Goal: Book appointment/travel/reservation

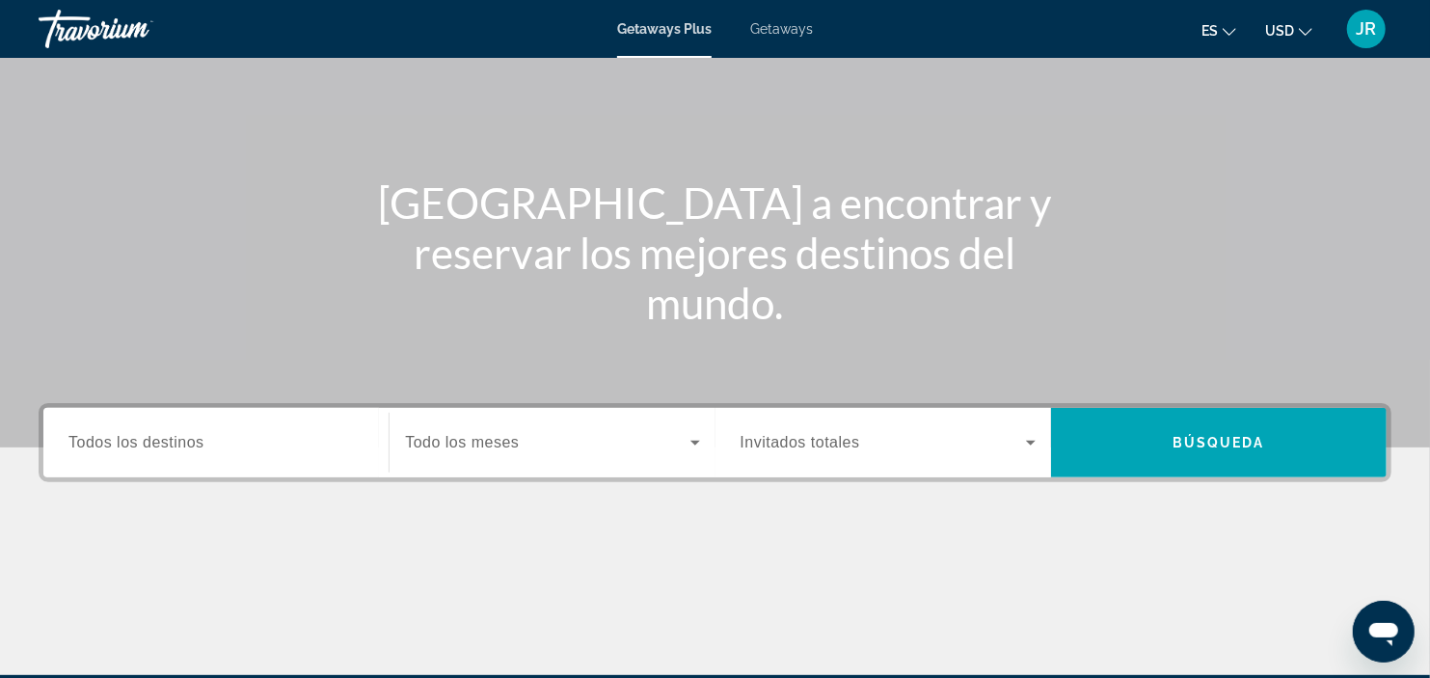
scroll to position [143, 0]
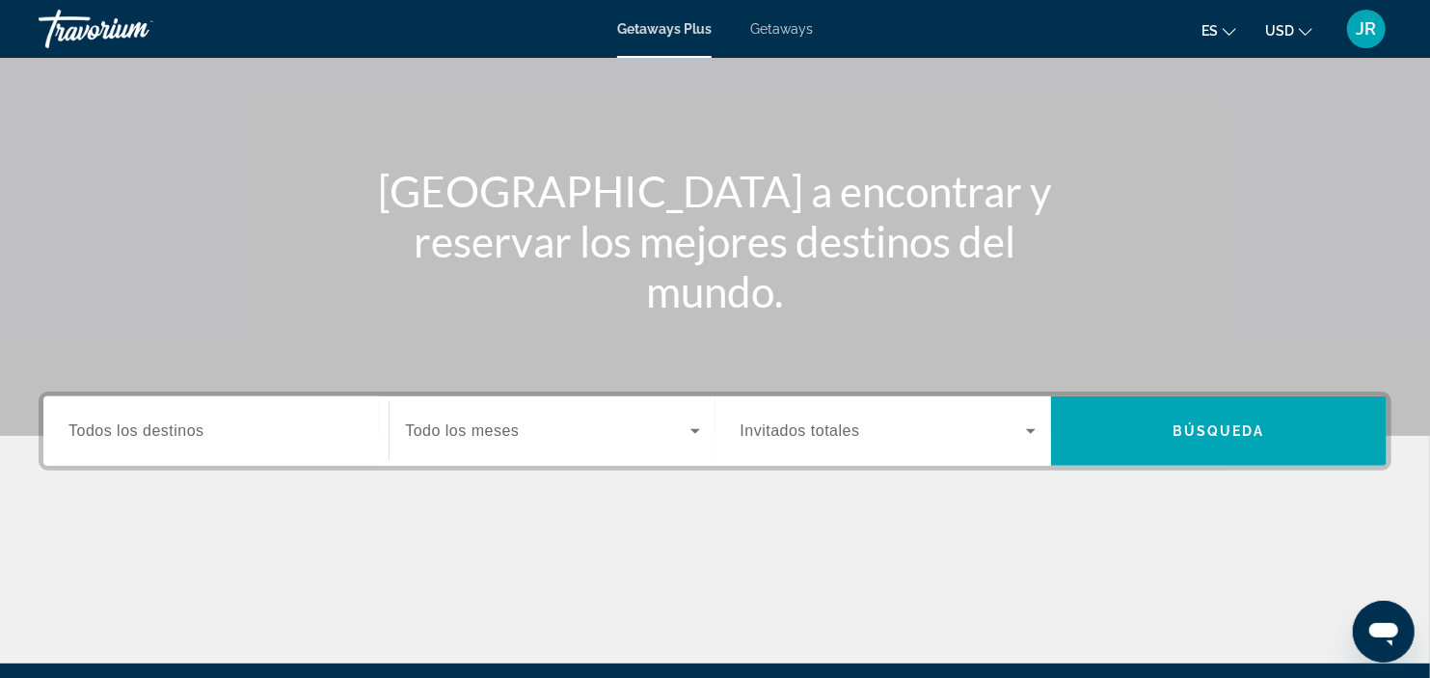
click at [316, 444] on div "Search widget" at bounding box center [215, 431] width 295 height 55
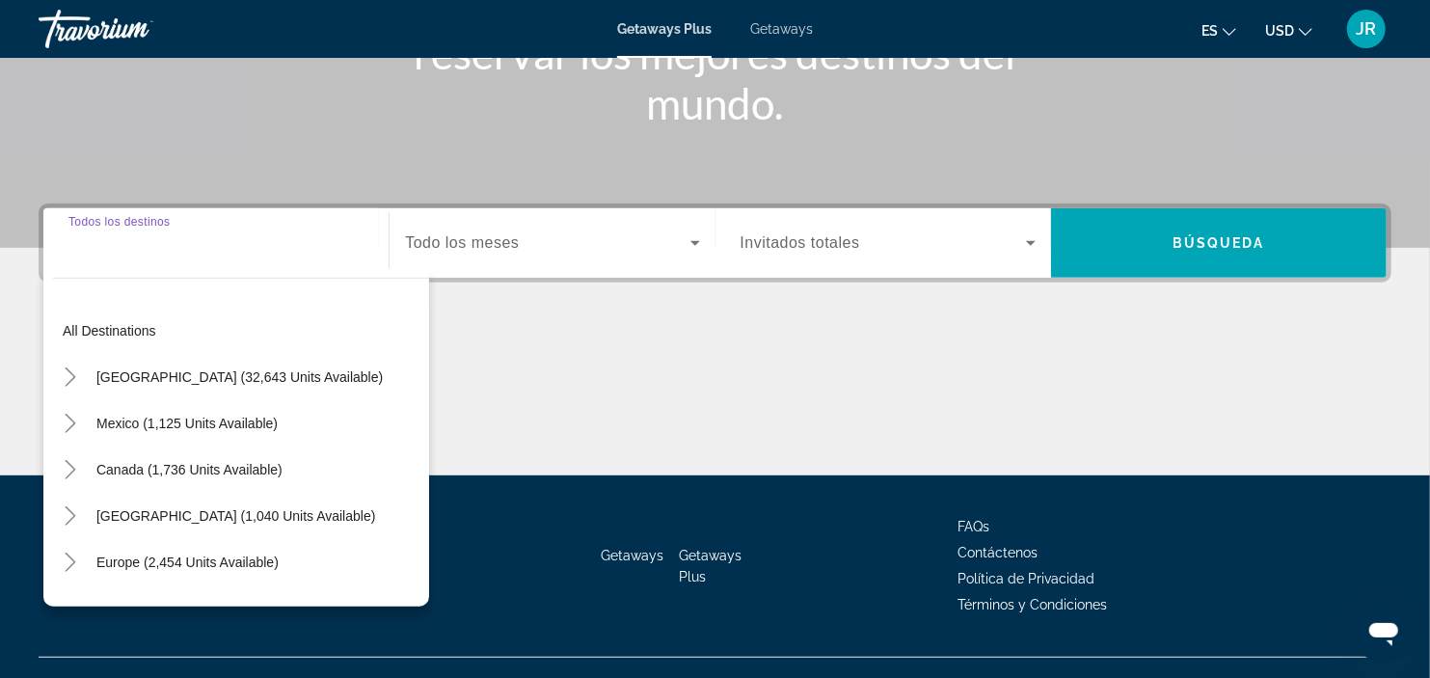
scroll to position [362, 0]
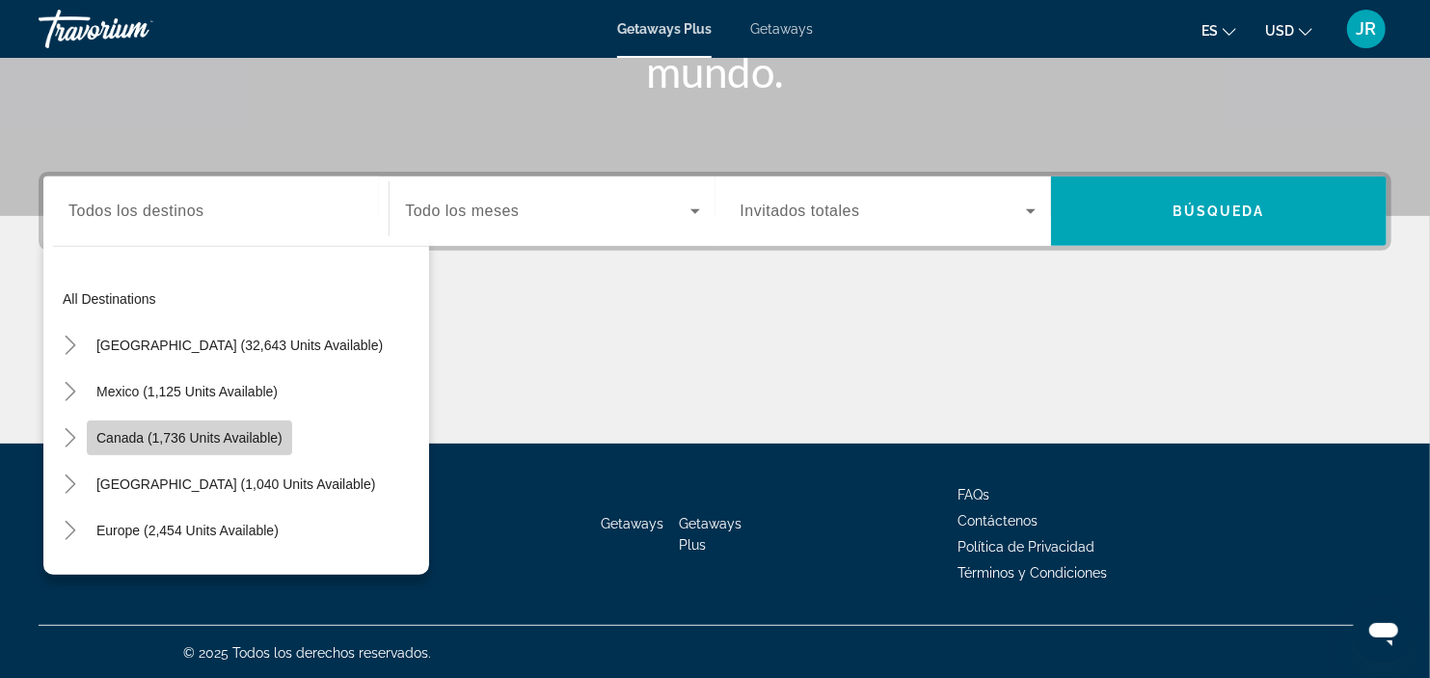
click at [185, 442] on span "Canada (1,736 units available)" at bounding box center [189, 437] width 186 height 15
type input "**********"
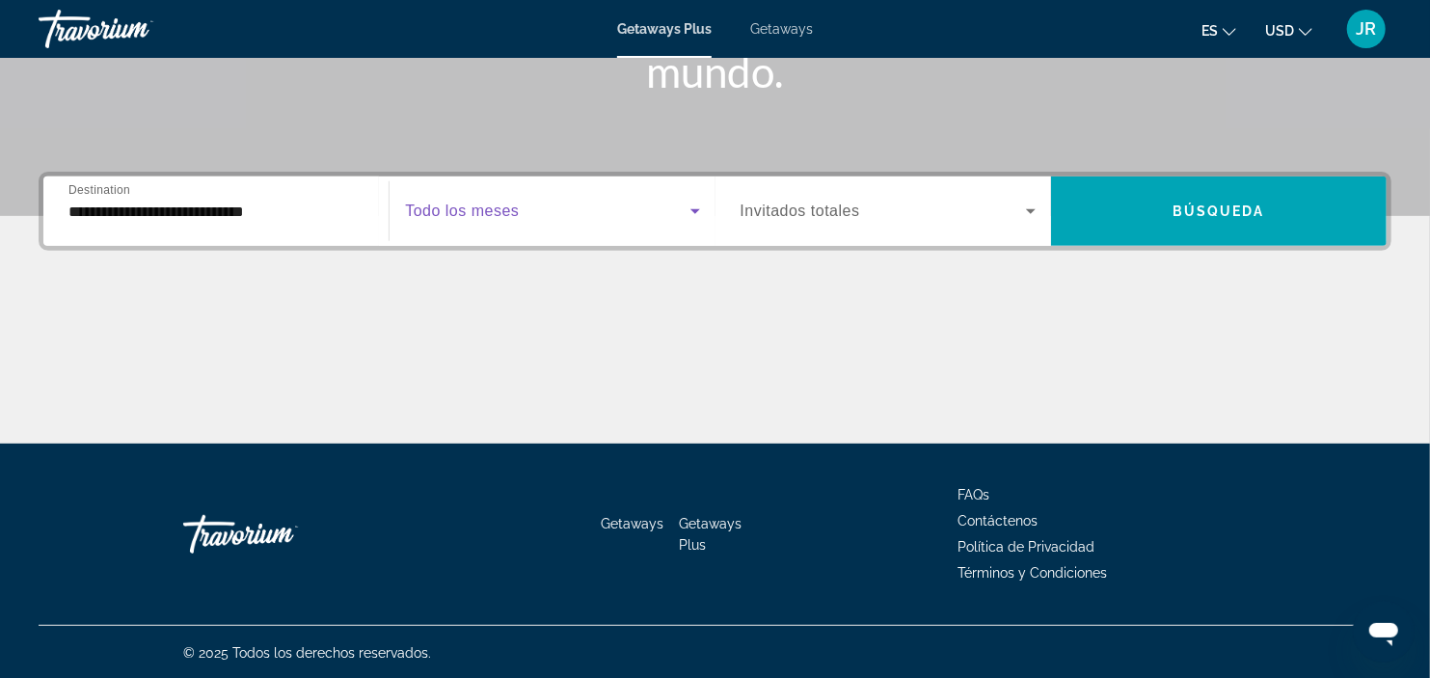
click at [605, 208] on span "Search widget" at bounding box center [547, 211] width 284 height 23
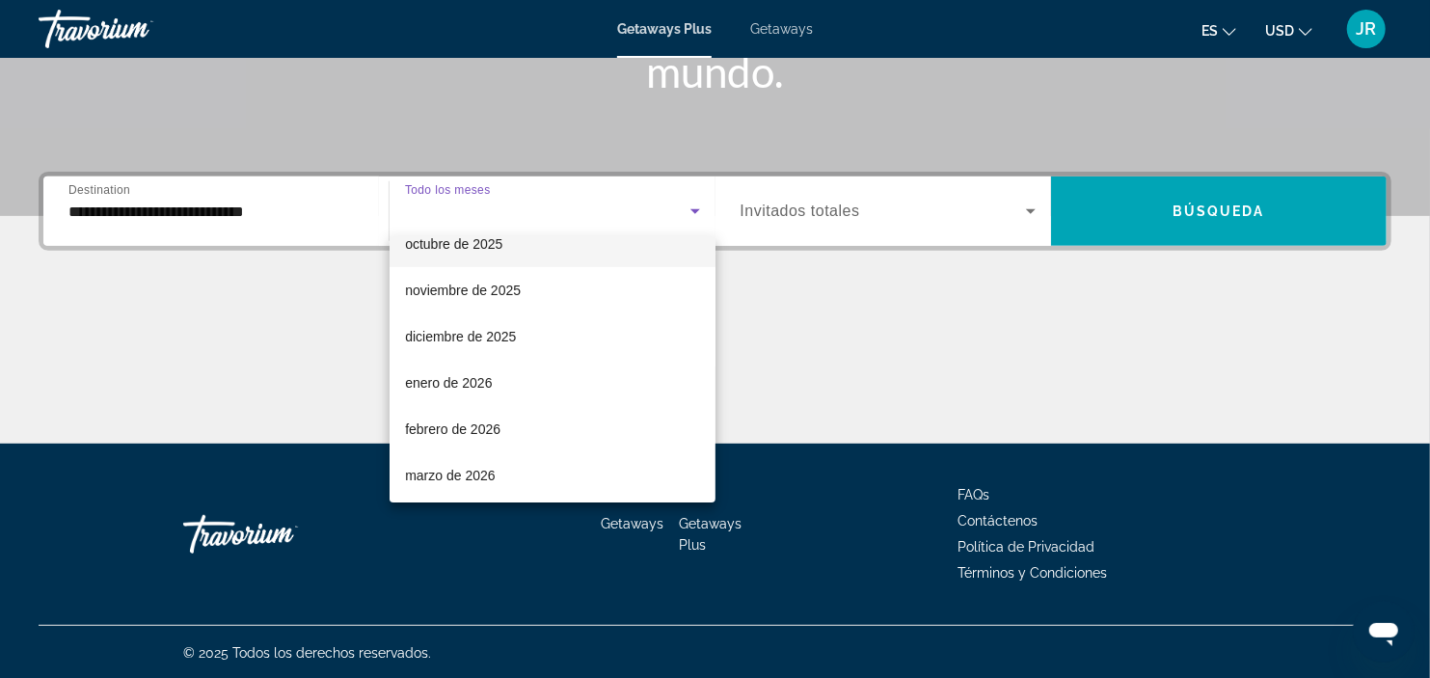
scroll to position [133, 0]
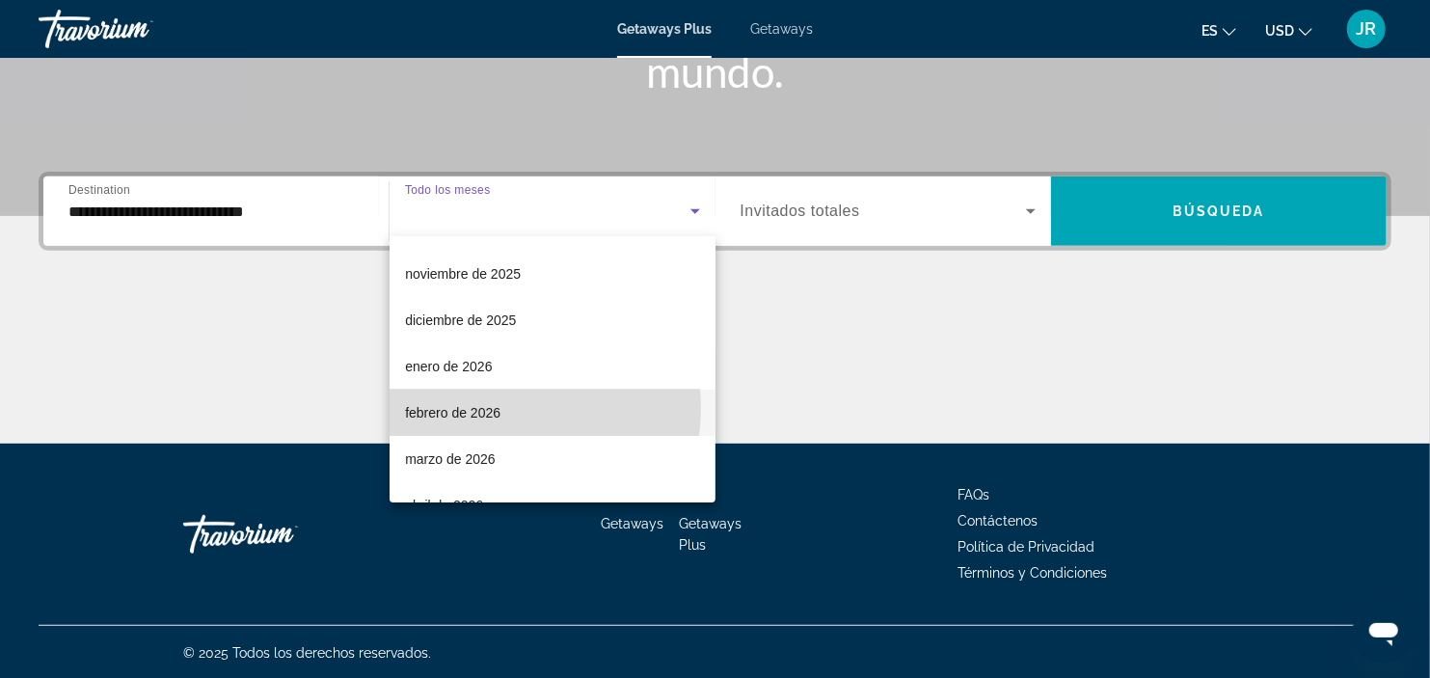
click at [480, 406] on span "febrero de 2026" at bounding box center [452, 412] width 95 height 23
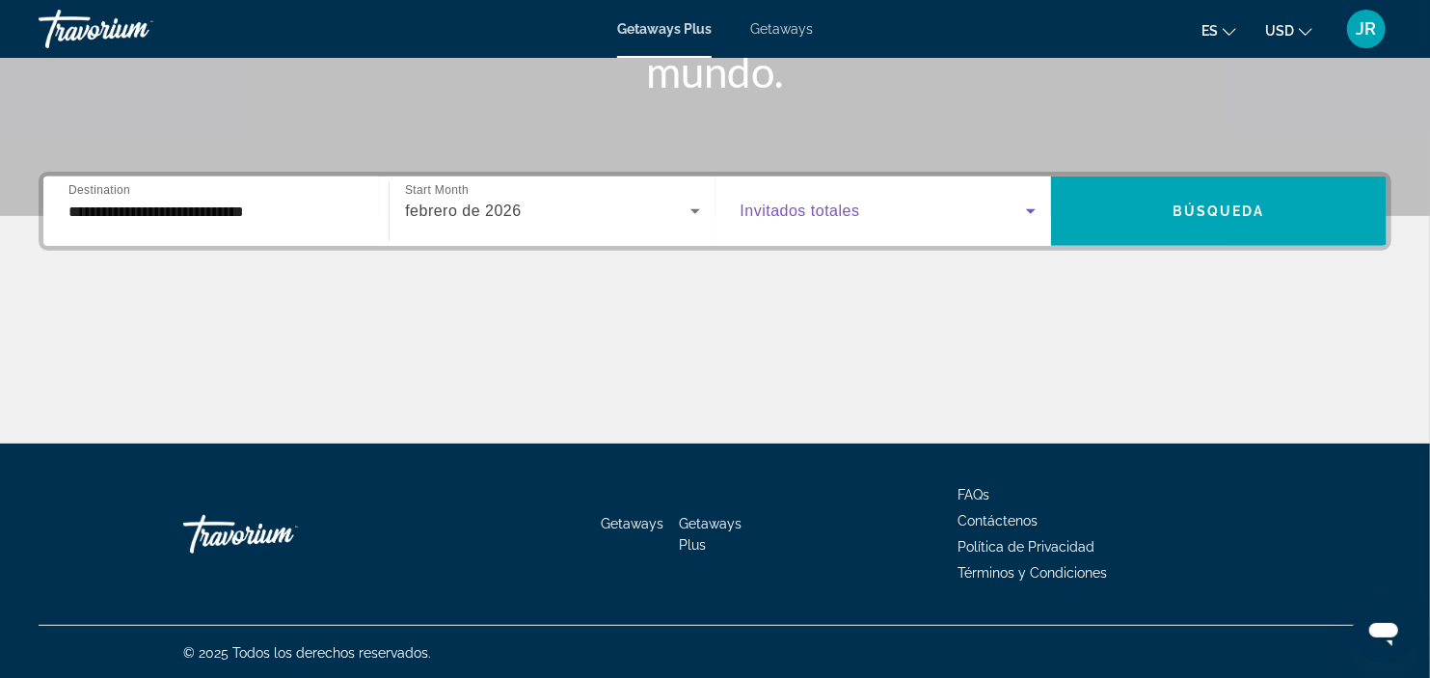
click at [991, 219] on span "Search widget" at bounding box center [882, 211] width 285 height 23
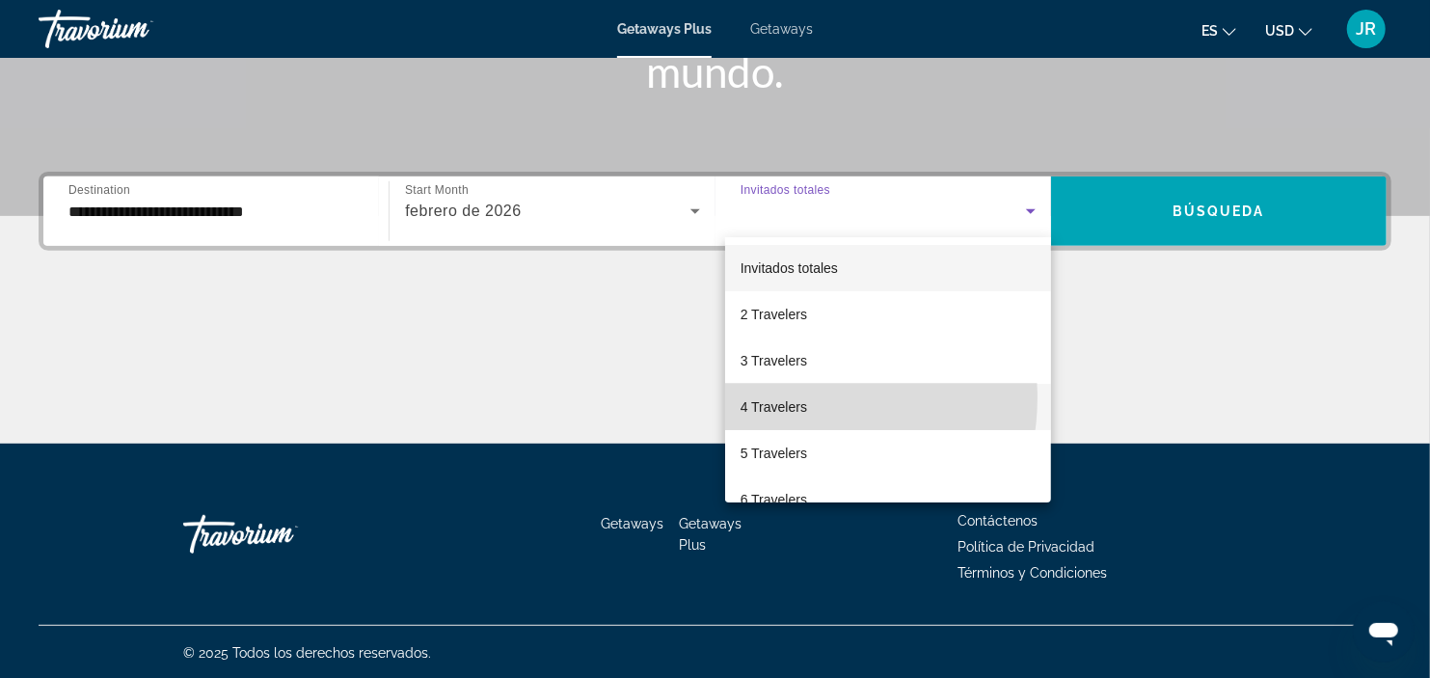
click at [786, 397] on span "4 Travelers" at bounding box center [773, 406] width 67 height 23
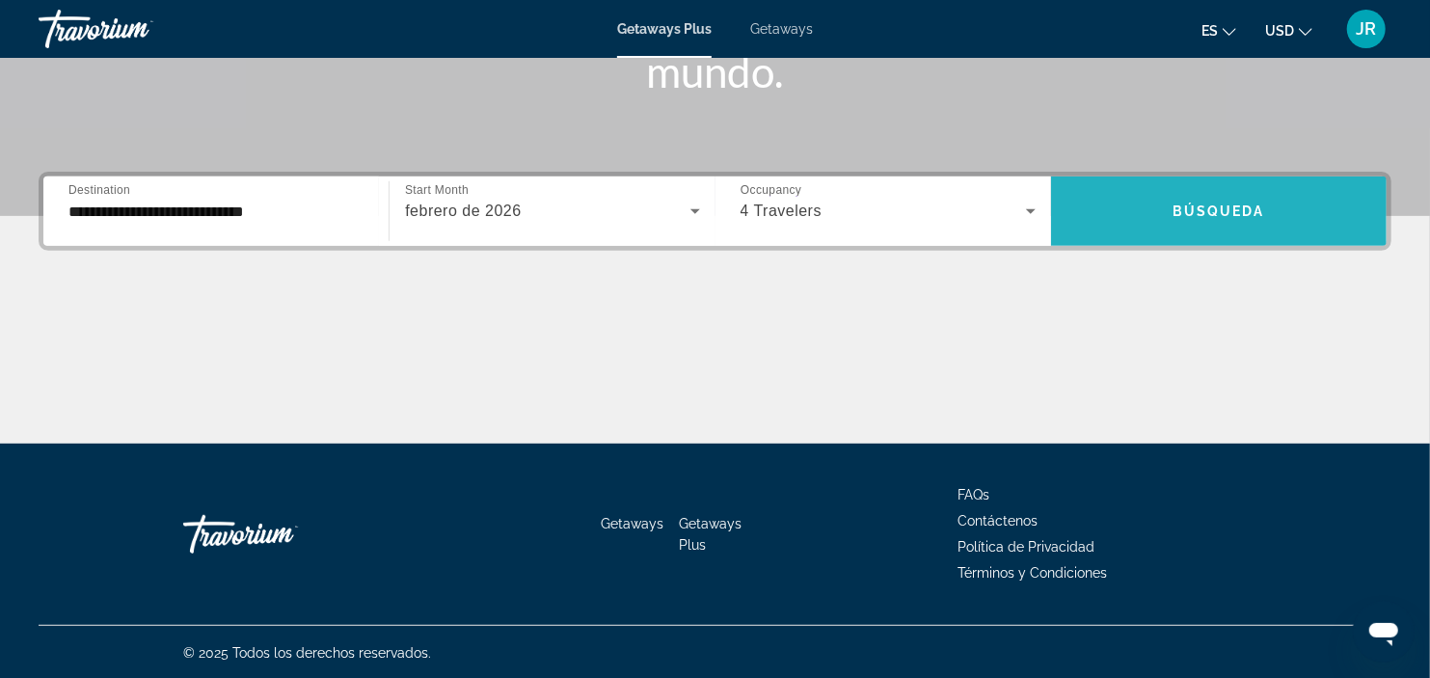
click at [1230, 190] on span "Search widget" at bounding box center [1218, 211] width 335 height 46
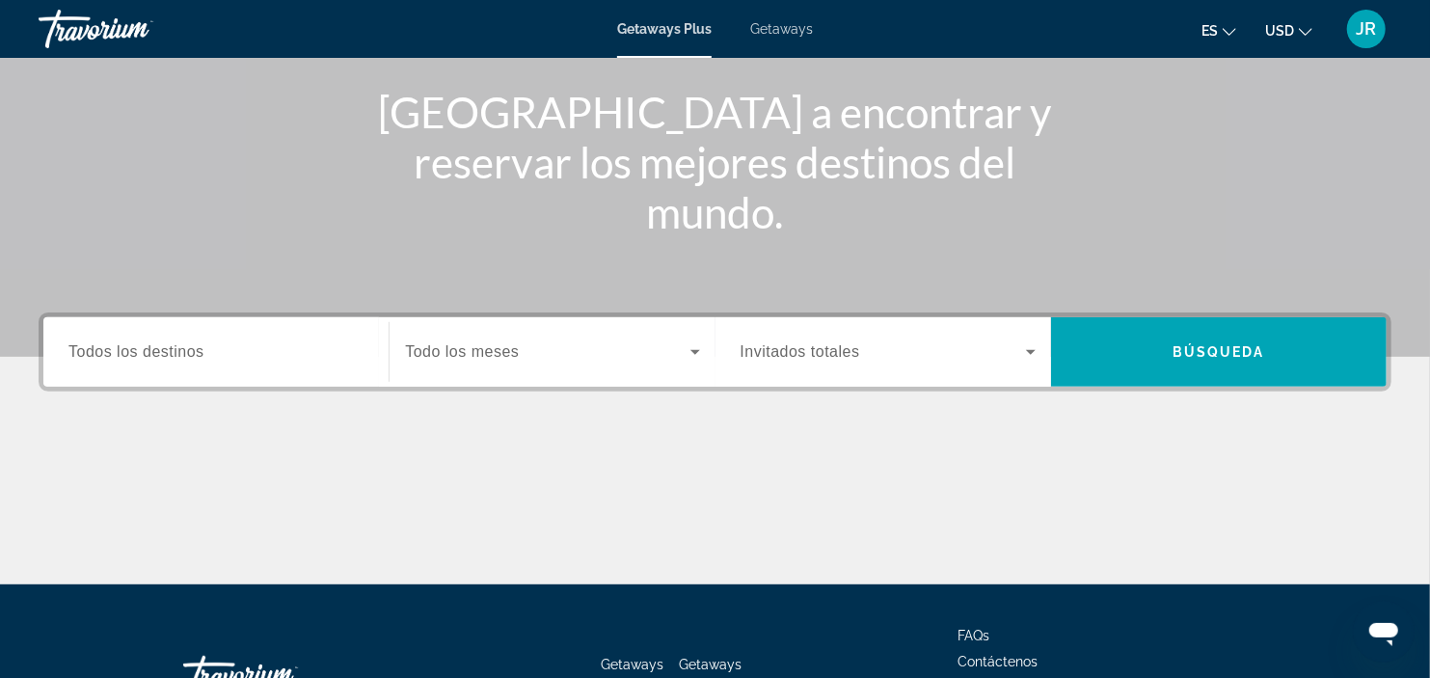
scroll to position [223, 0]
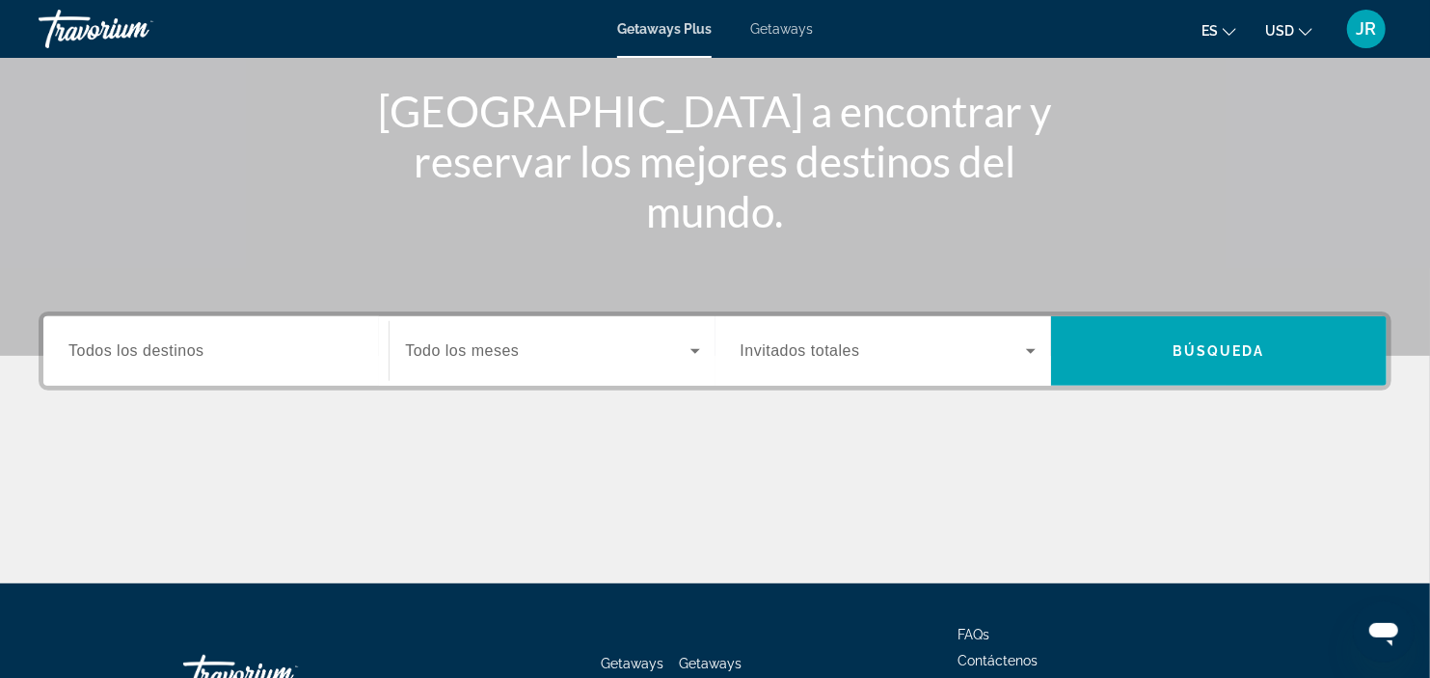
click at [175, 360] on input "Destination Todos los destinos" at bounding box center [215, 351] width 295 height 23
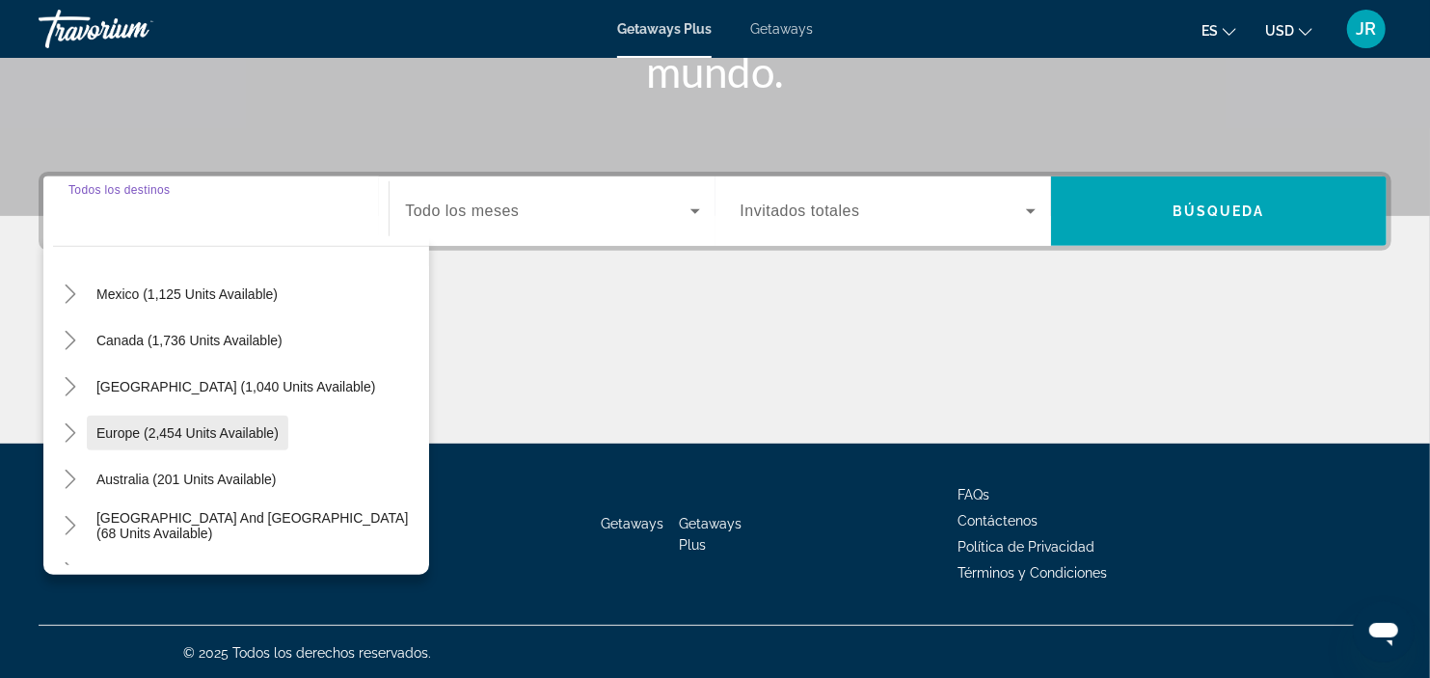
scroll to position [169, 0]
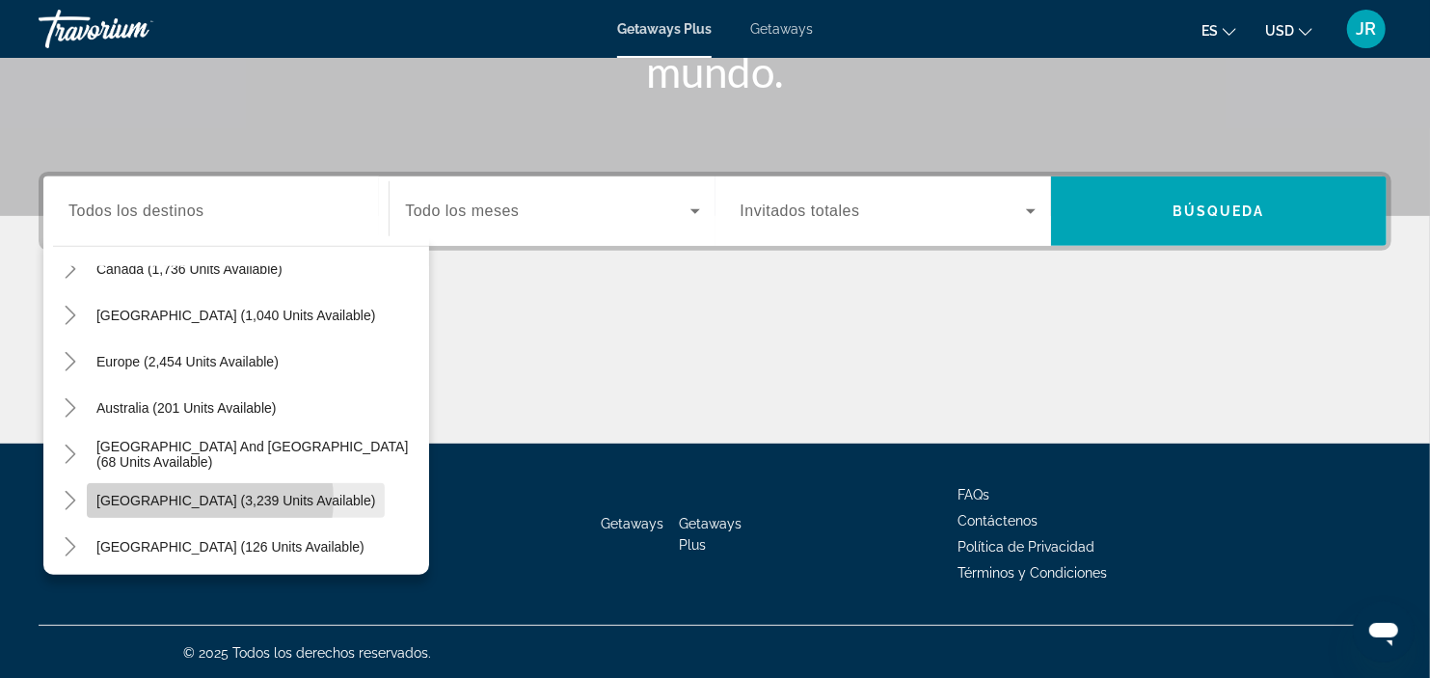
click at [206, 498] on span "[GEOGRAPHIC_DATA] (3,239 units available)" at bounding box center [235, 500] width 279 height 15
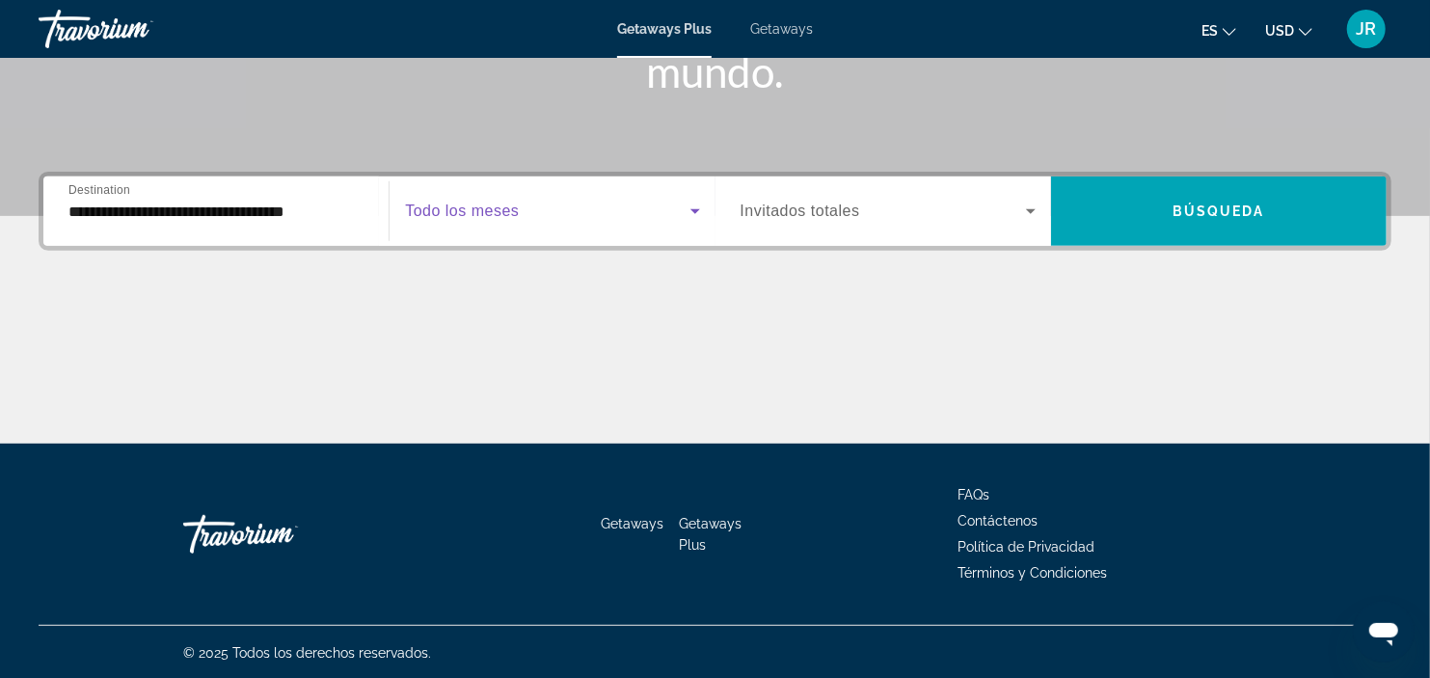
click at [681, 207] on span "Search widget" at bounding box center [547, 211] width 284 height 23
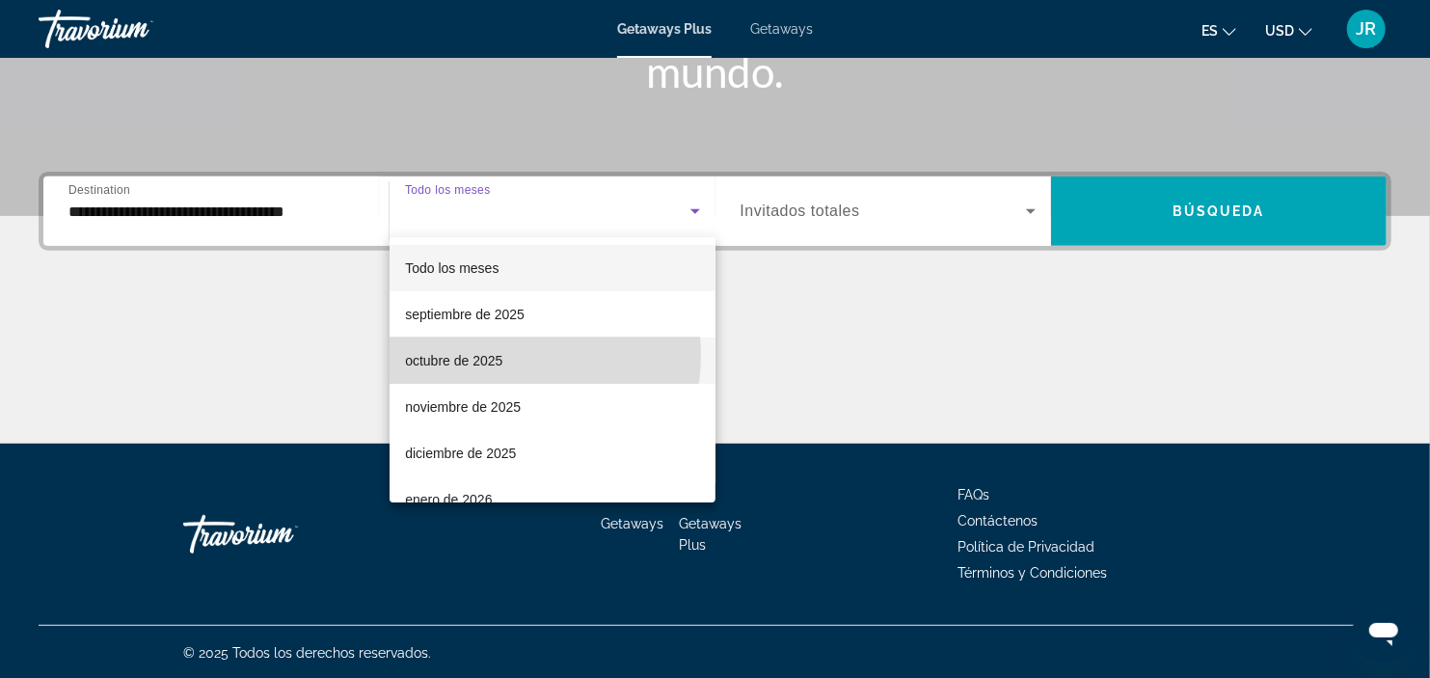
click at [501, 355] on span "octubre de 2025" at bounding box center [453, 360] width 97 height 23
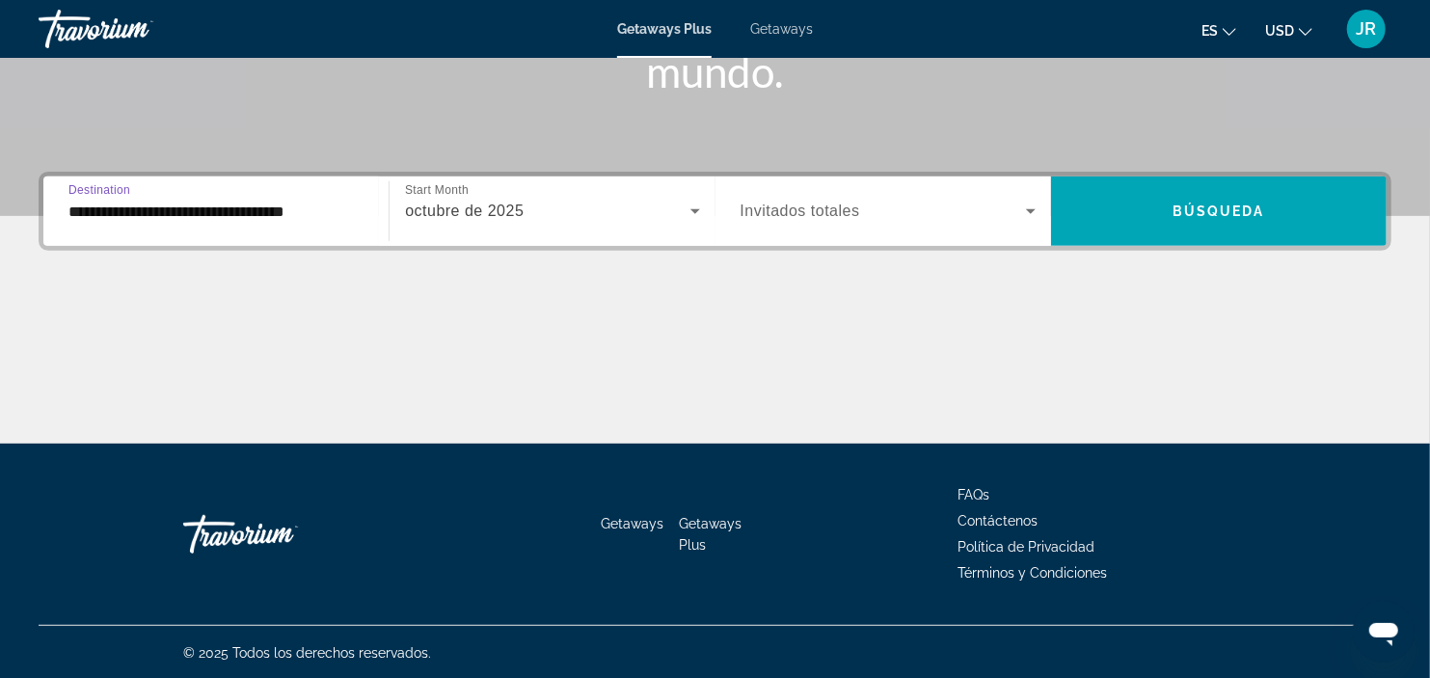
click at [354, 209] on input "**********" at bounding box center [215, 212] width 295 height 23
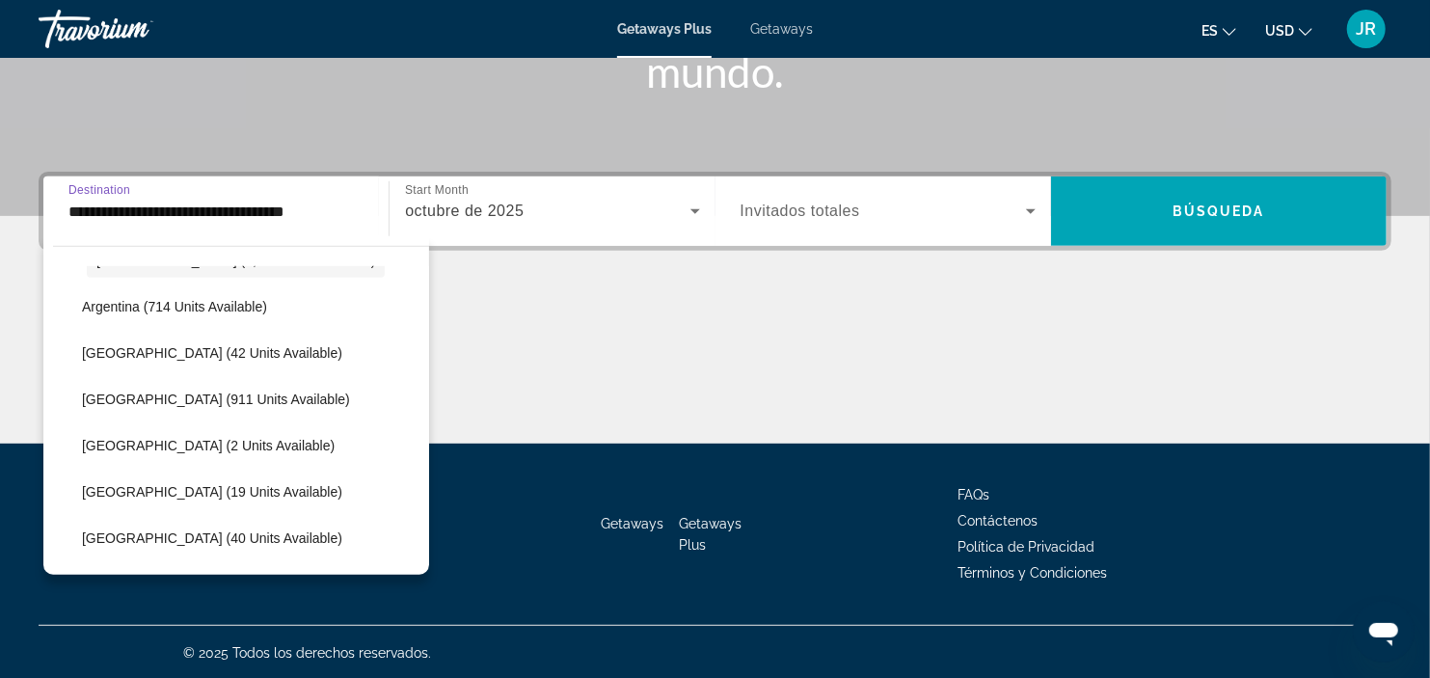
scroll to position [406, 0]
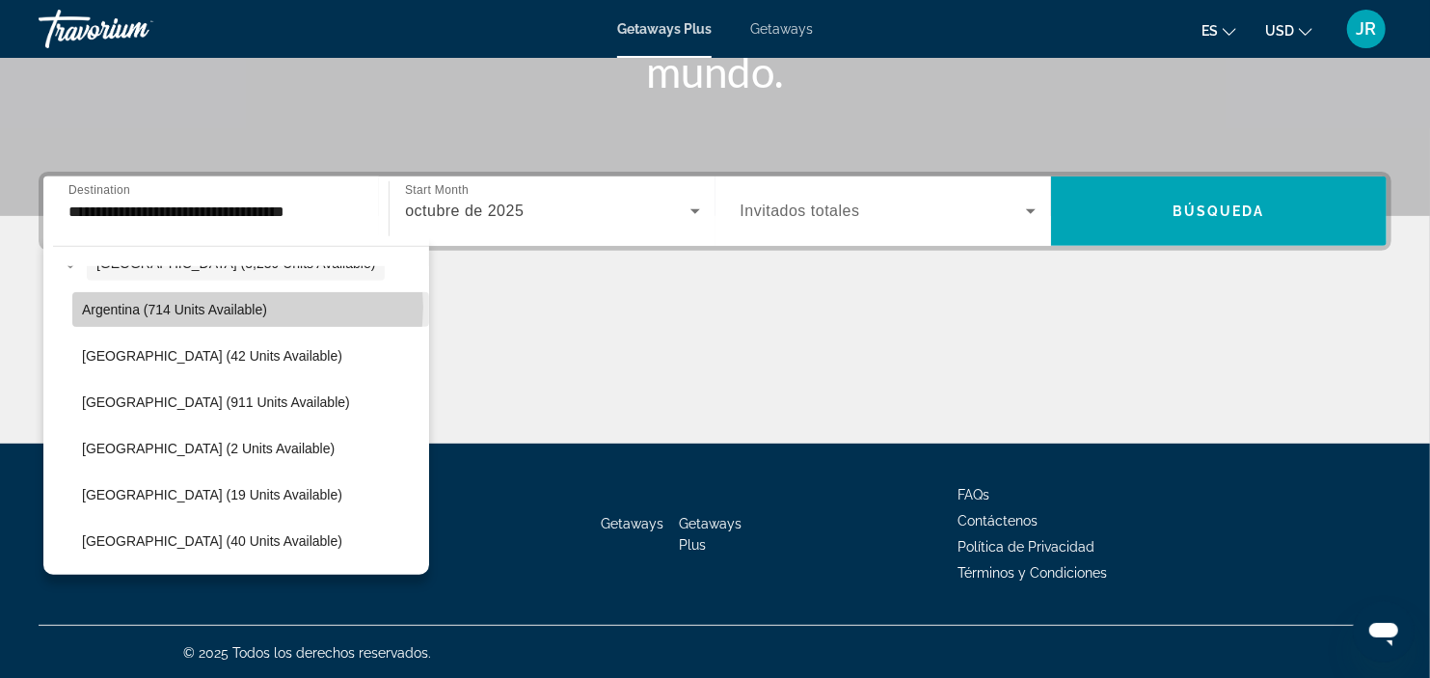
click at [247, 306] on span "Argentina (714 units available)" at bounding box center [174, 309] width 185 height 15
type input "**********"
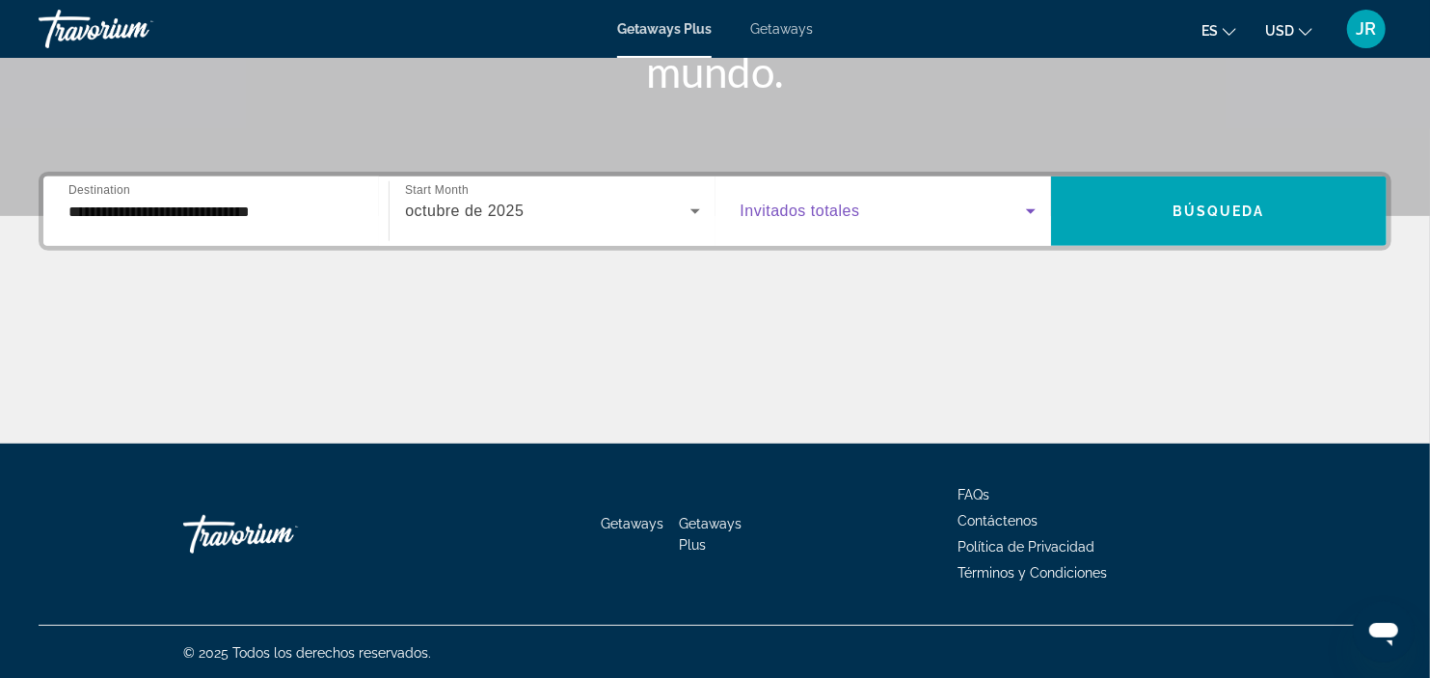
click at [1010, 220] on span "Search widget" at bounding box center [882, 211] width 285 height 23
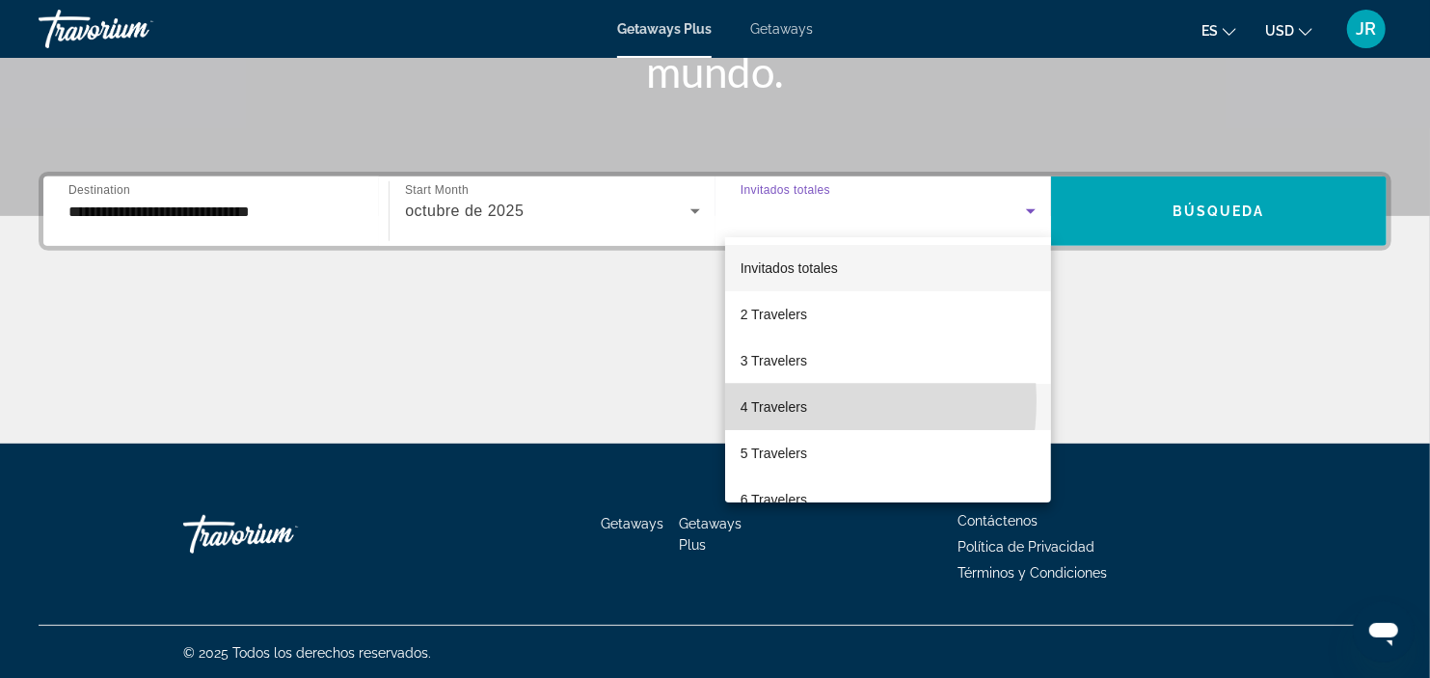
click at [784, 401] on span "4 Travelers" at bounding box center [773, 406] width 67 height 23
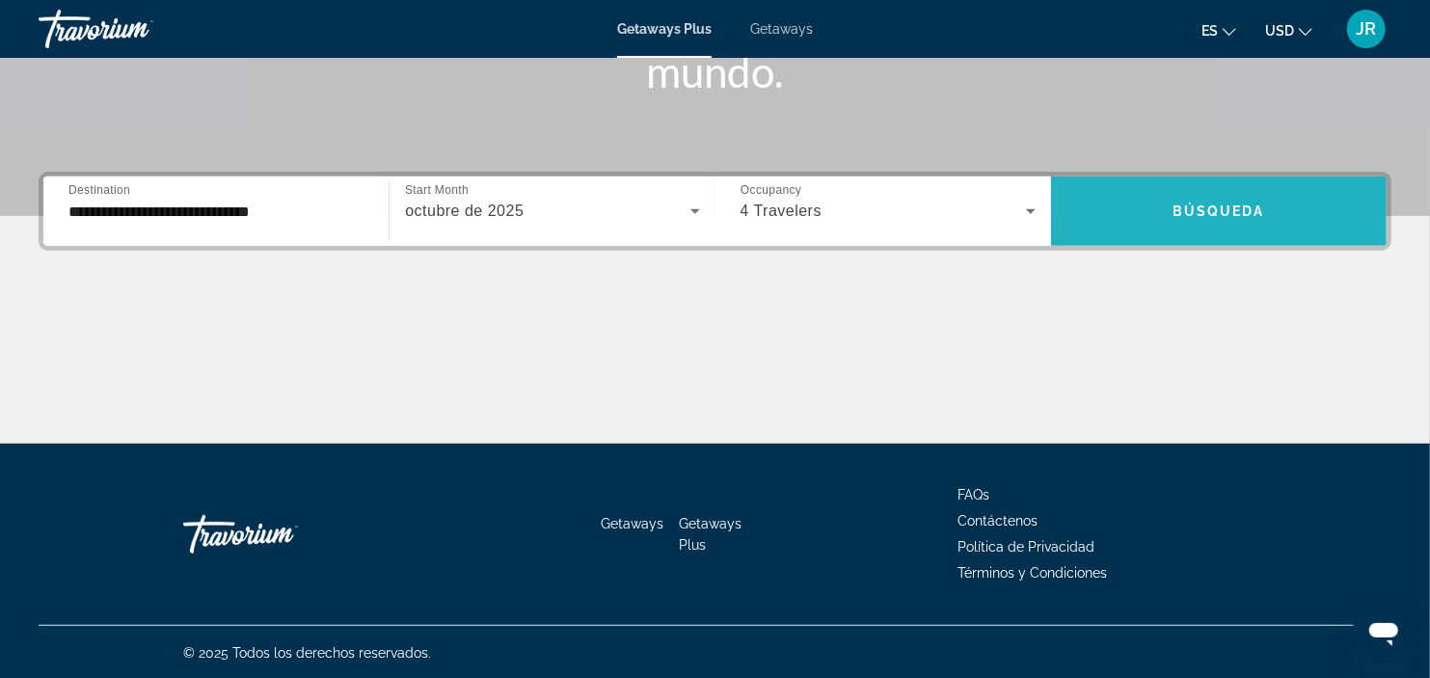
click at [1221, 216] on span "Búsqueda" at bounding box center [1218, 210] width 93 height 15
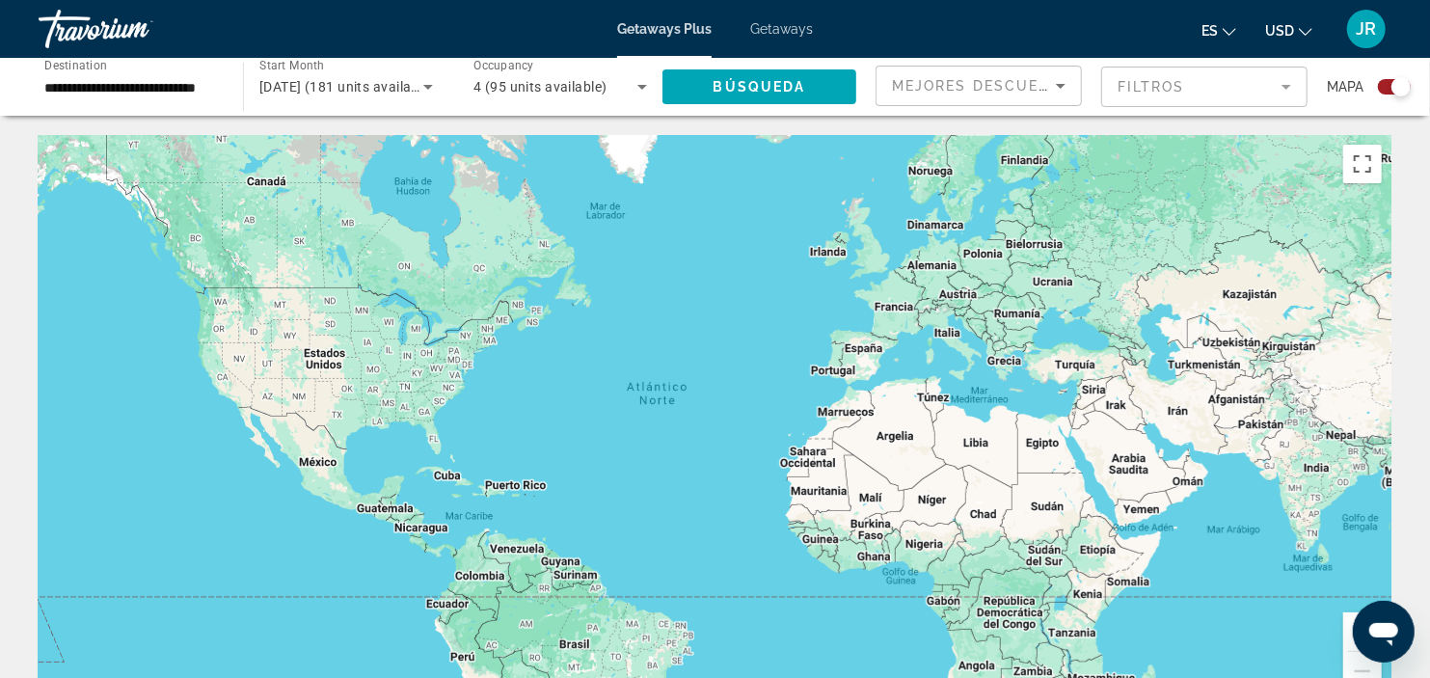
click at [1390, 87] on div "Search widget" at bounding box center [1394, 86] width 33 height 15
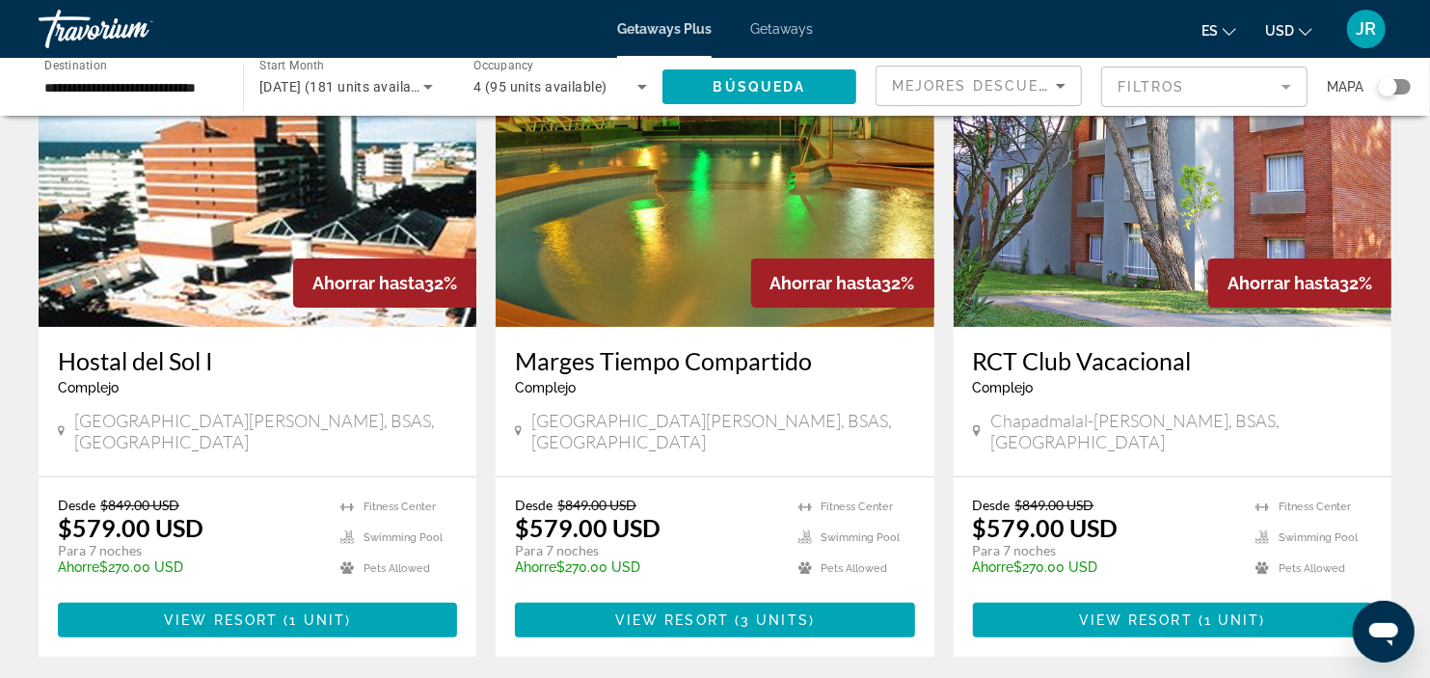
scroll to position [169, 0]
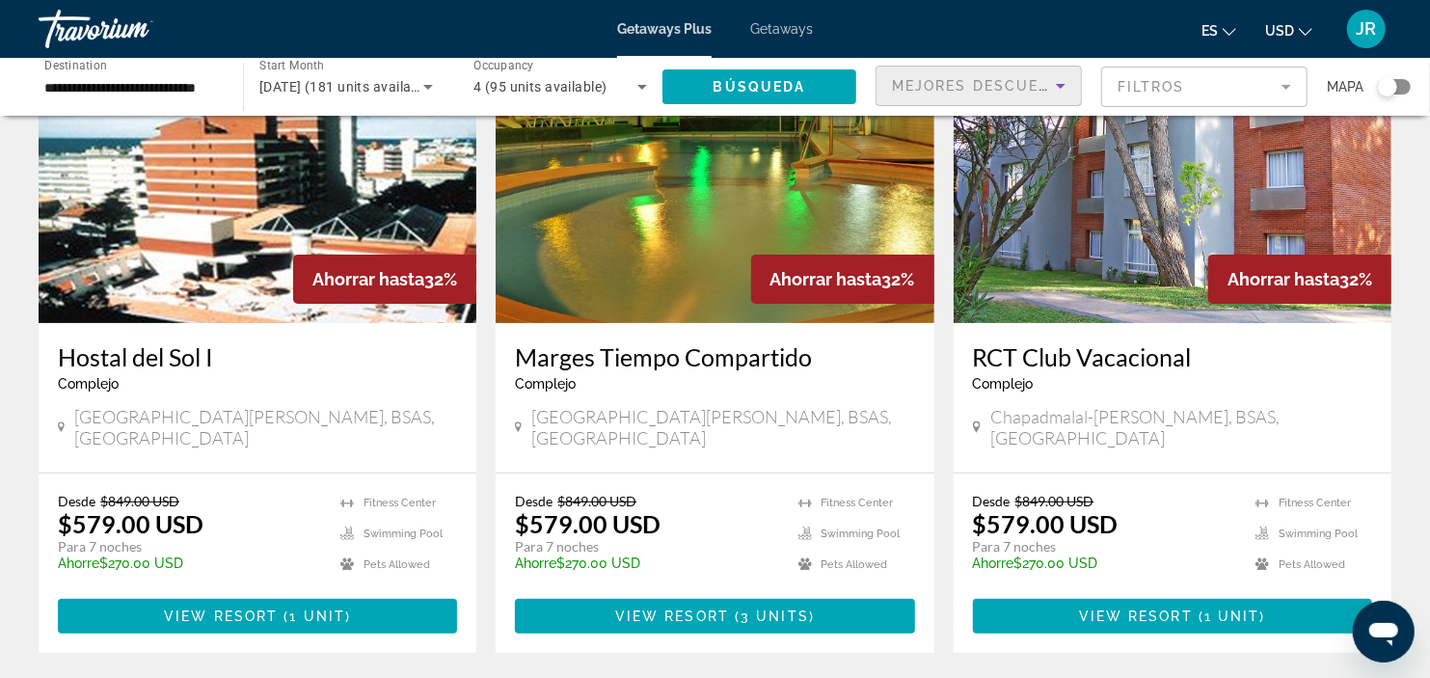
click at [1064, 80] on icon "Sort by" at bounding box center [1060, 85] width 23 height 23
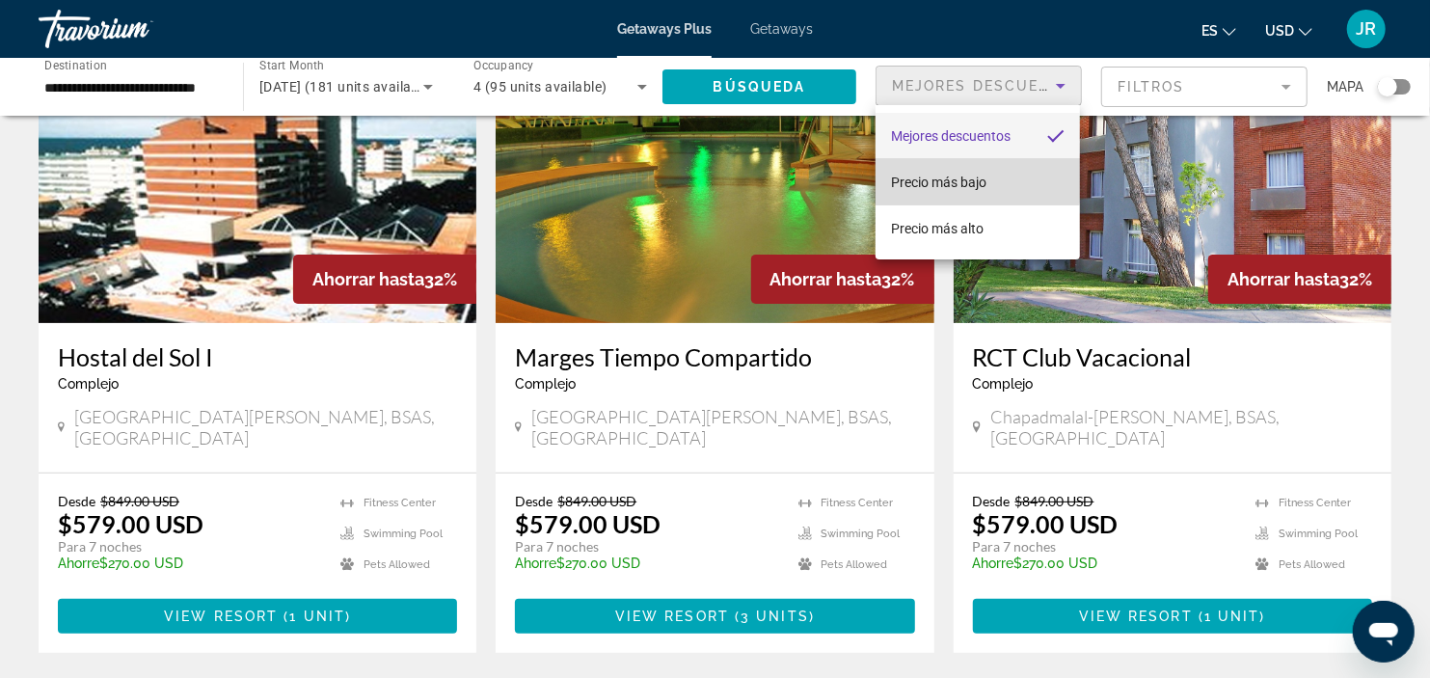
click at [974, 178] on span "Precio más bajo" at bounding box center [938, 181] width 95 height 15
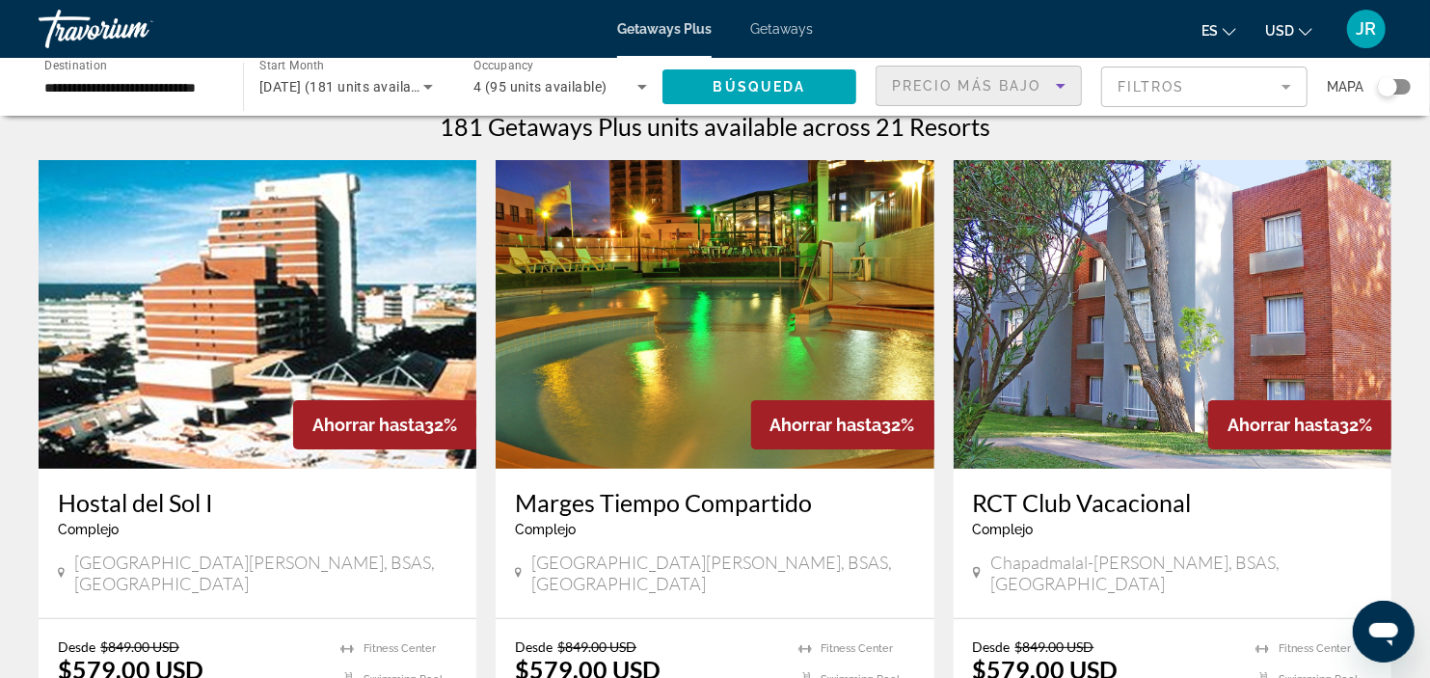
scroll to position [0, 0]
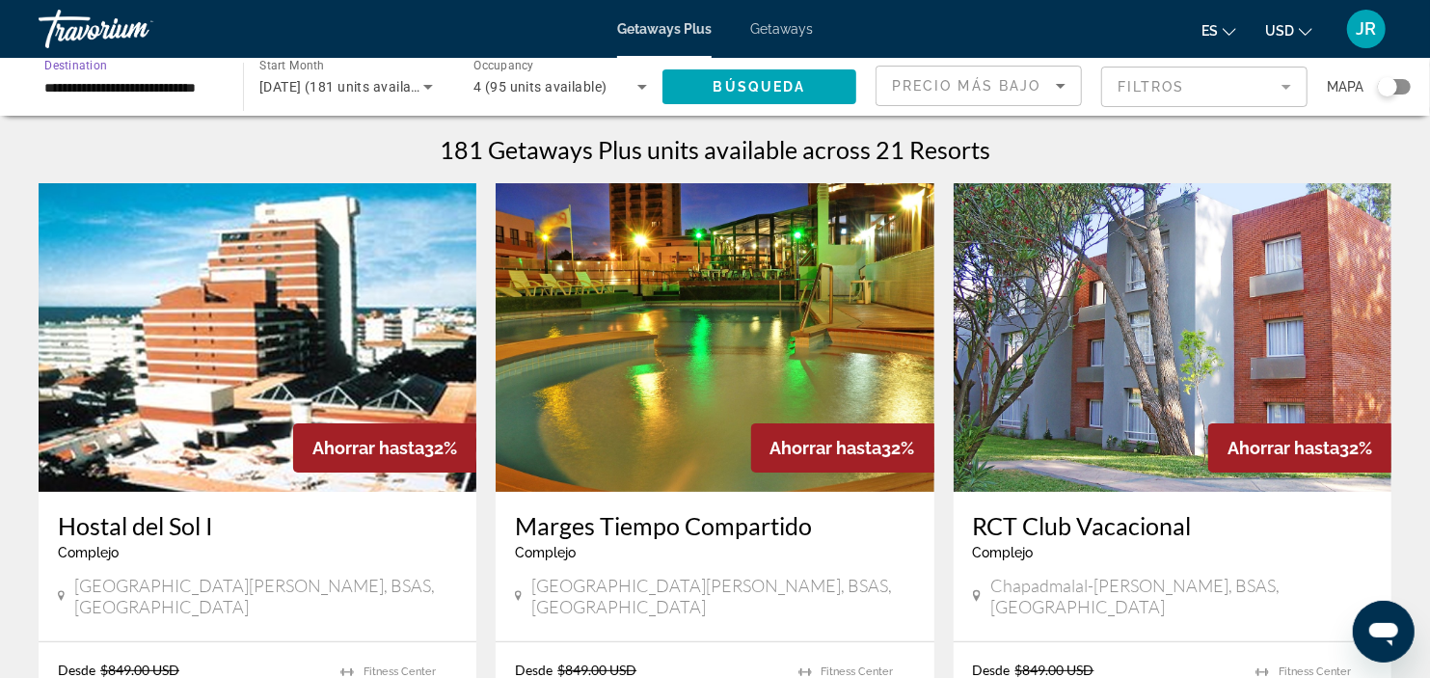
click at [168, 78] on input "**********" at bounding box center [131, 87] width 174 height 23
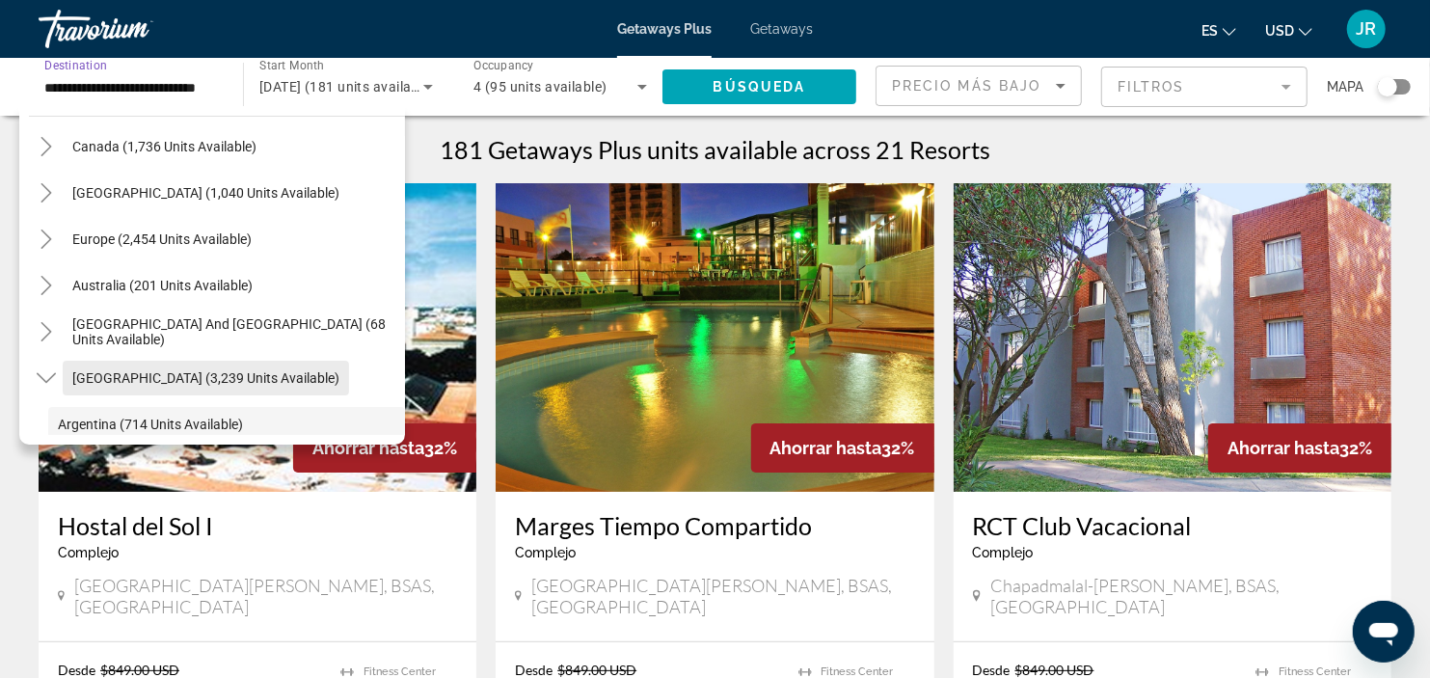
scroll to position [158, 0]
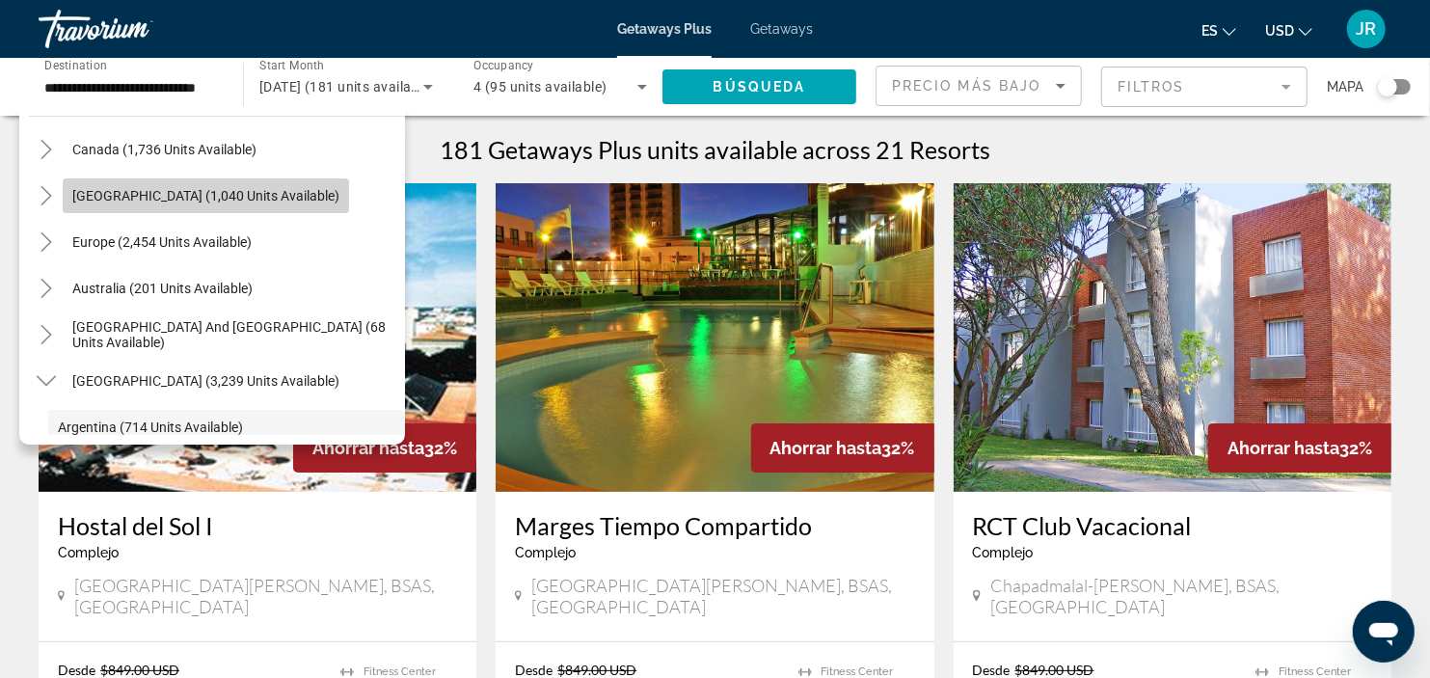
click at [270, 188] on span "[GEOGRAPHIC_DATA] (1,040 units available)" at bounding box center [205, 195] width 267 height 15
type input "**********"
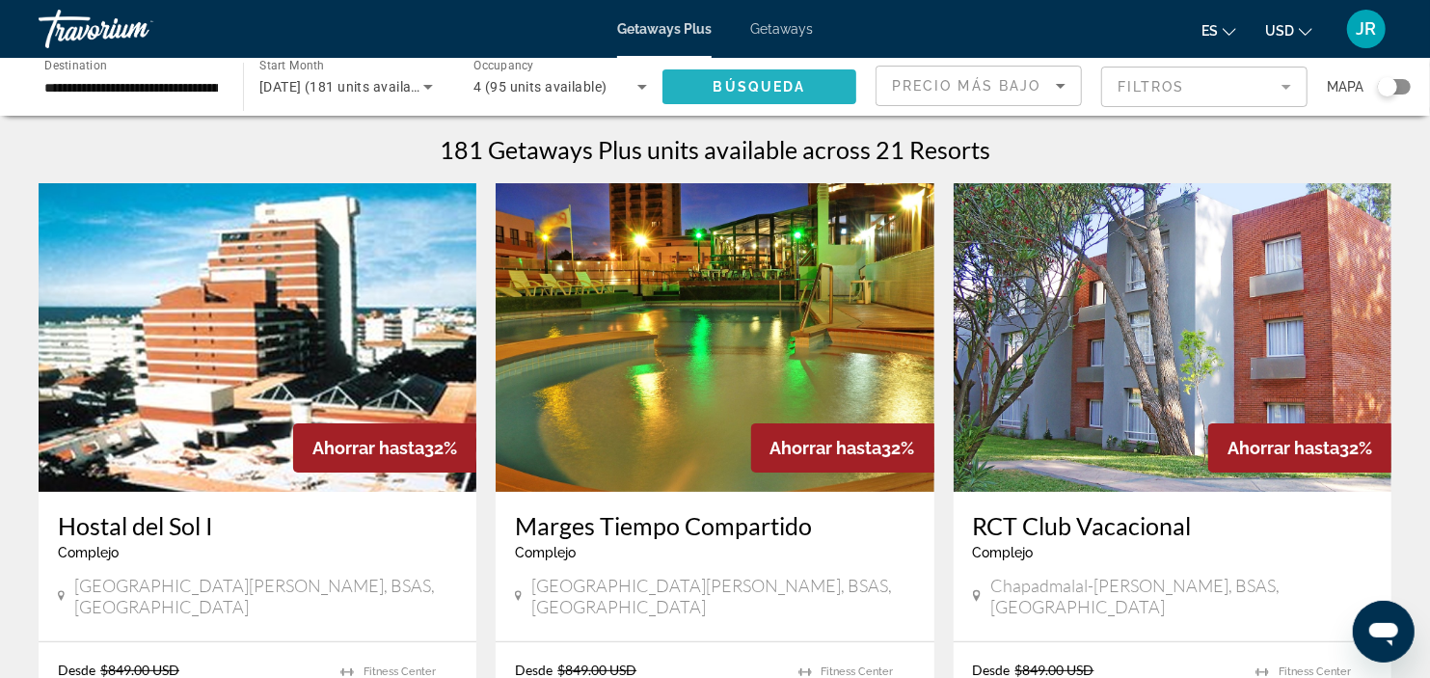
click at [723, 81] on span "Búsqueda" at bounding box center [759, 86] width 93 height 15
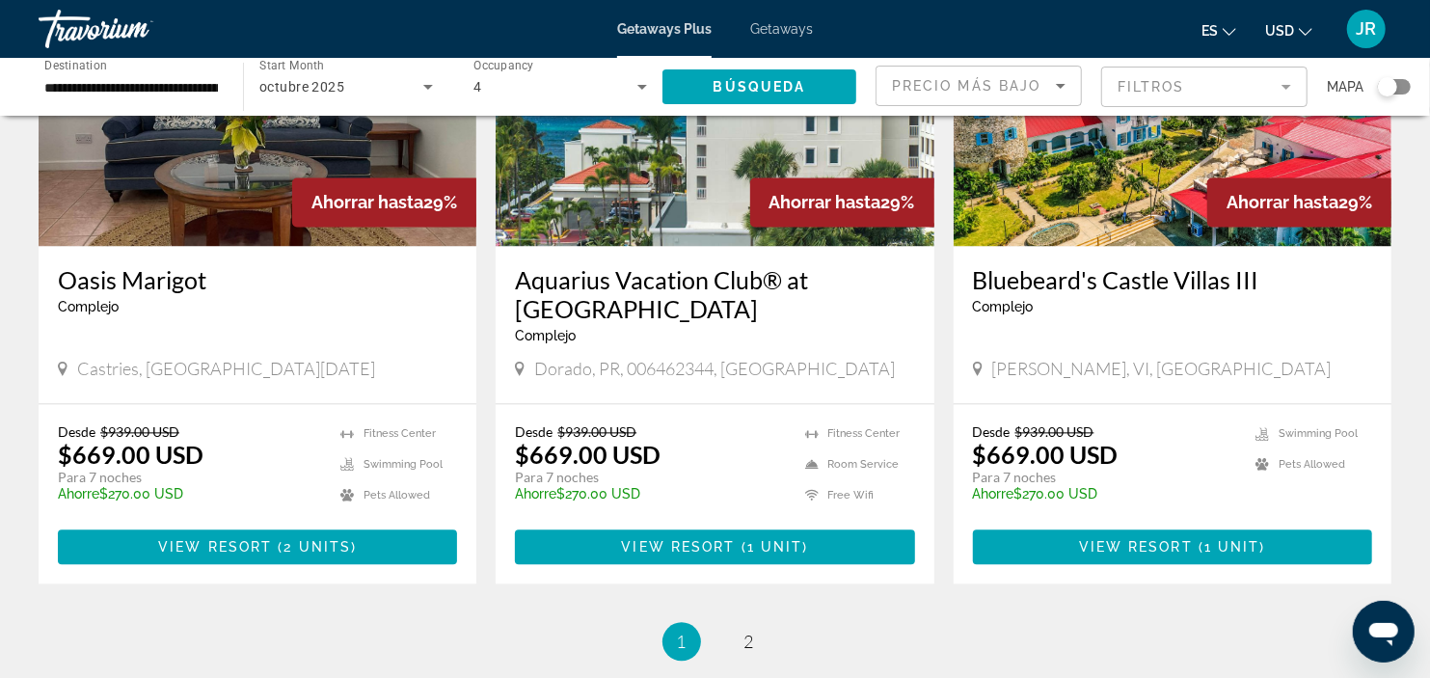
scroll to position [2460, 0]
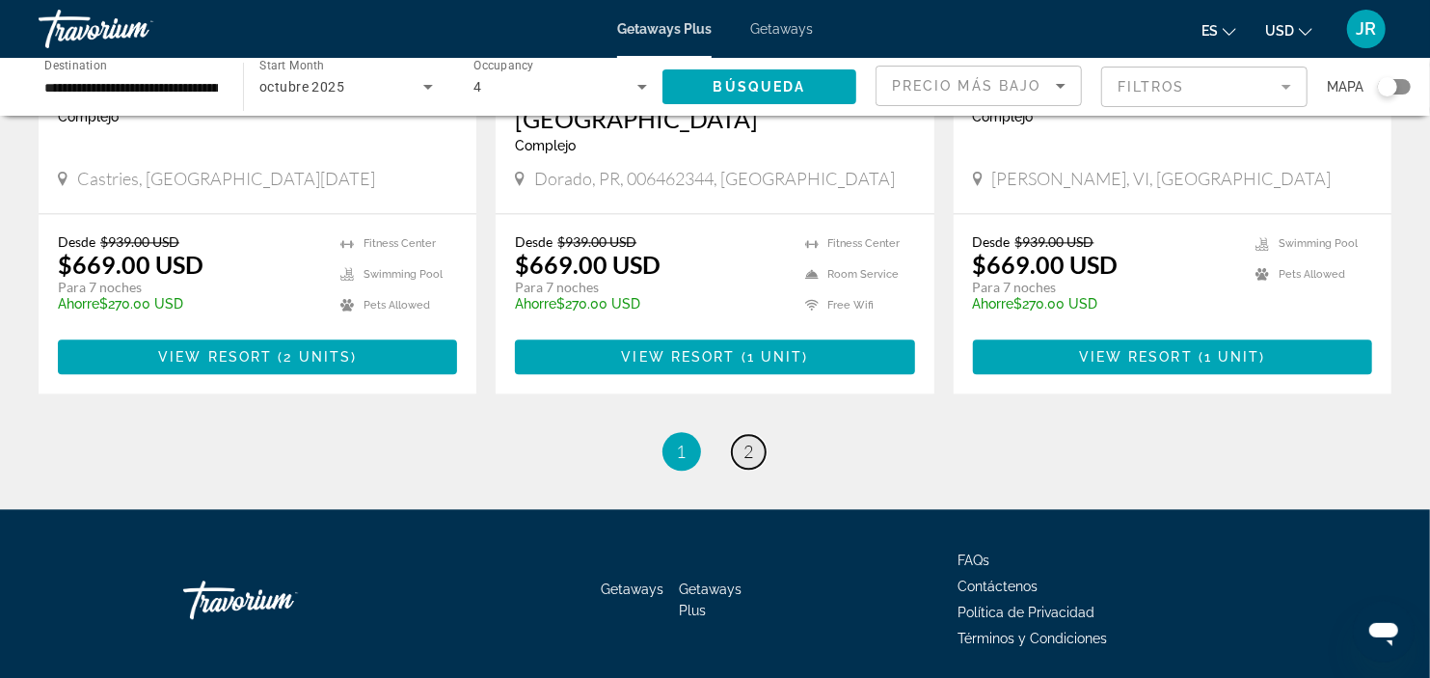
click at [752, 441] on span "2" at bounding box center [749, 451] width 10 height 21
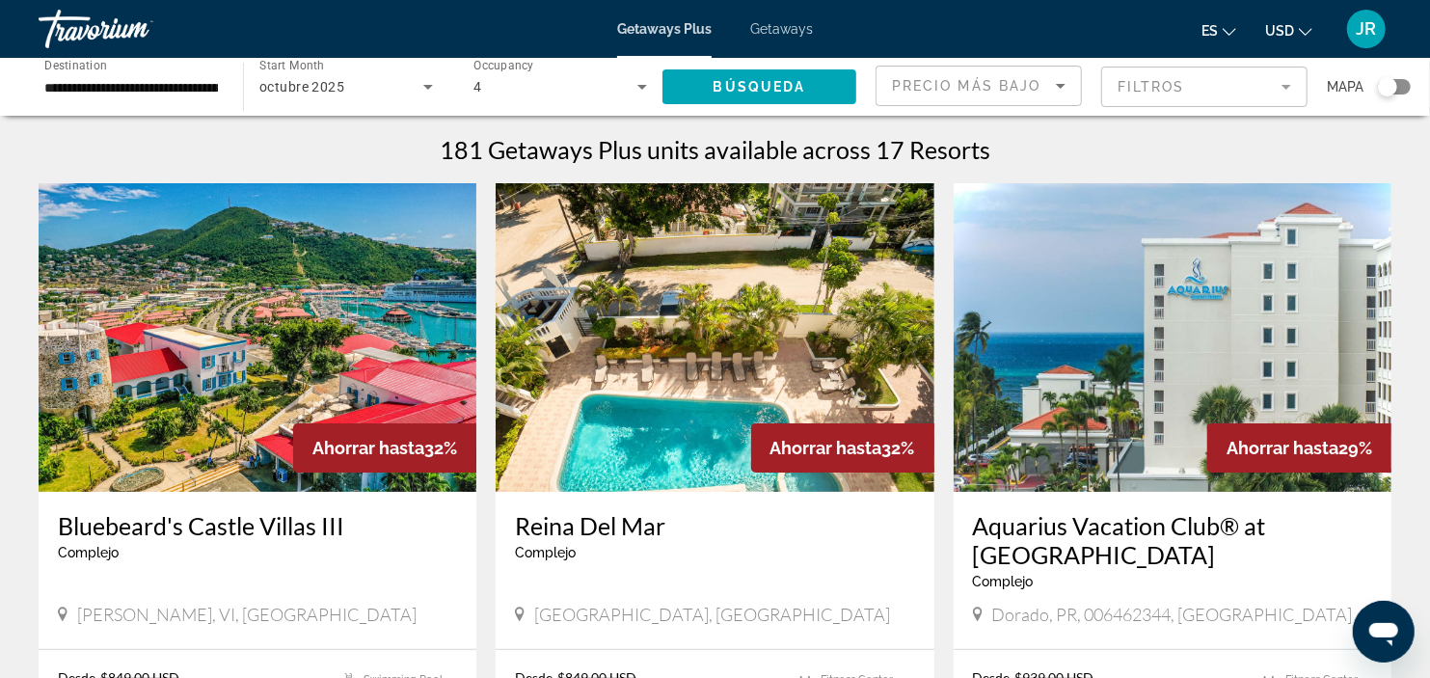
click at [1280, 84] on mat-form-field "Filtros" at bounding box center [1204, 87] width 206 height 40
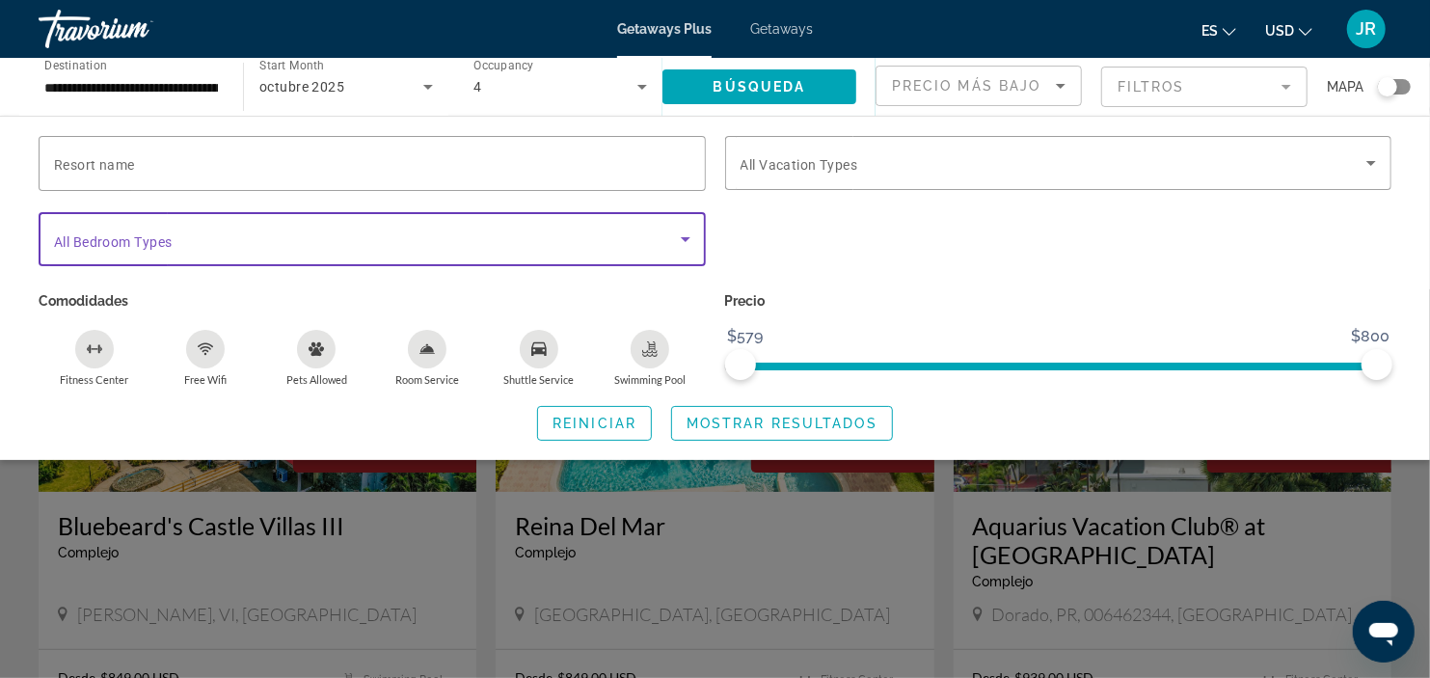
click at [688, 236] on icon "Search widget" at bounding box center [685, 239] width 23 height 23
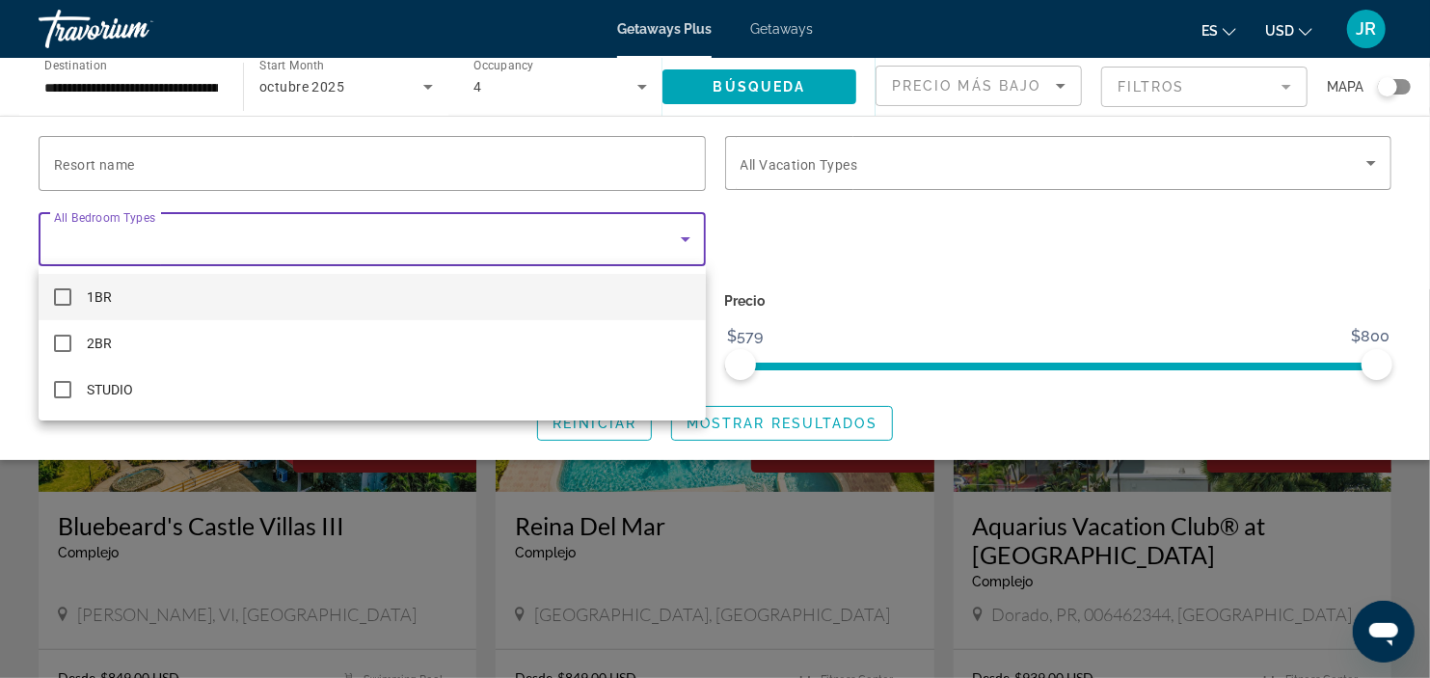
click at [688, 236] on div at bounding box center [715, 339] width 1430 height 678
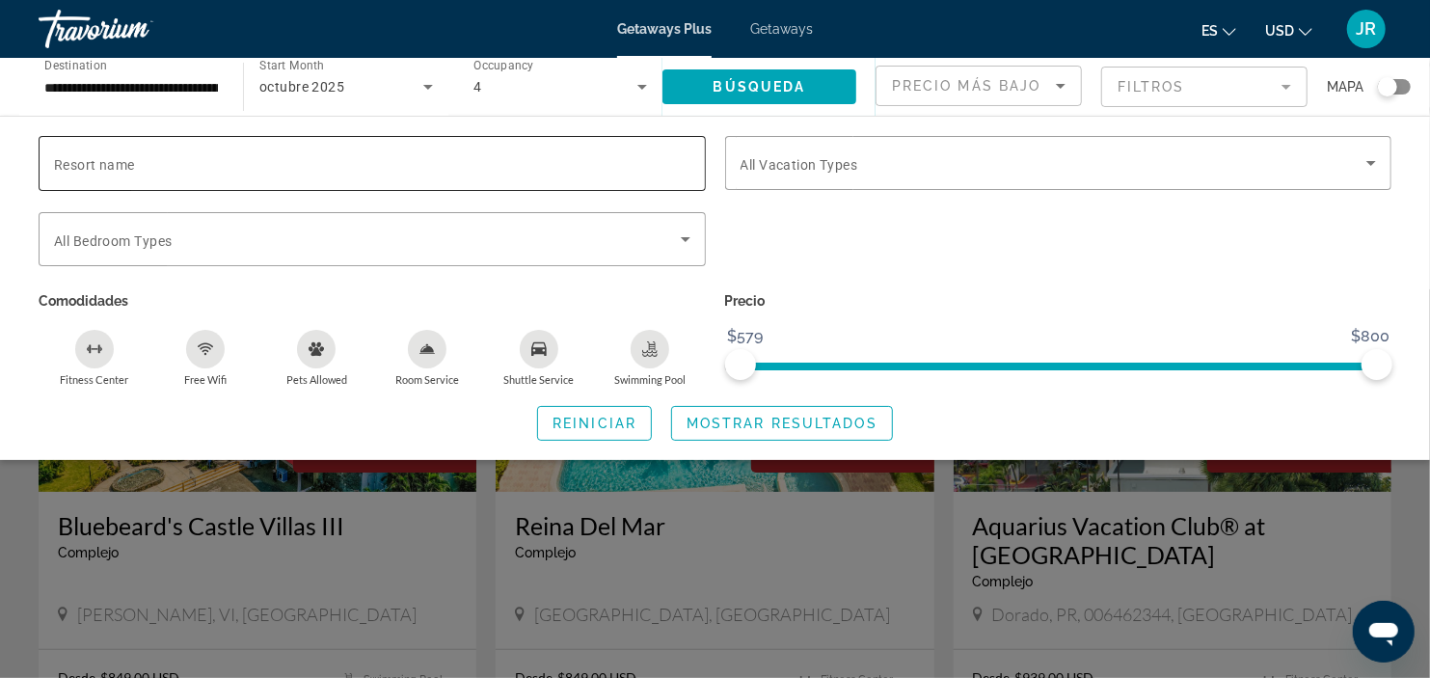
click at [668, 176] on div "Search widget" at bounding box center [372, 163] width 636 height 55
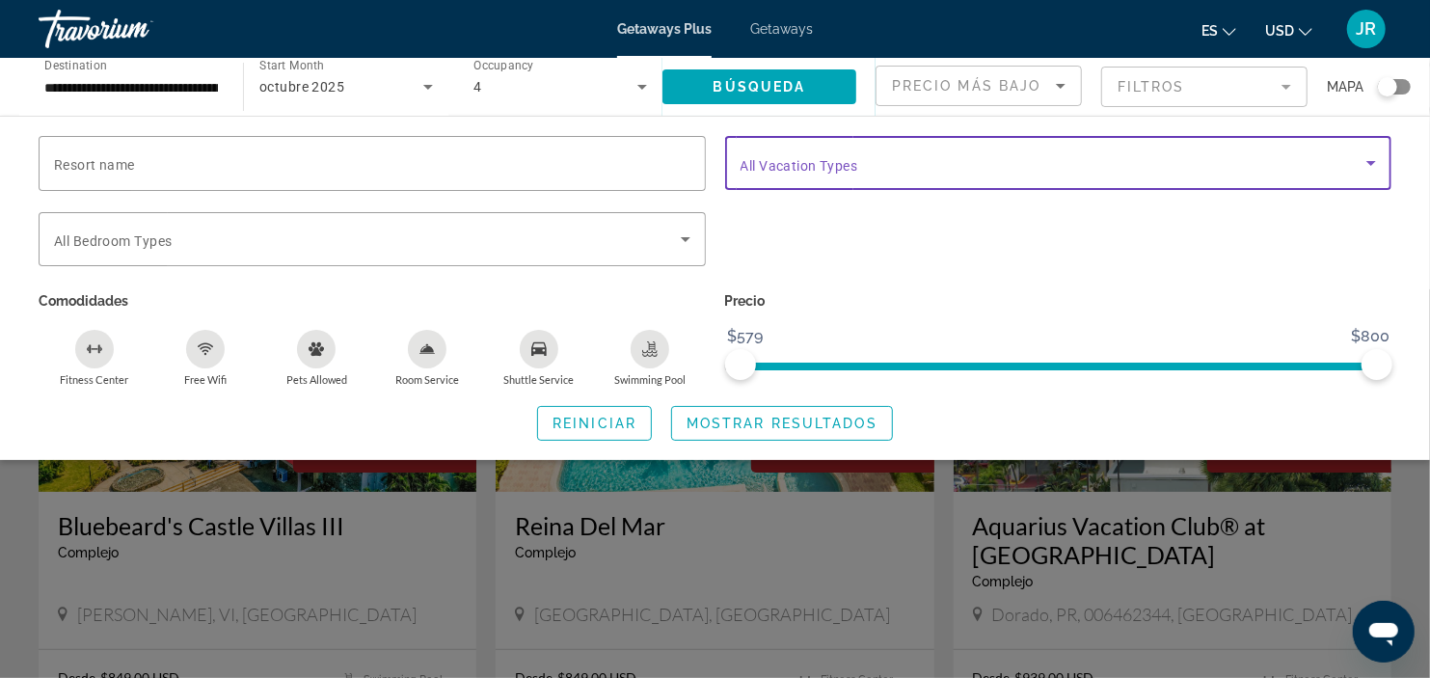
click at [1371, 169] on icon "Search widget" at bounding box center [1370, 162] width 23 height 23
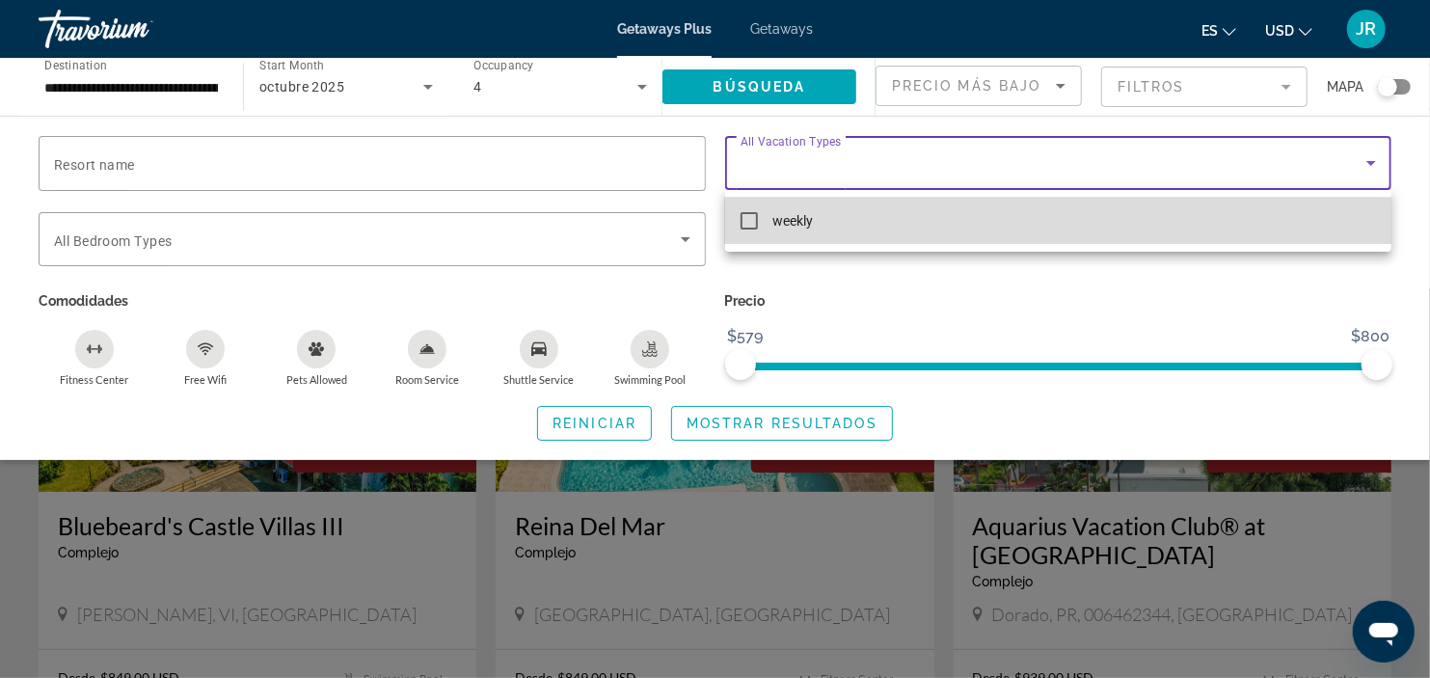
click at [1014, 219] on mat-option "weekly" at bounding box center [1058, 221] width 667 height 46
click at [759, 214] on mat-option "weekly" at bounding box center [1058, 221] width 667 height 46
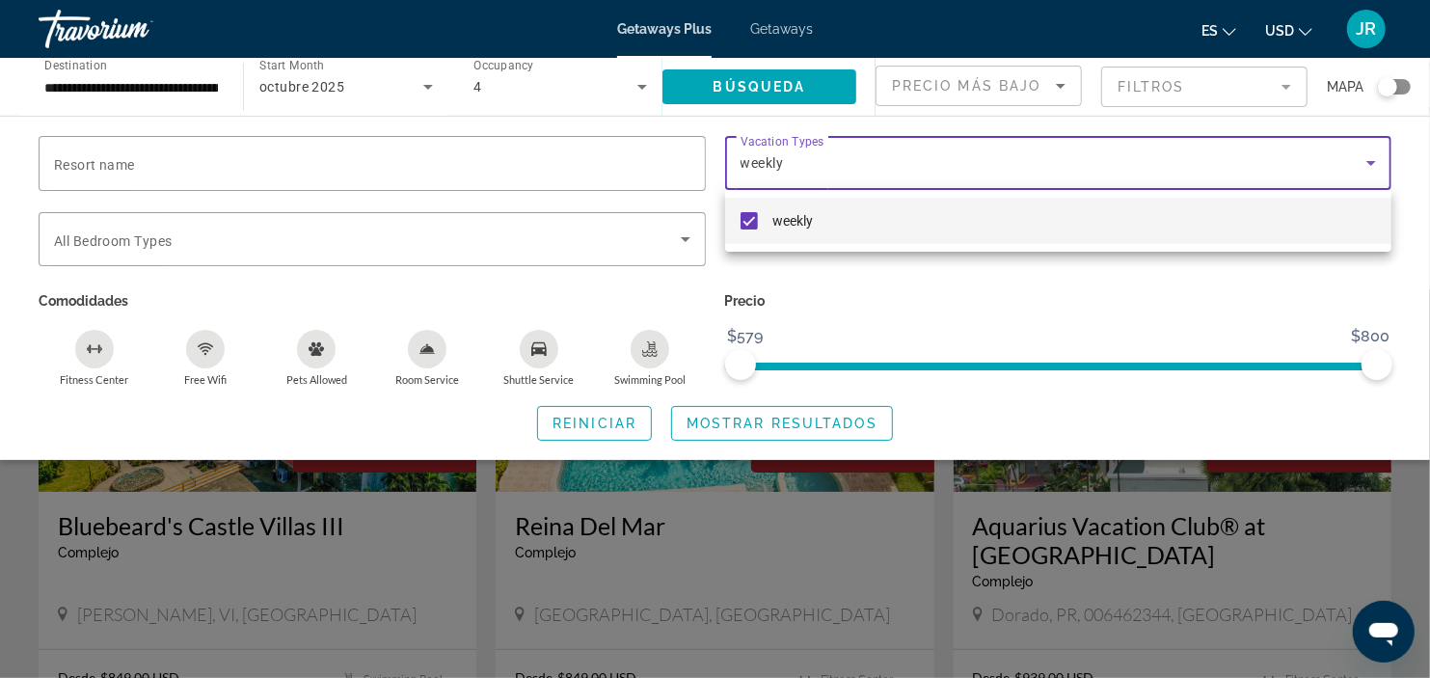
click at [793, 74] on div at bounding box center [715, 339] width 1430 height 678
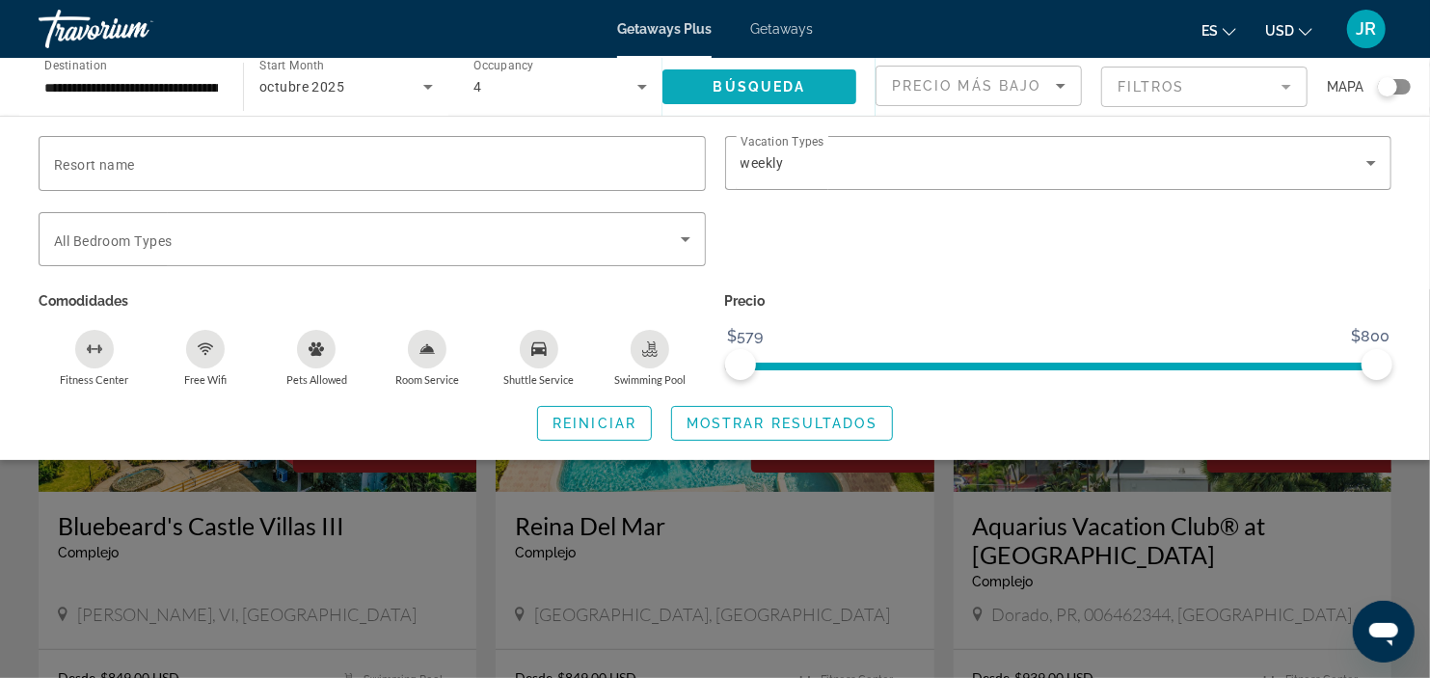
click at [787, 79] on span "Búsqueda" at bounding box center [759, 86] width 93 height 15
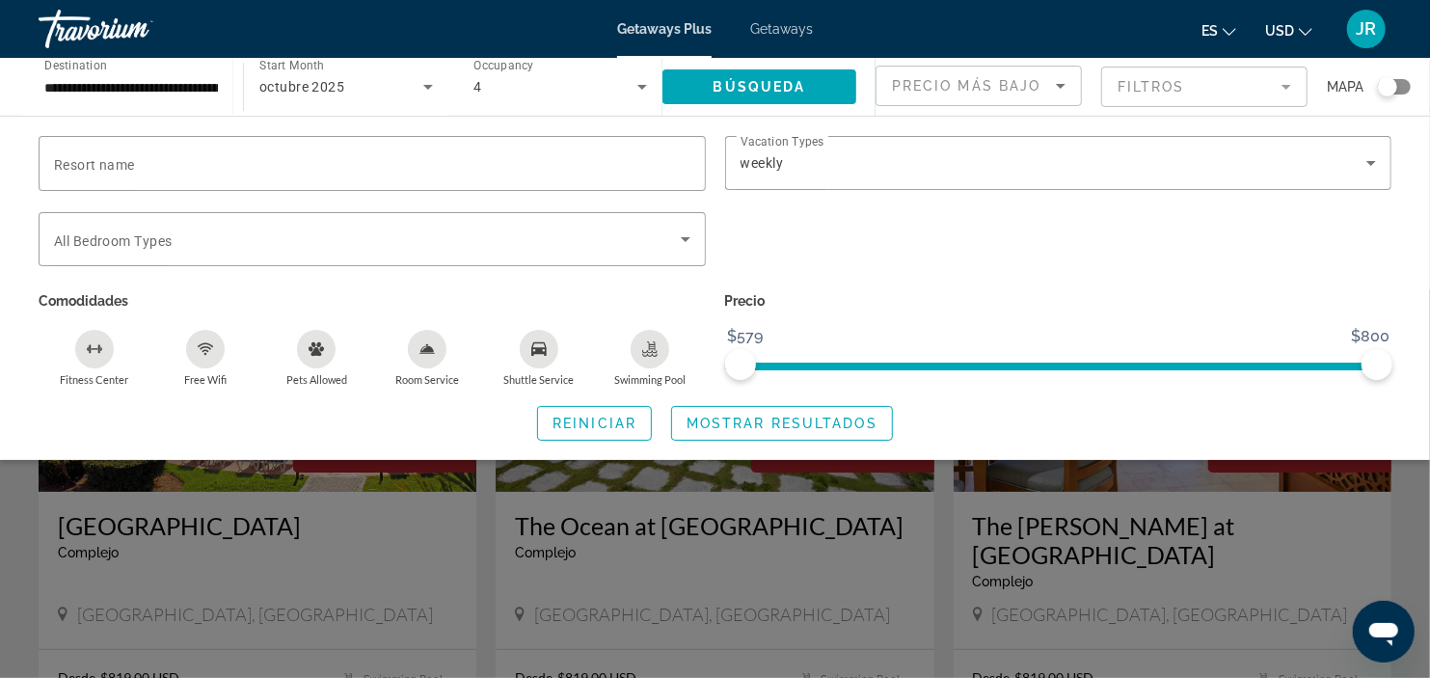
click at [1413, 528] on div "Search widget" at bounding box center [715, 483] width 1430 height 389
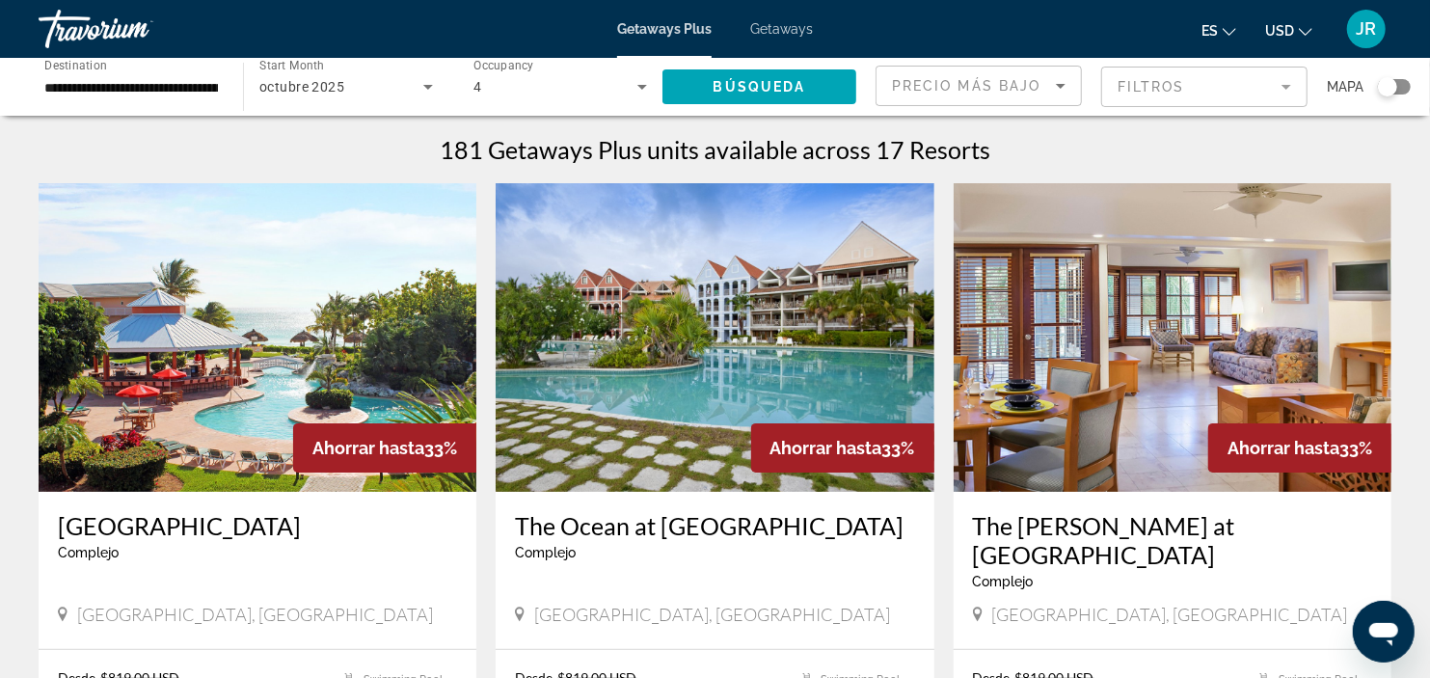
click at [787, 23] on span "Getaways" at bounding box center [781, 28] width 63 height 15
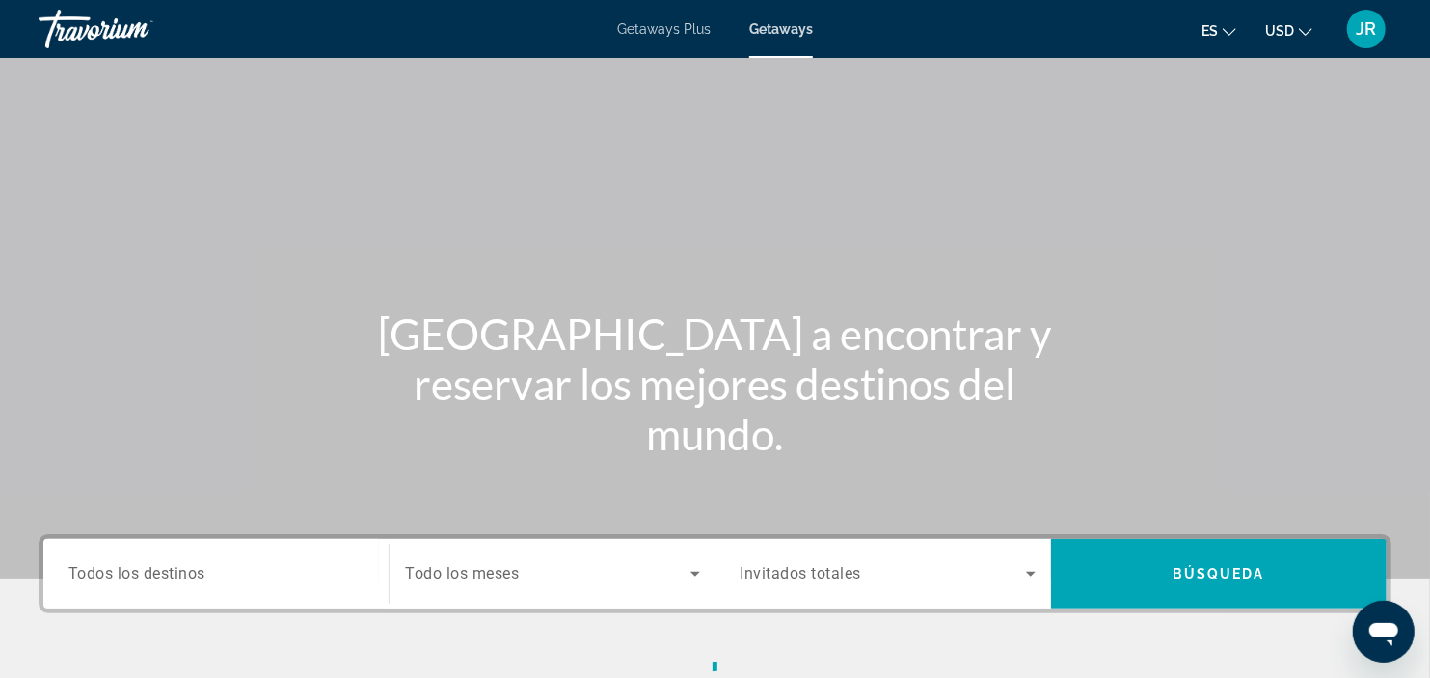
scroll to position [216, 0]
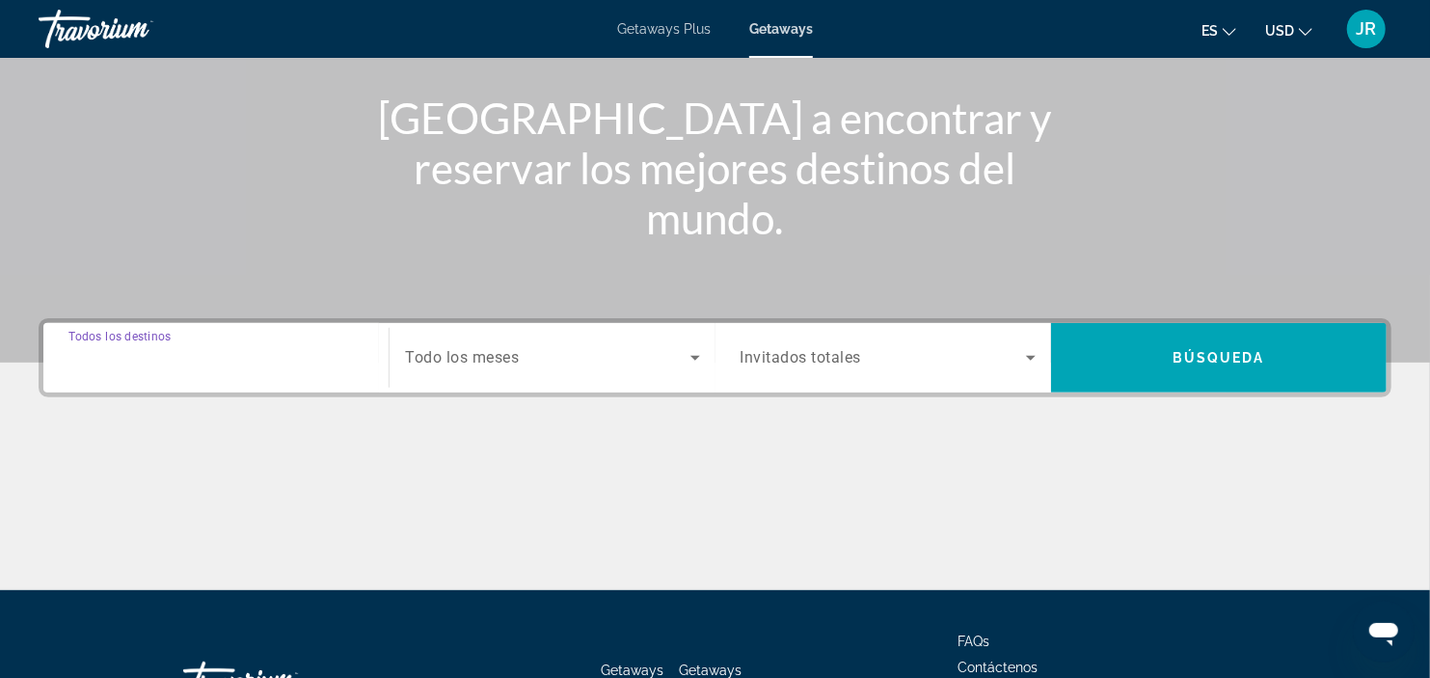
click at [303, 349] on input "Destination Todos los destinos" at bounding box center [215, 358] width 295 height 23
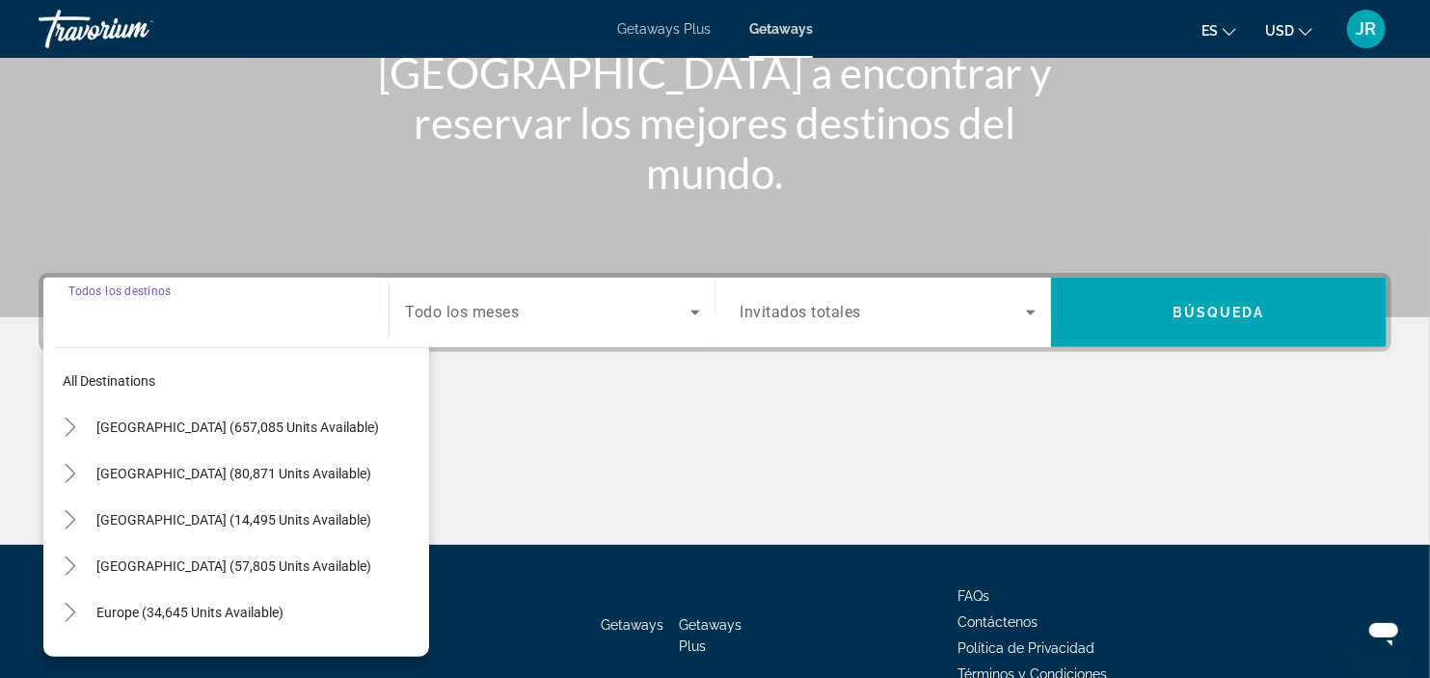
scroll to position [362, 0]
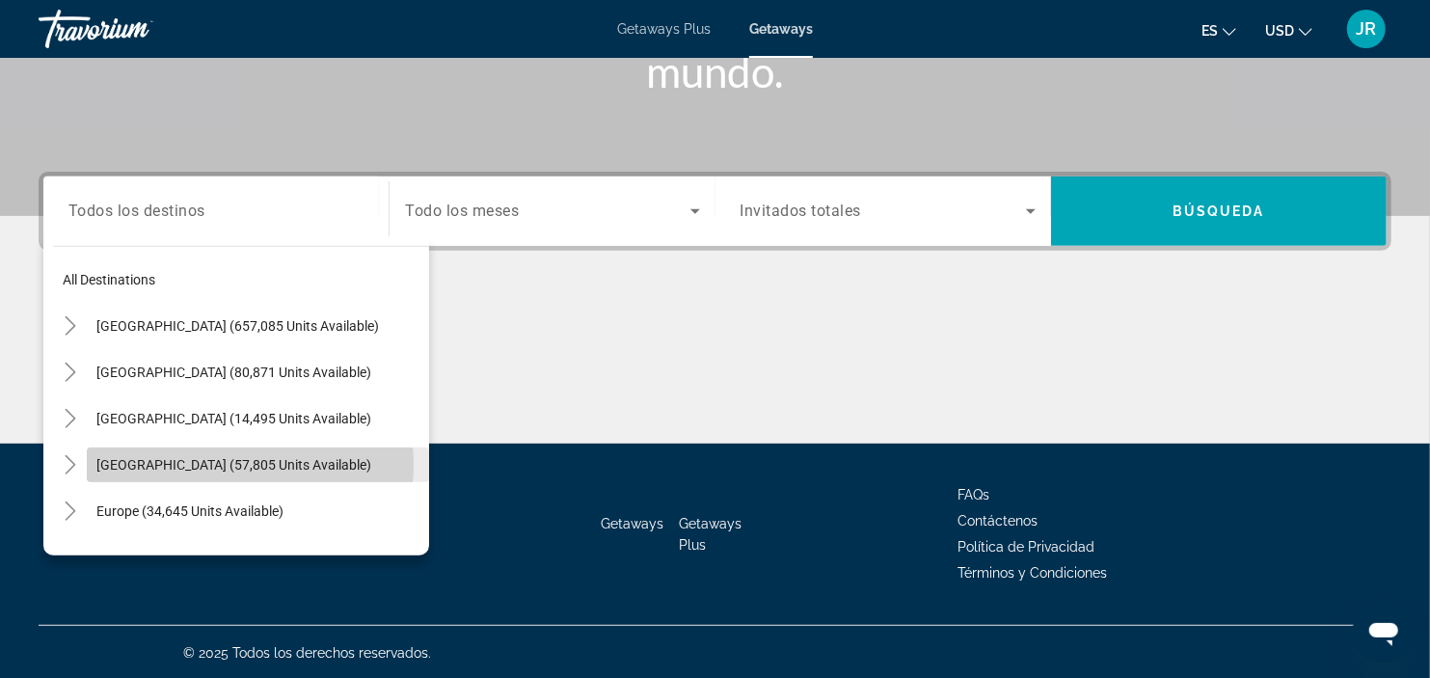
click at [223, 463] on span "Caribbean & Atlantic Islands (57,805 units available)" at bounding box center [233, 464] width 275 height 15
type input "**********"
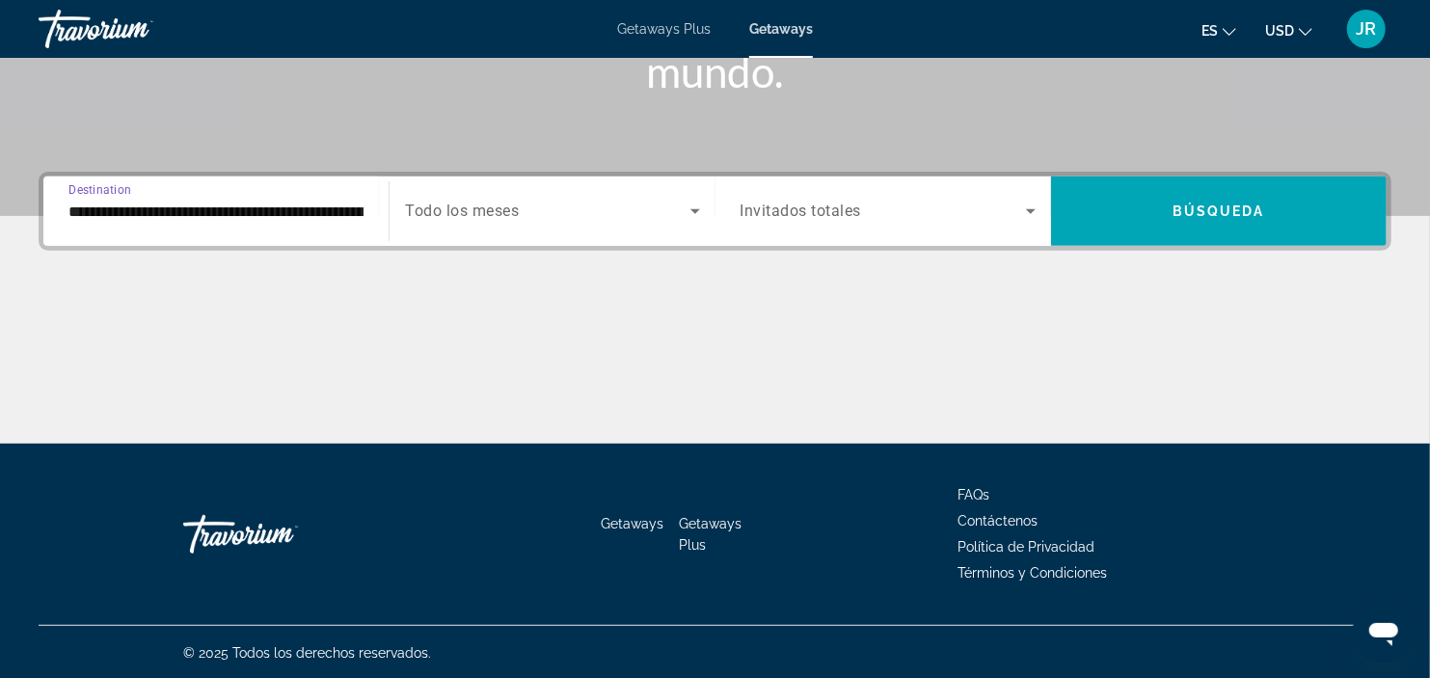
scroll to position [361, 0]
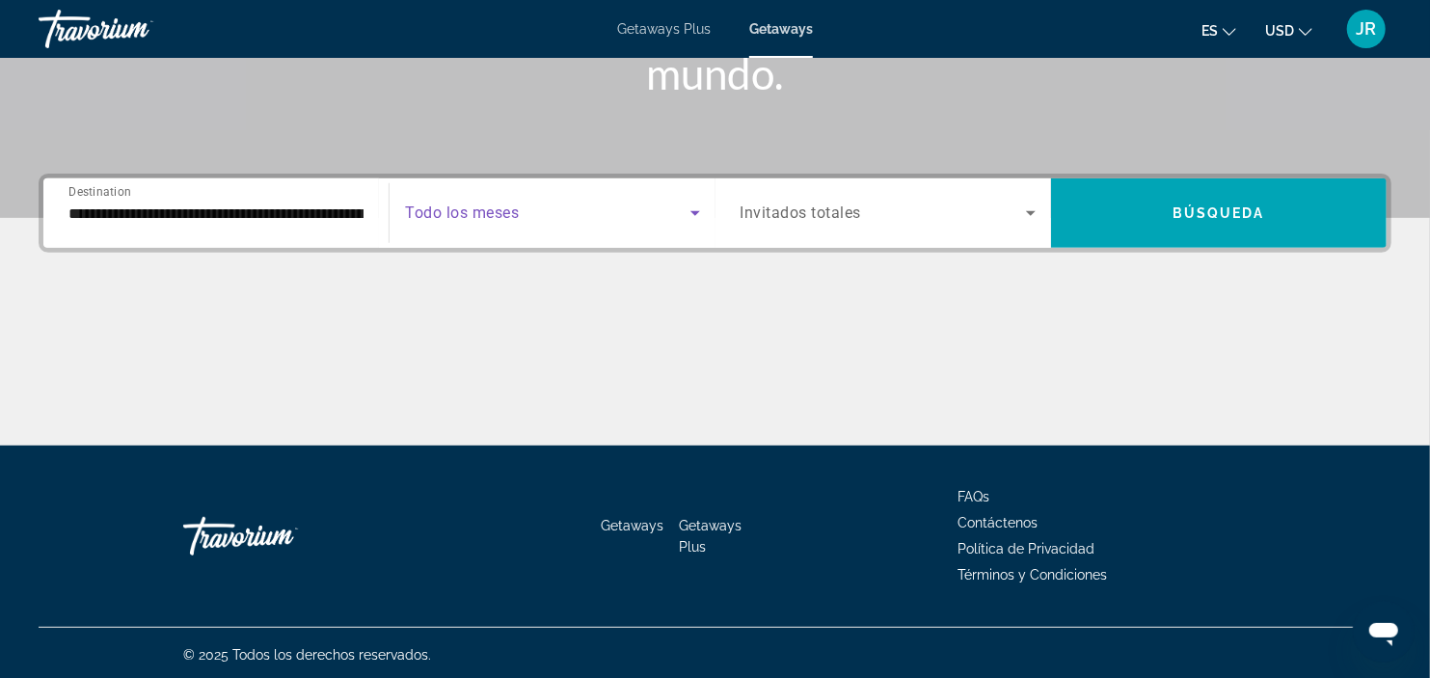
click at [686, 220] on icon "Search widget" at bounding box center [695, 212] width 23 height 23
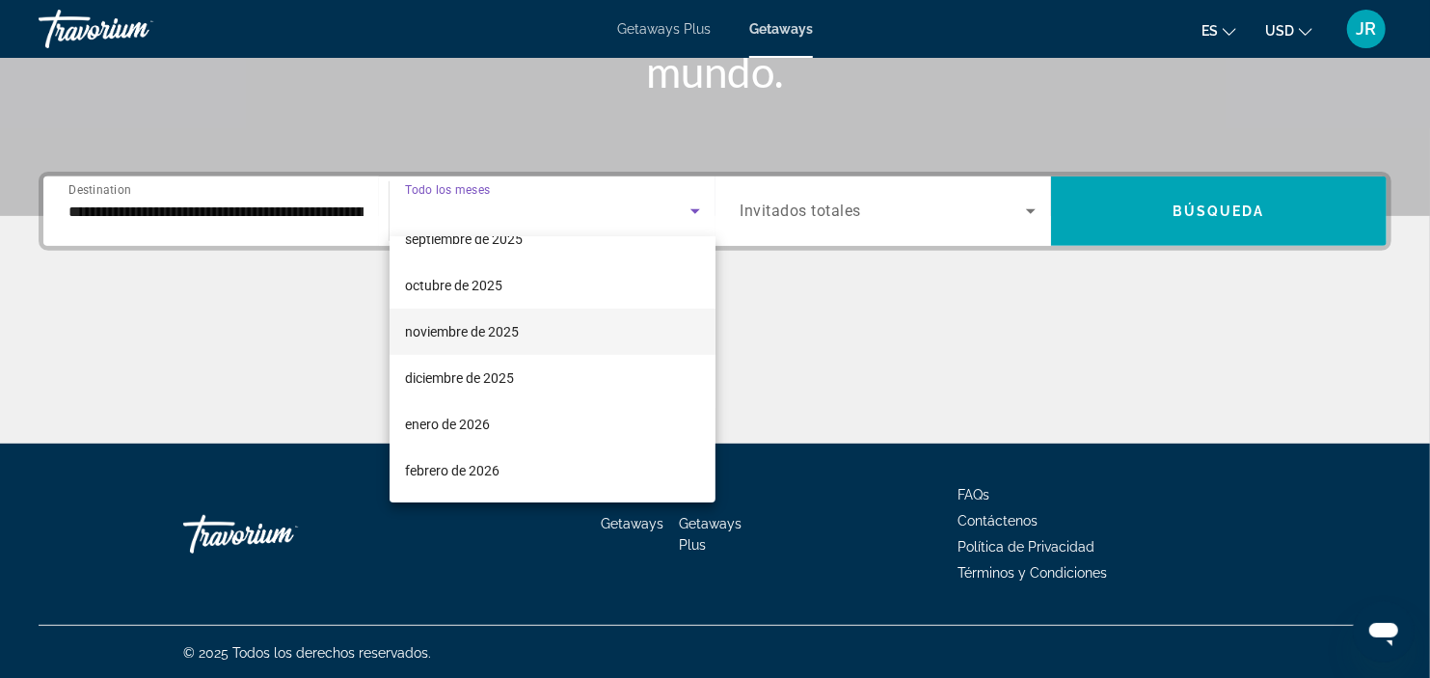
scroll to position [80, 0]
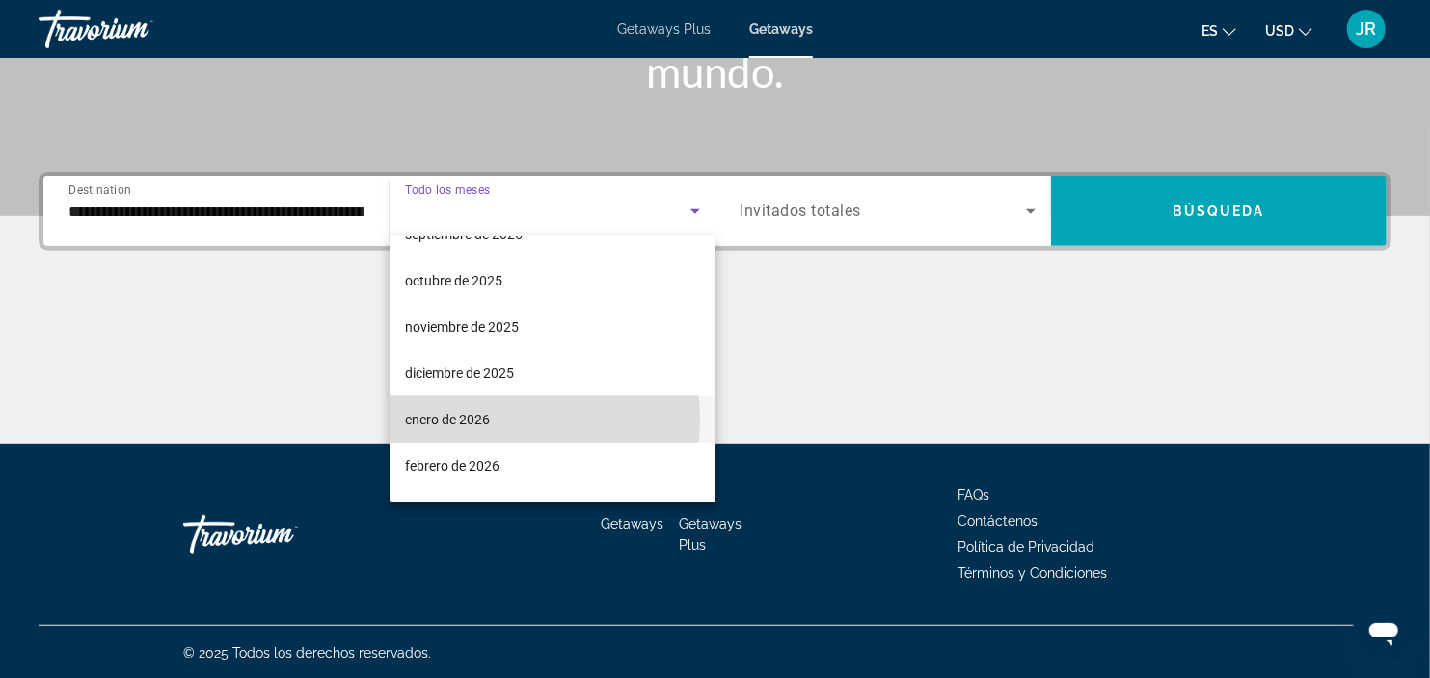
click at [483, 417] on span "enero de 2026" at bounding box center [447, 419] width 85 height 23
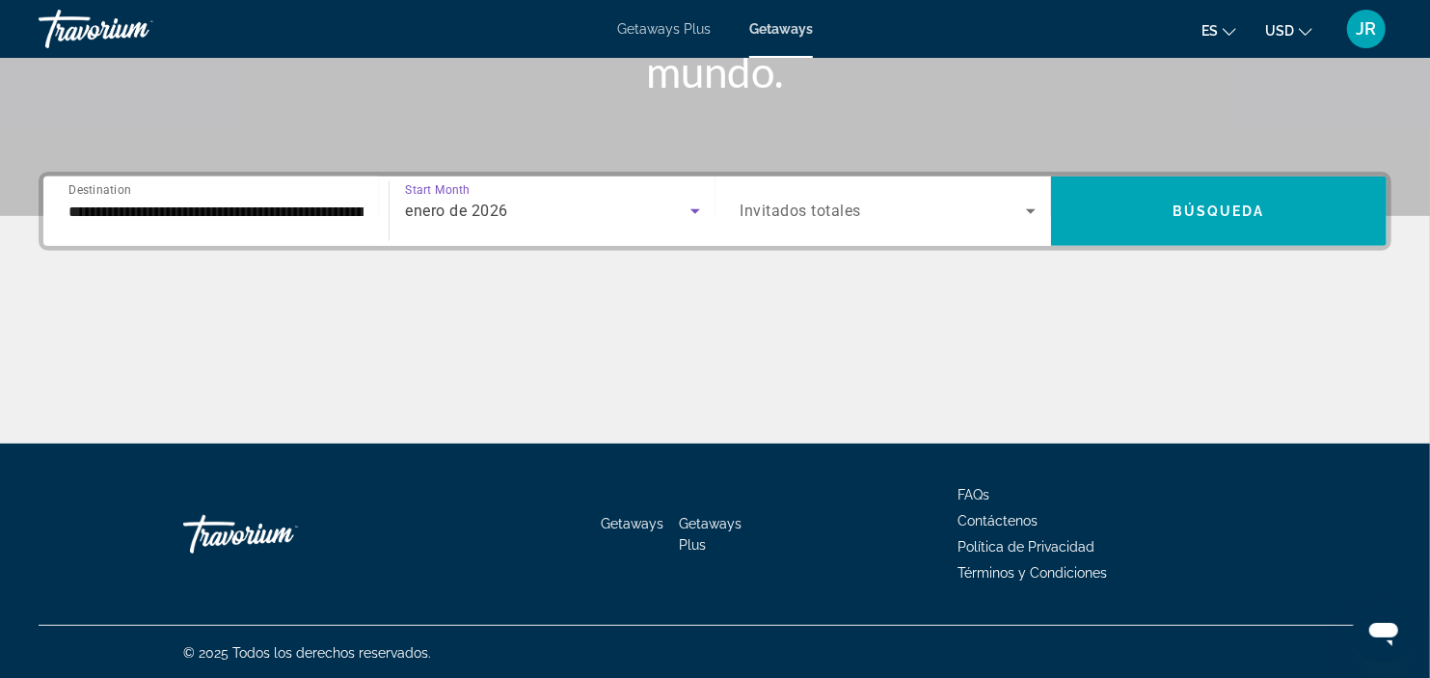
click at [1026, 208] on icon "Search widget" at bounding box center [1030, 211] width 23 height 23
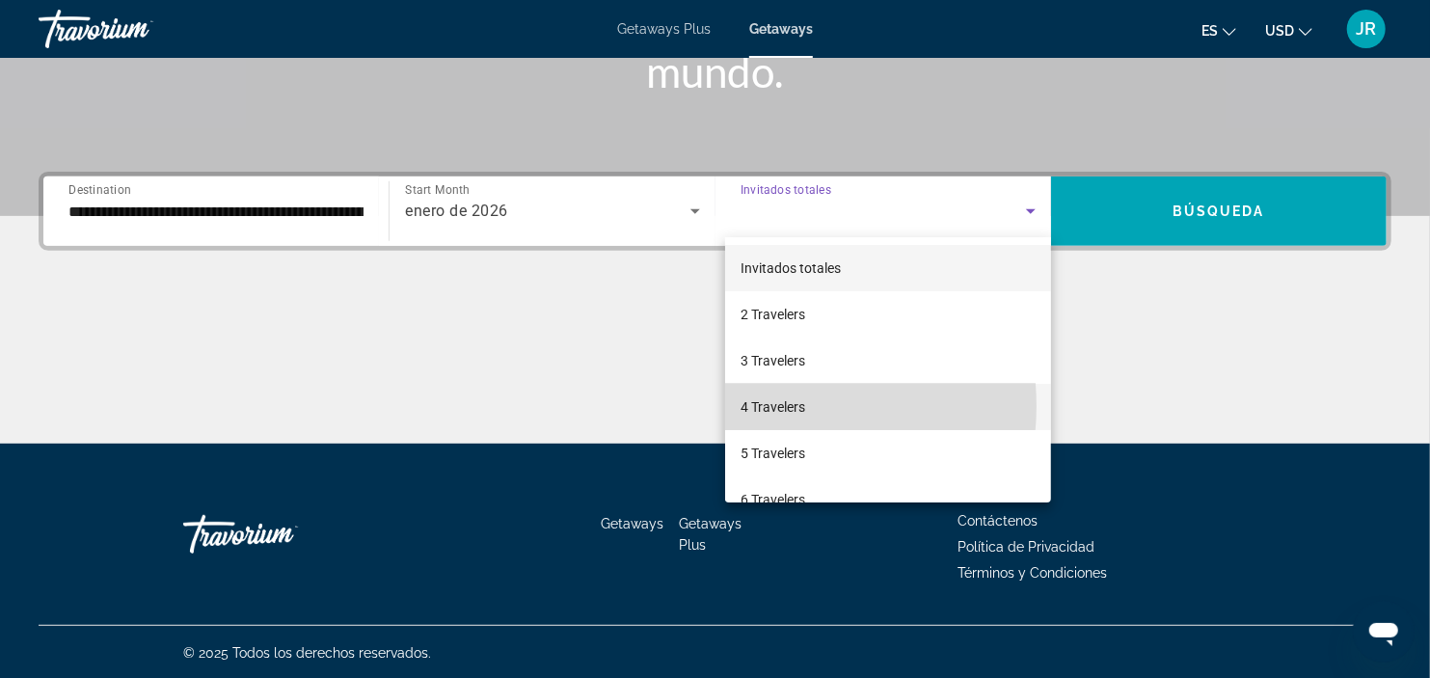
click at [767, 406] on span "4 Travelers" at bounding box center [772, 406] width 65 height 23
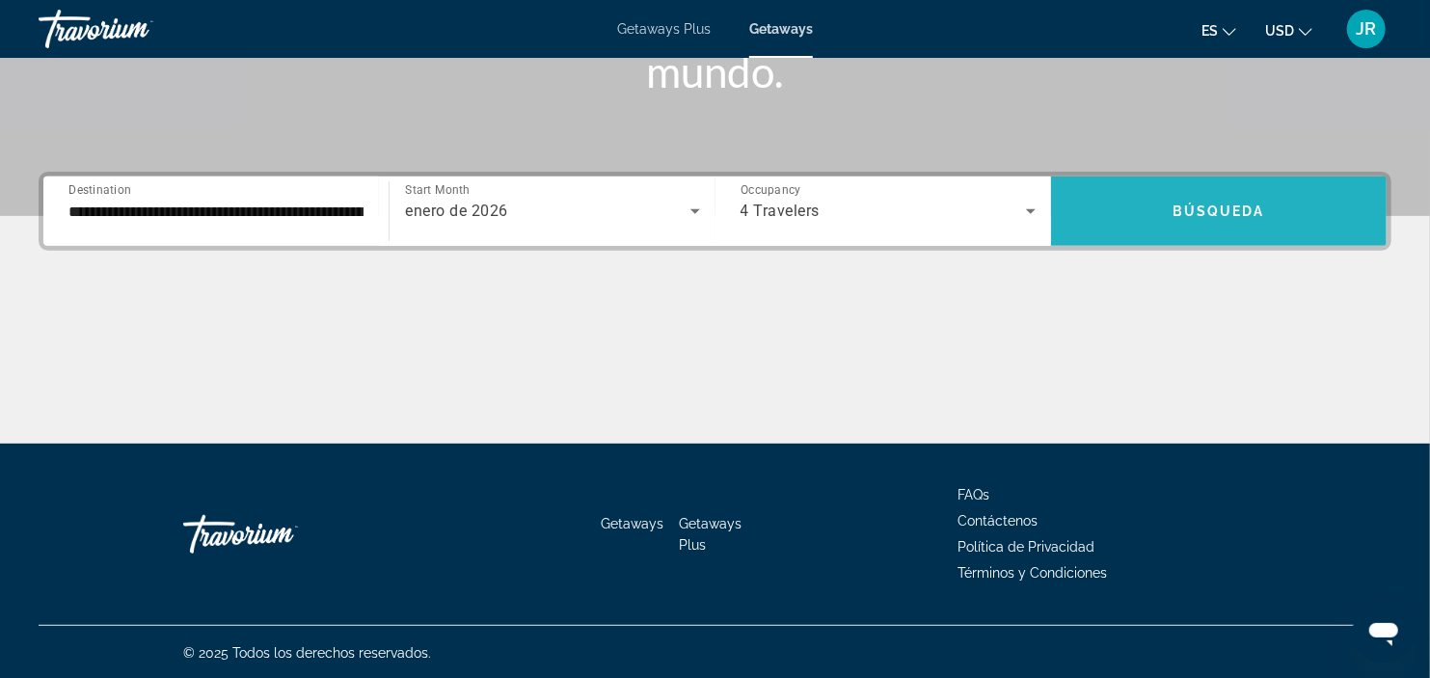
click at [1215, 203] on span "Búsqueda" at bounding box center [1218, 210] width 93 height 15
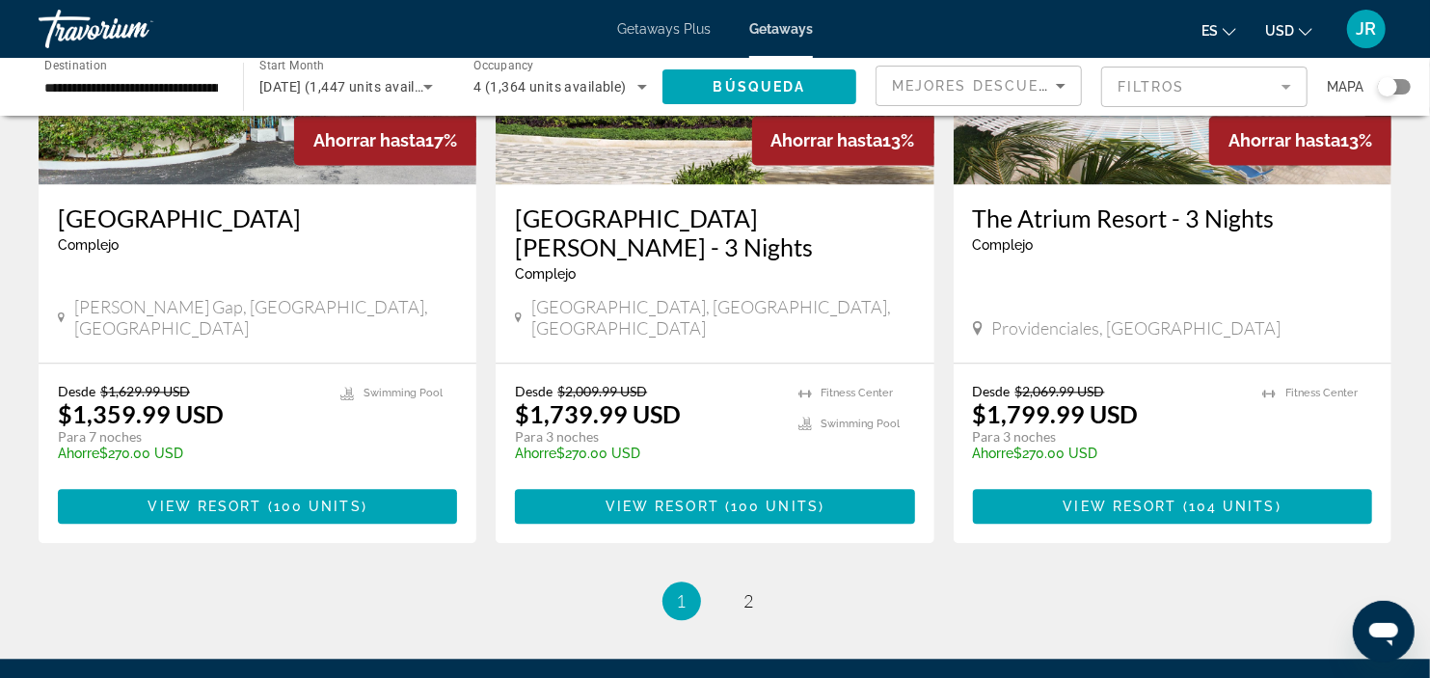
scroll to position [2441, 0]
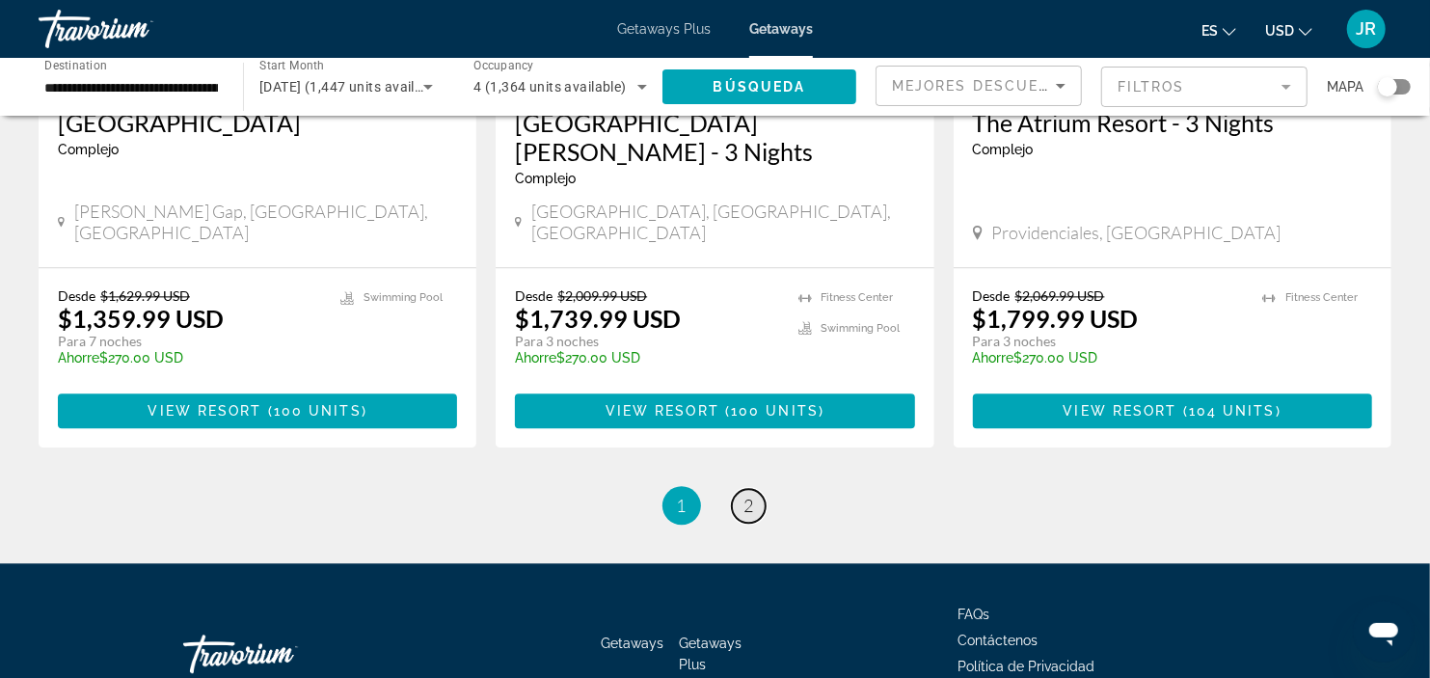
click at [756, 489] on link "page 2" at bounding box center [749, 506] width 34 height 34
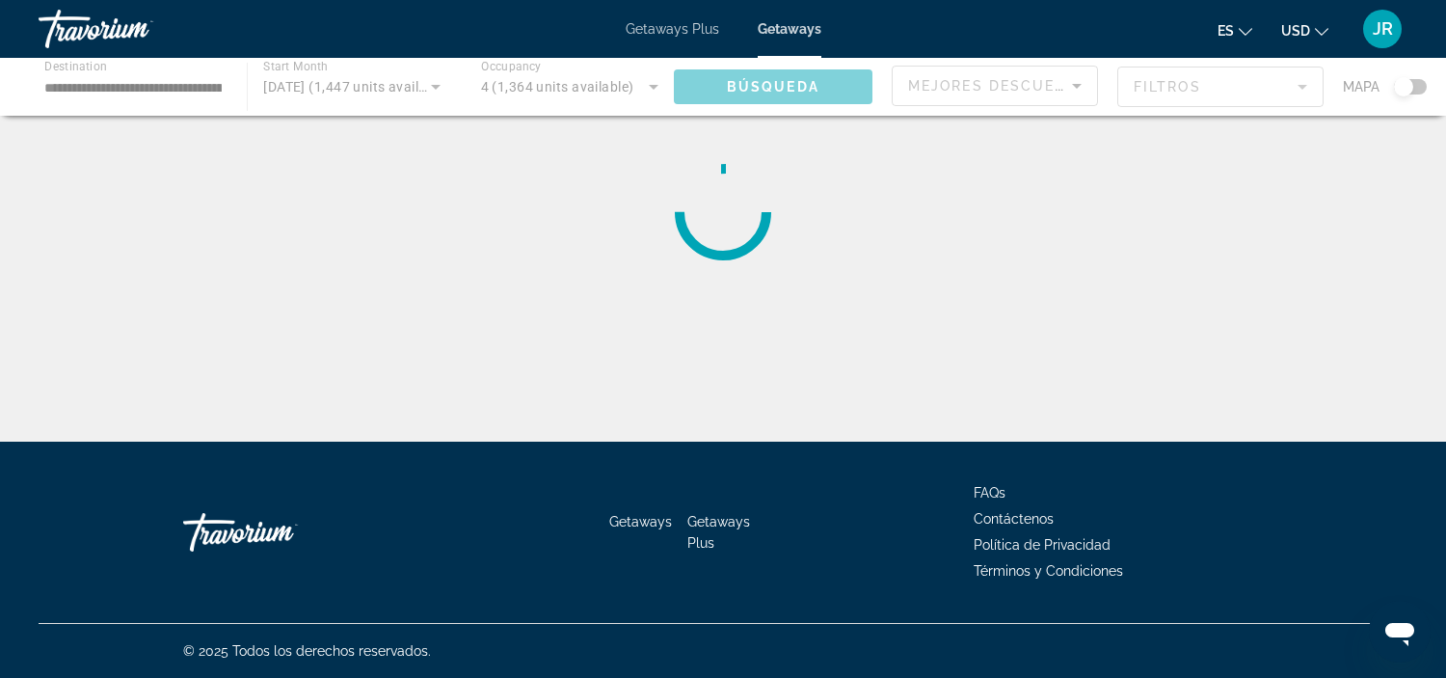
click at [148, 88] on div "Main content" at bounding box center [723, 87] width 1446 height 58
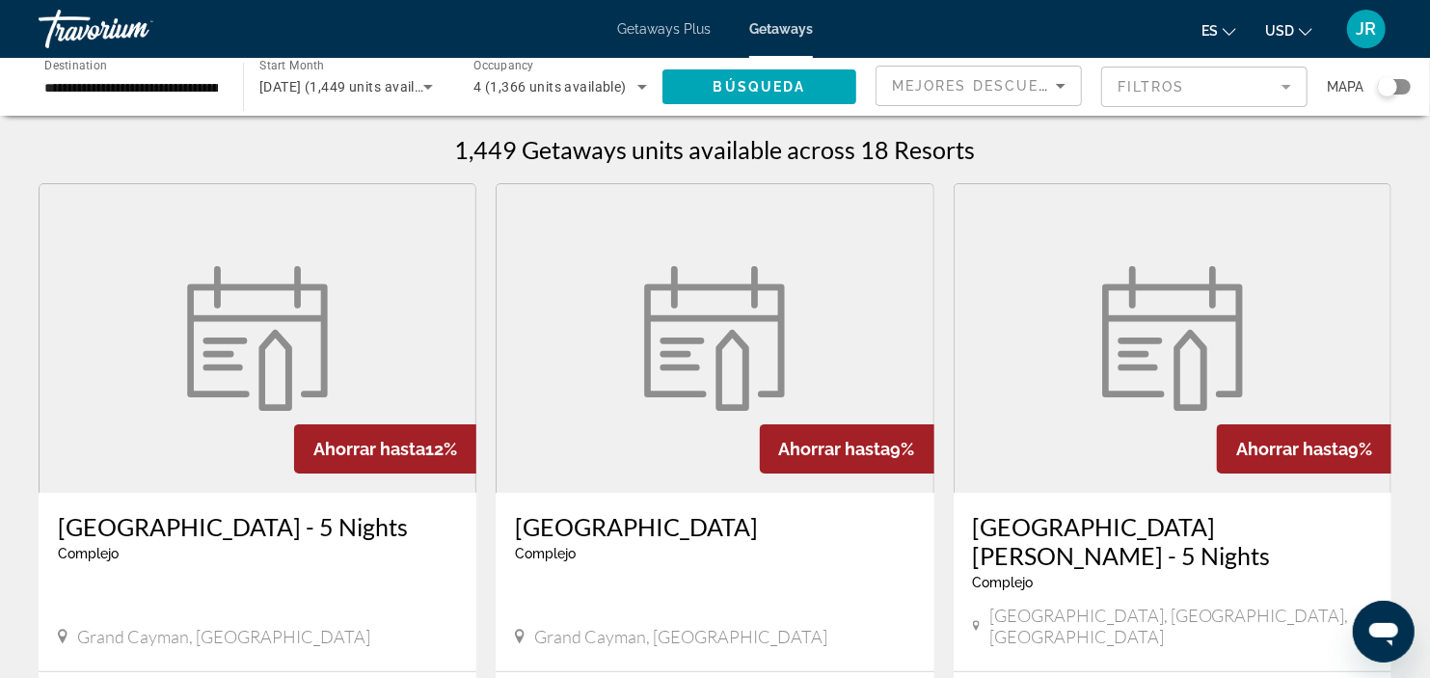
click at [208, 72] on div "**********" at bounding box center [131, 87] width 174 height 55
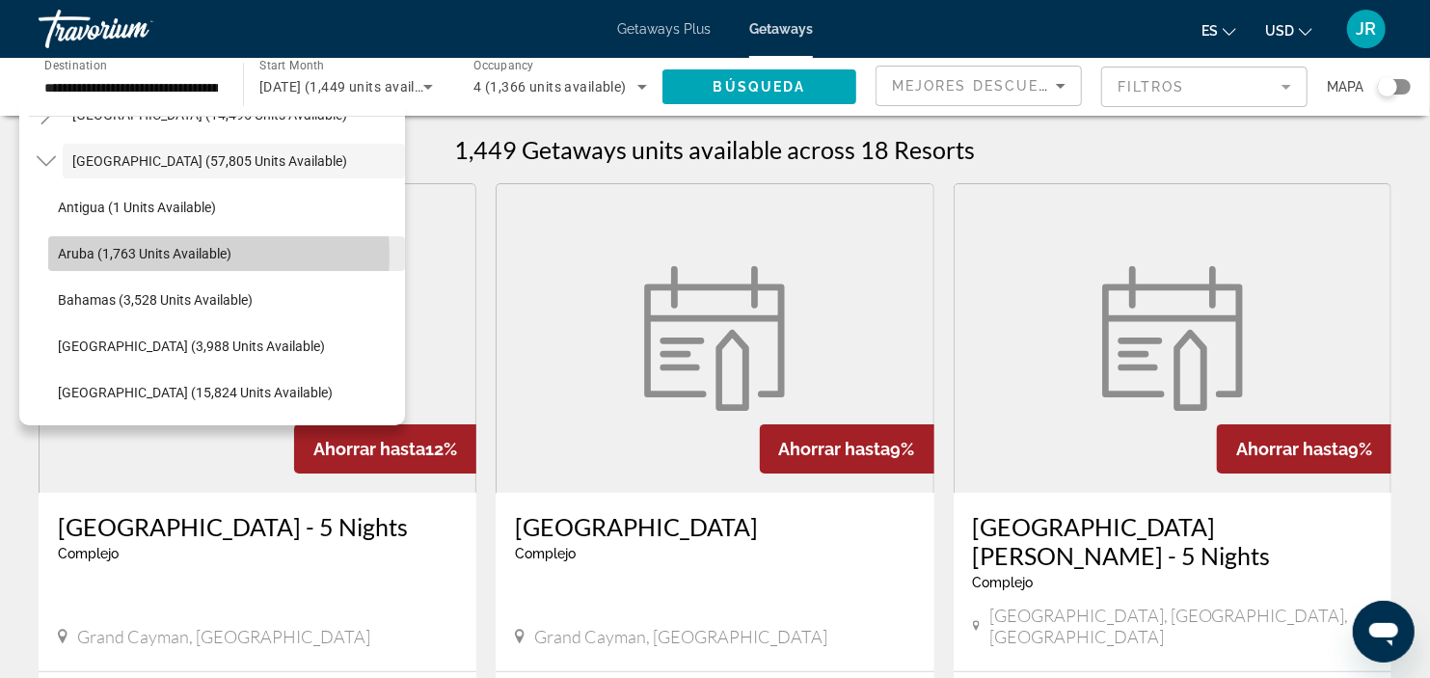
click at [200, 255] on span "Aruba (1,763 units available)" at bounding box center [145, 253] width 174 height 15
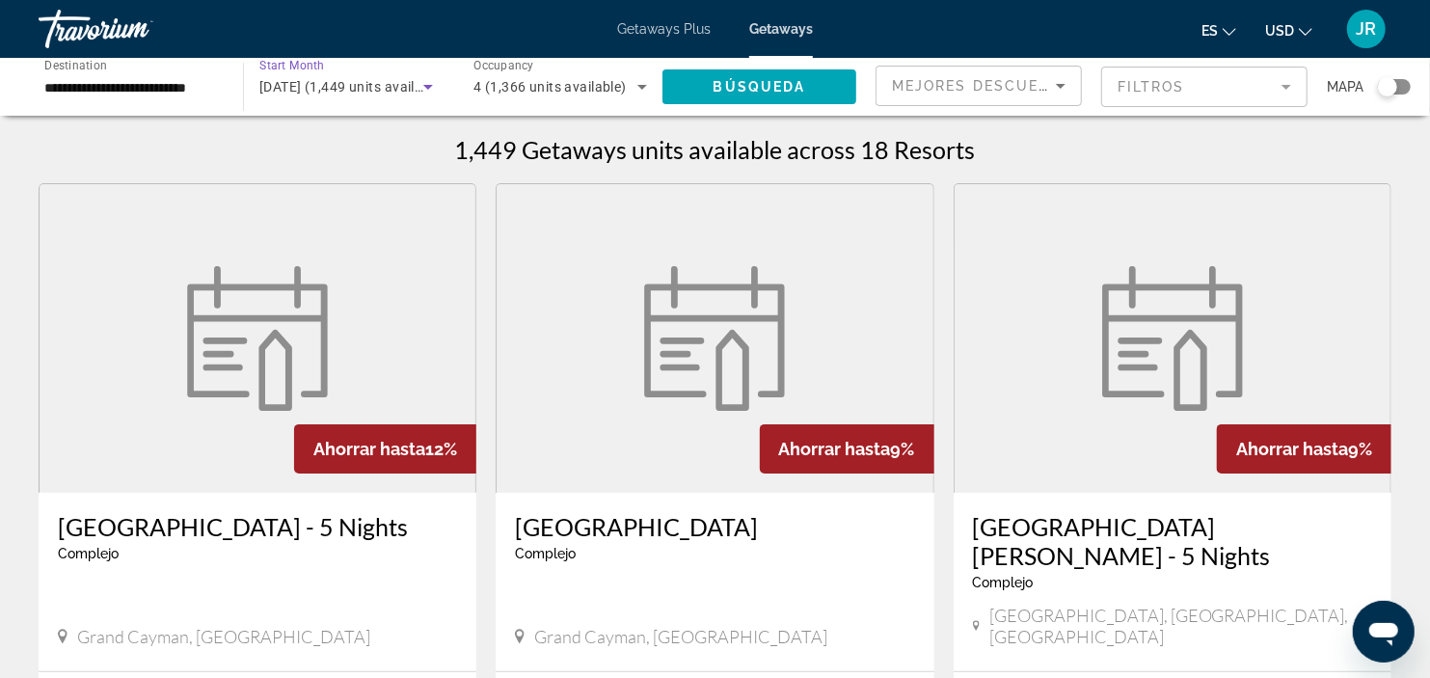
click at [434, 92] on icon "Search widget" at bounding box center [427, 86] width 23 height 23
click at [430, 80] on div at bounding box center [715, 339] width 1430 height 678
click at [430, 80] on icon "Search widget" at bounding box center [427, 86] width 23 height 23
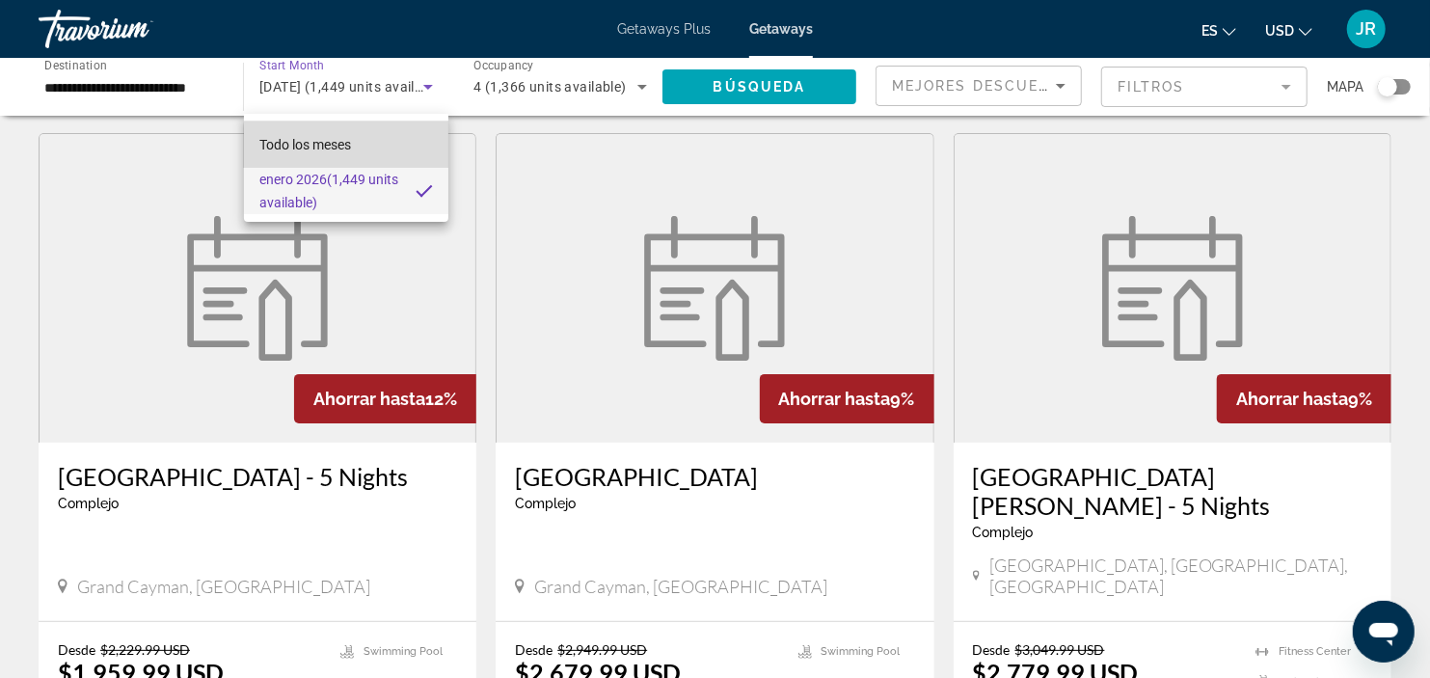
click at [387, 149] on mat-option "Todo los meses" at bounding box center [346, 144] width 204 height 46
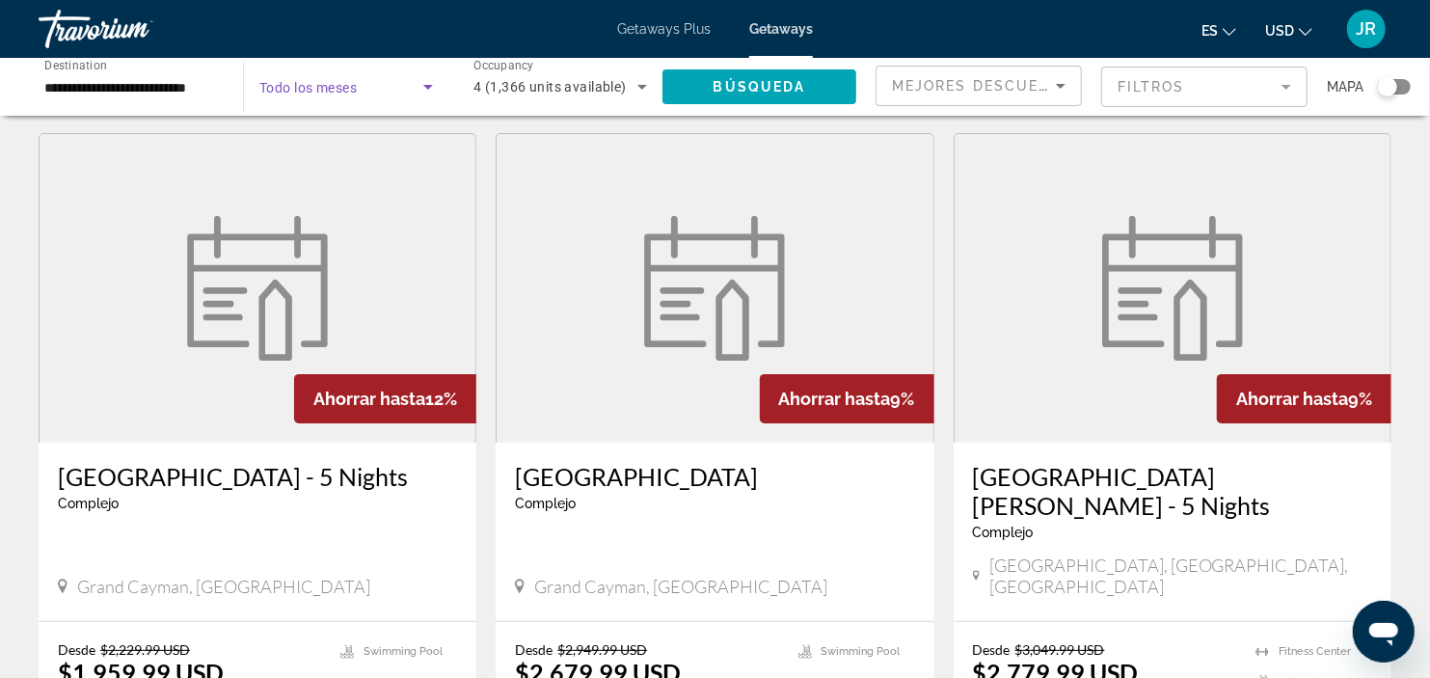
click at [430, 85] on icon "Search widget" at bounding box center [428, 87] width 10 height 5
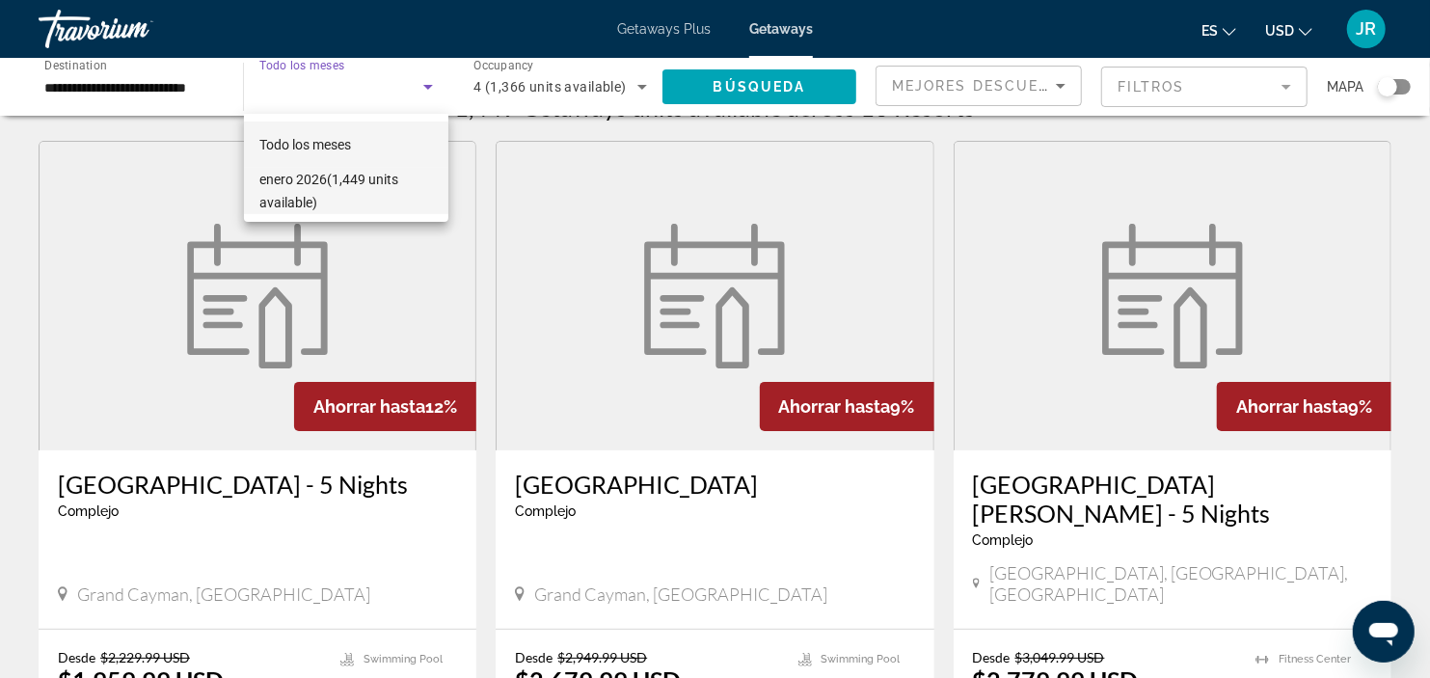
scroll to position [0, 0]
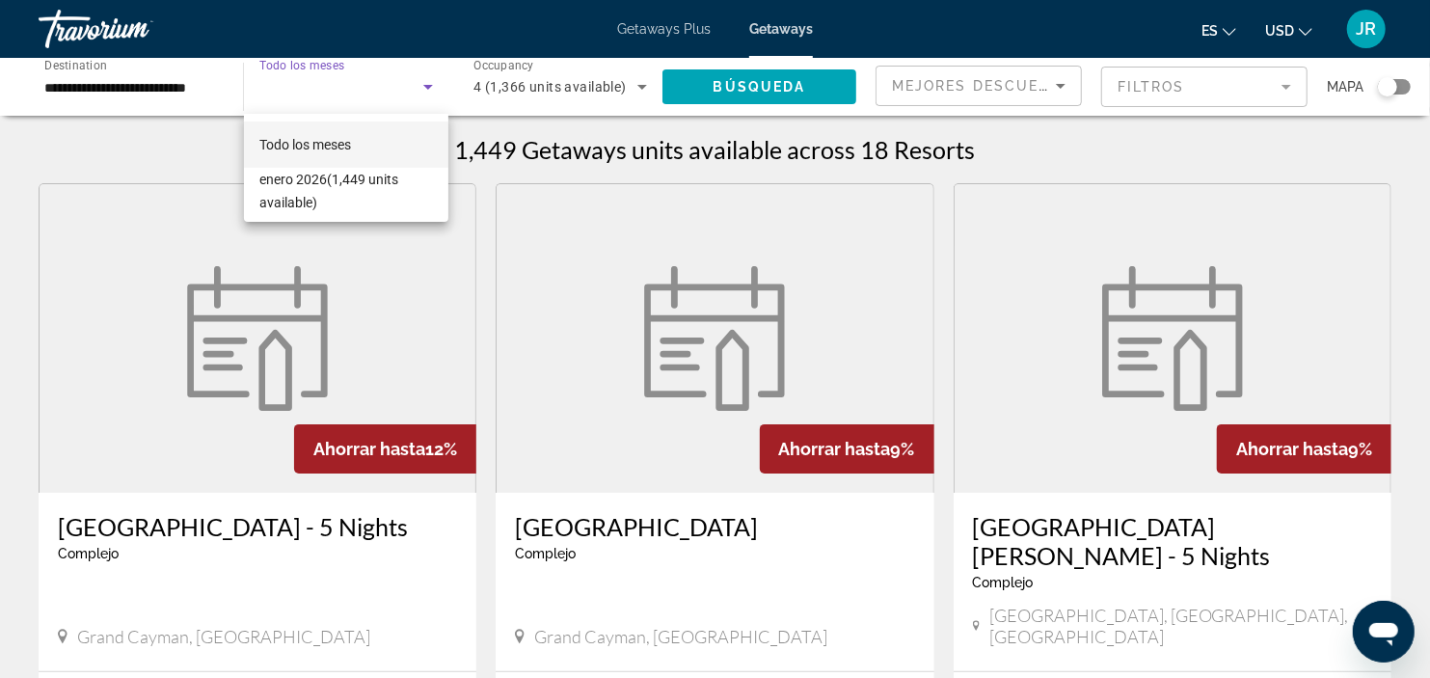
click at [735, 100] on div at bounding box center [715, 339] width 1430 height 678
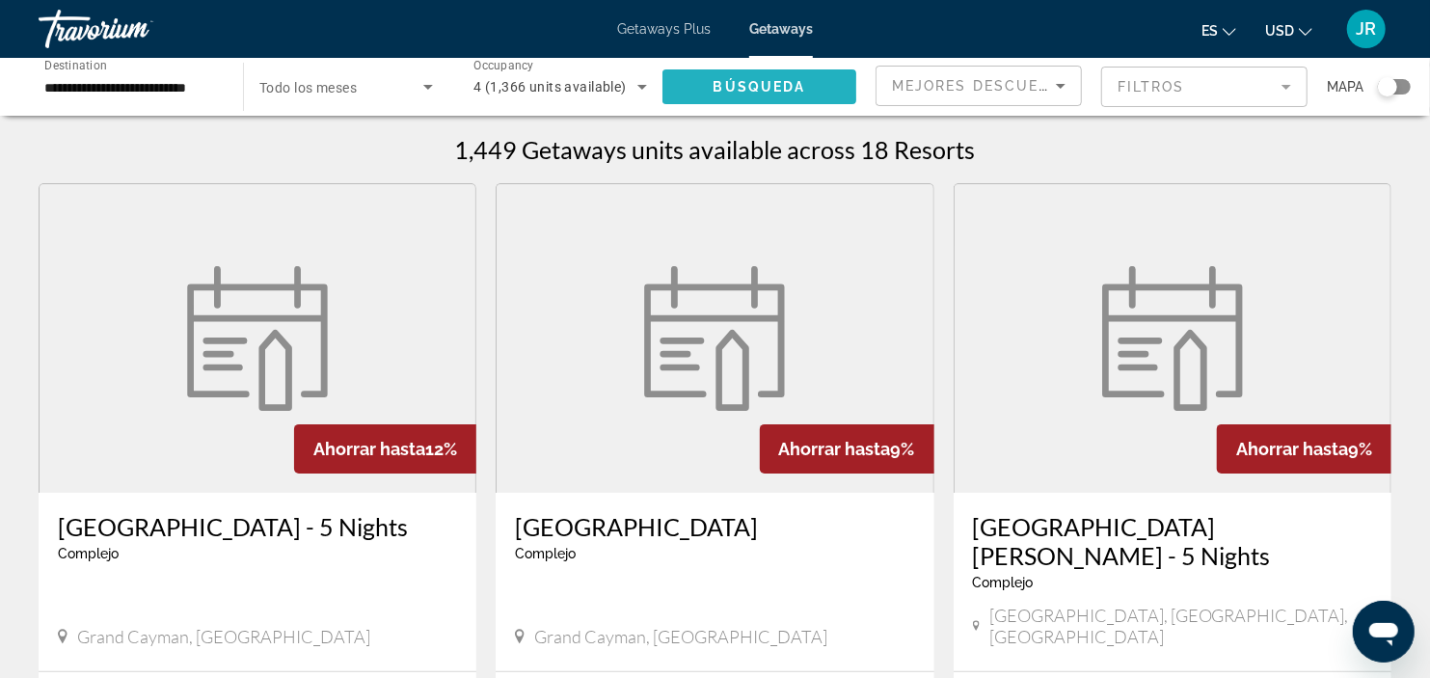
click at [742, 87] on span "Búsqueda" at bounding box center [759, 86] width 93 height 15
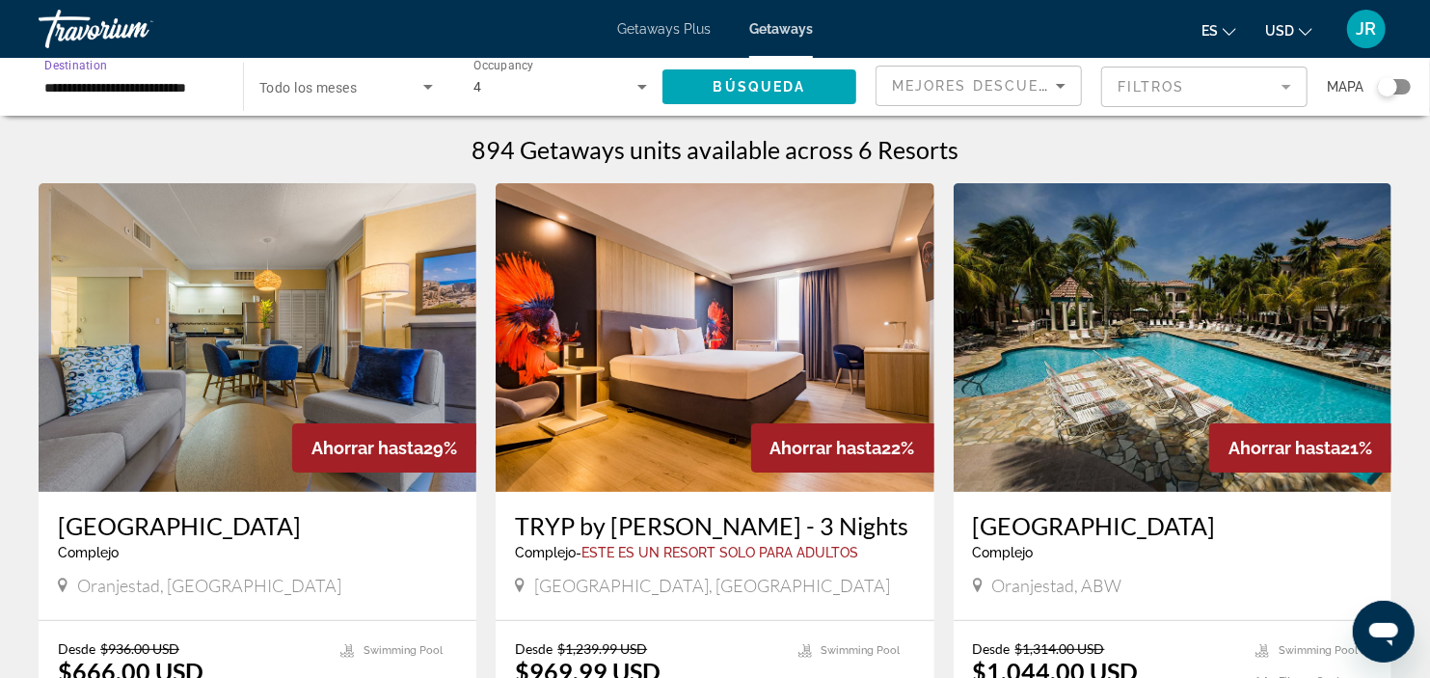
click at [179, 88] on input "**********" at bounding box center [131, 87] width 174 height 23
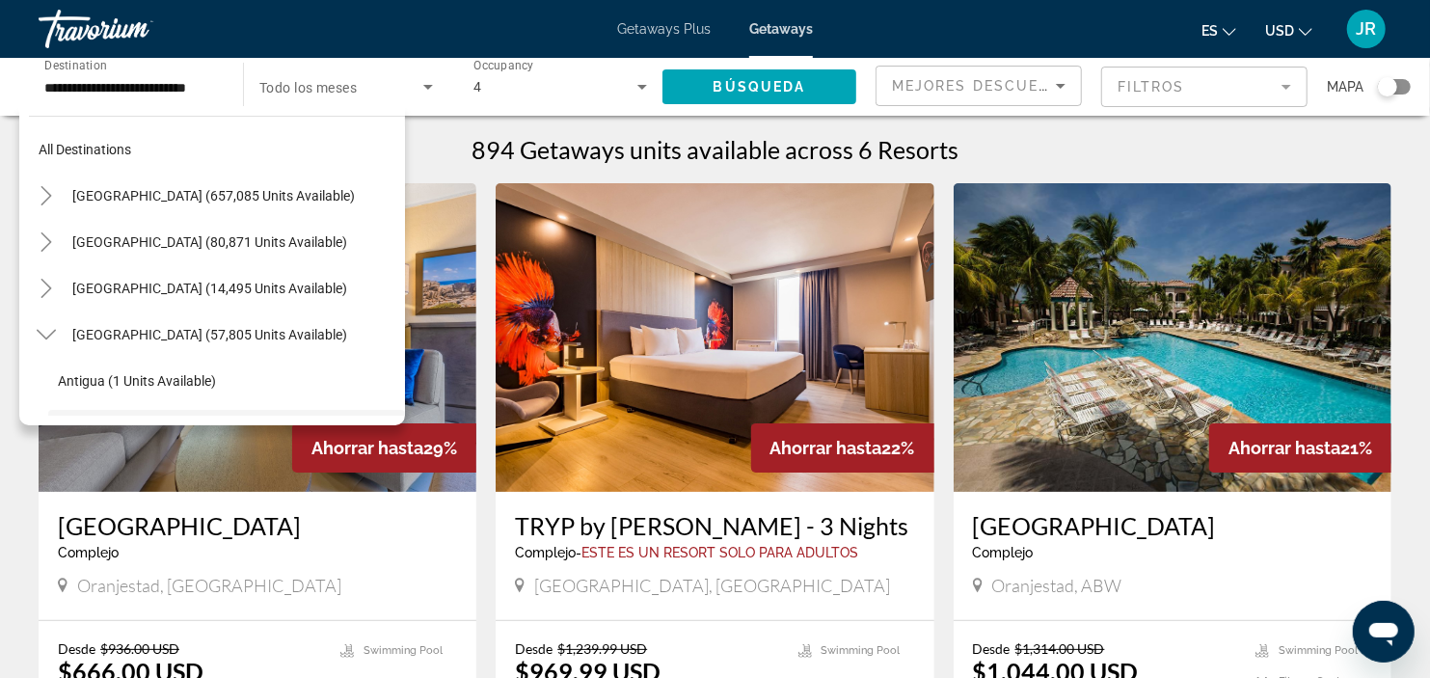
click at [197, 71] on div "**********" at bounding box center [131, 87] width 174 height 55
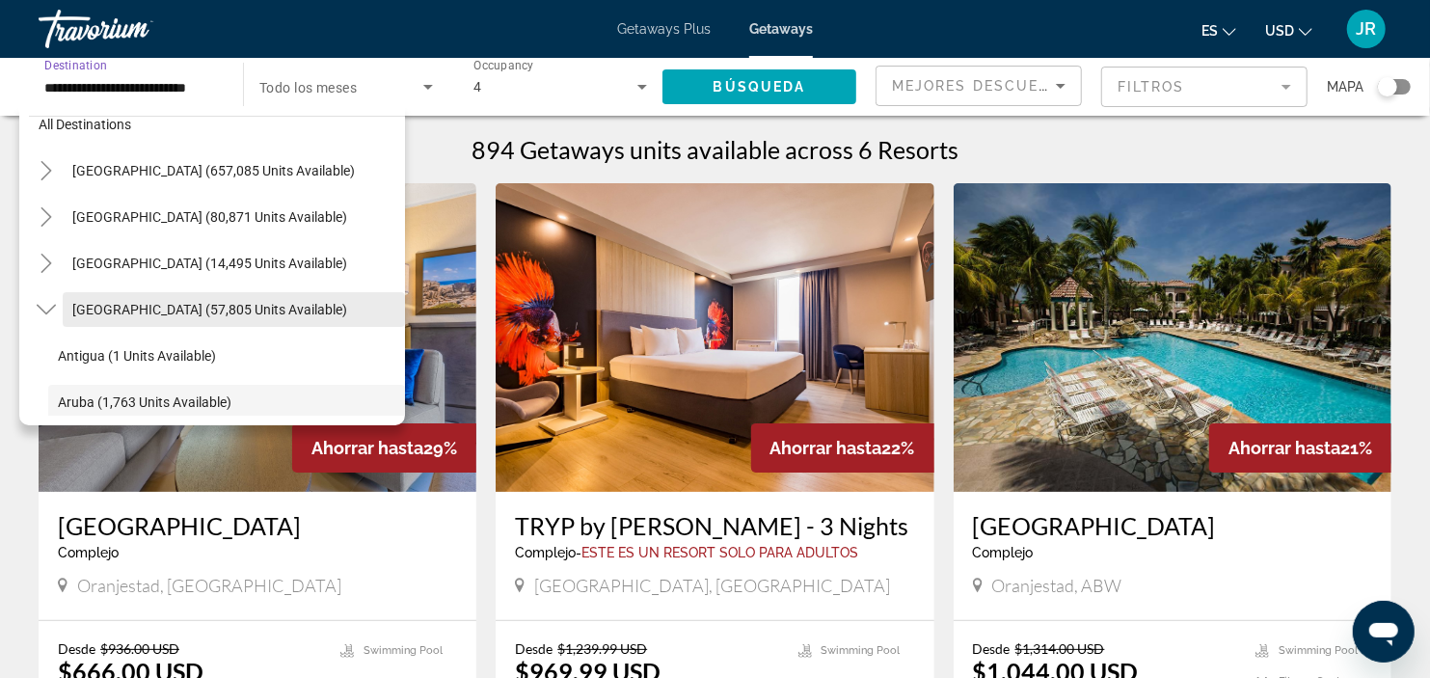
scroll to position [24, 0]
click at [177, 314] on span "Caribbean & Atlantic Islands (57,805 units available)" at bounding box center [209, 310] width 275 height 15
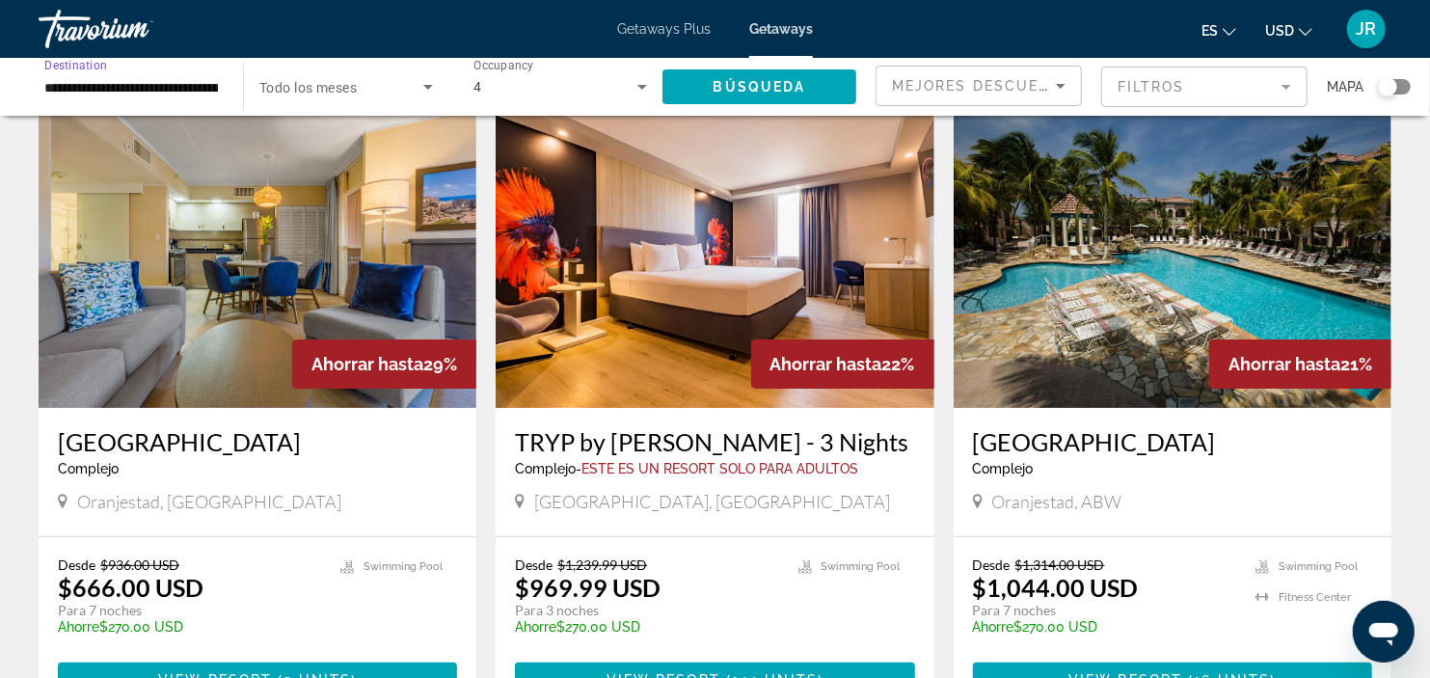
scroll to position [0, 0]
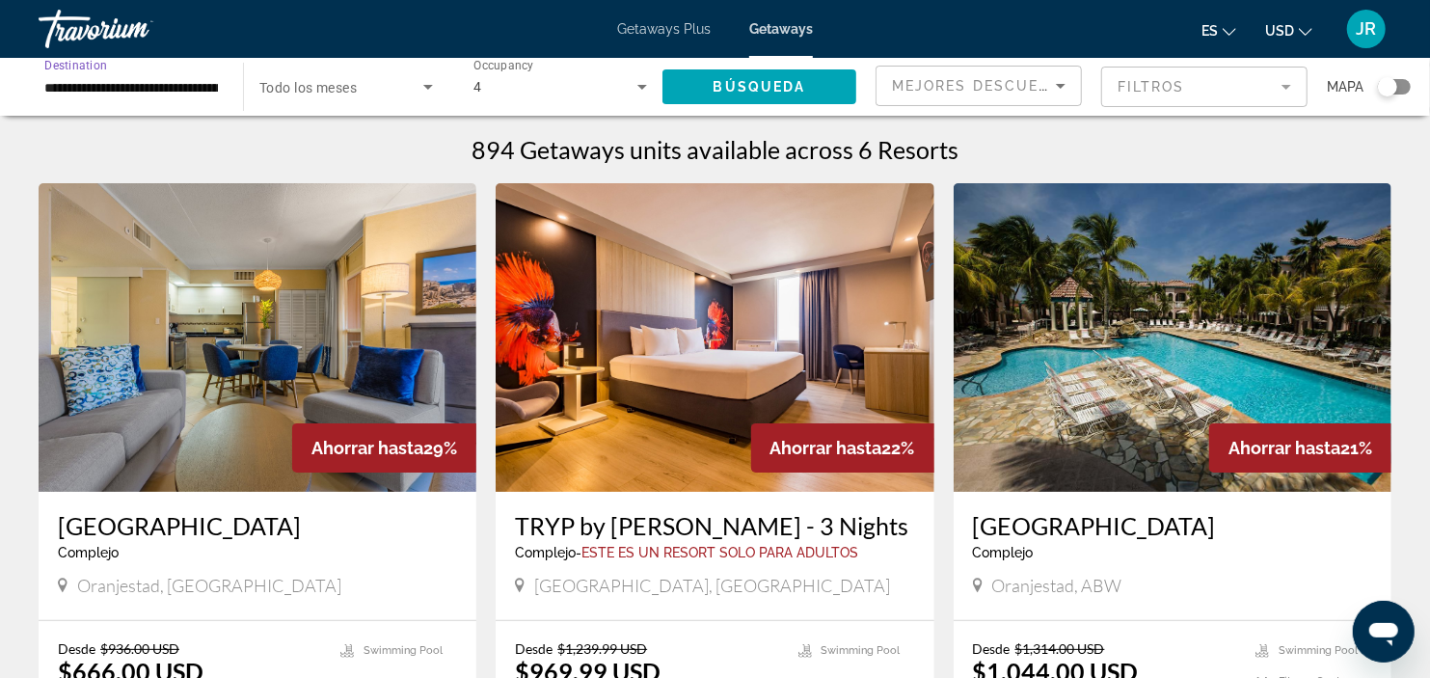
click at [159, 87] on input "**********" at bounding box center [131, 87] width 174 height 23
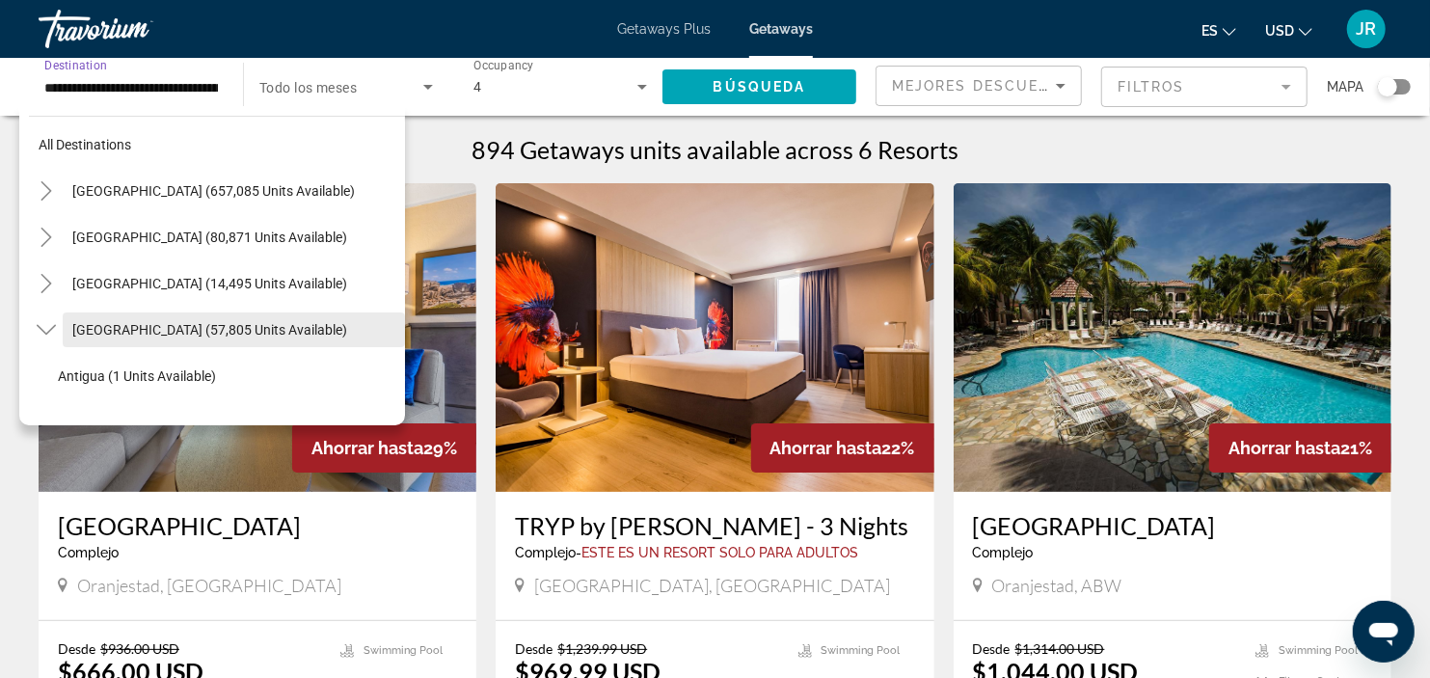
scroll to position [4, 0]
click at [179, 237] on span "Mexico (80,871 units available)" at bounding box center [209, 237] width 275 height 15
type input "**********"
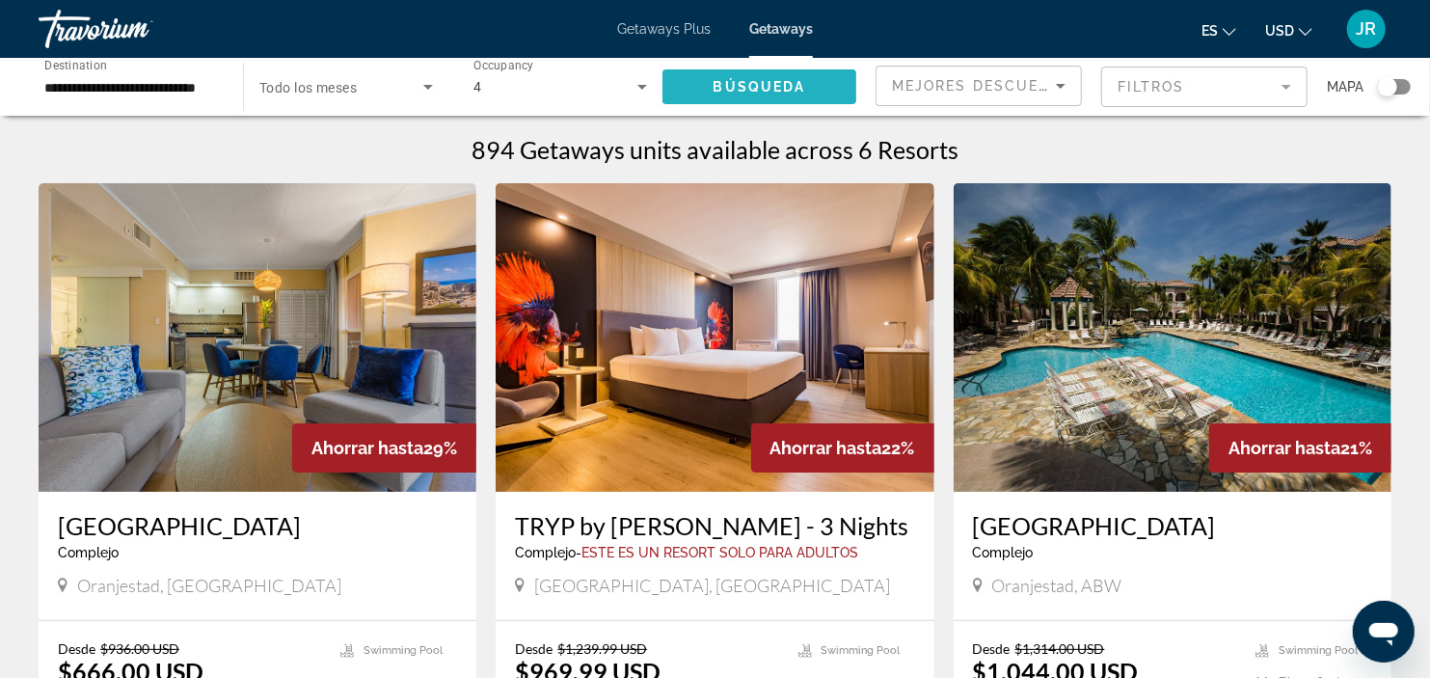
click at [742, 80] on span "Búsqueda" at bounding box center [759, 86] width 93 height 15
